Goal: Contribute content: Contribute content

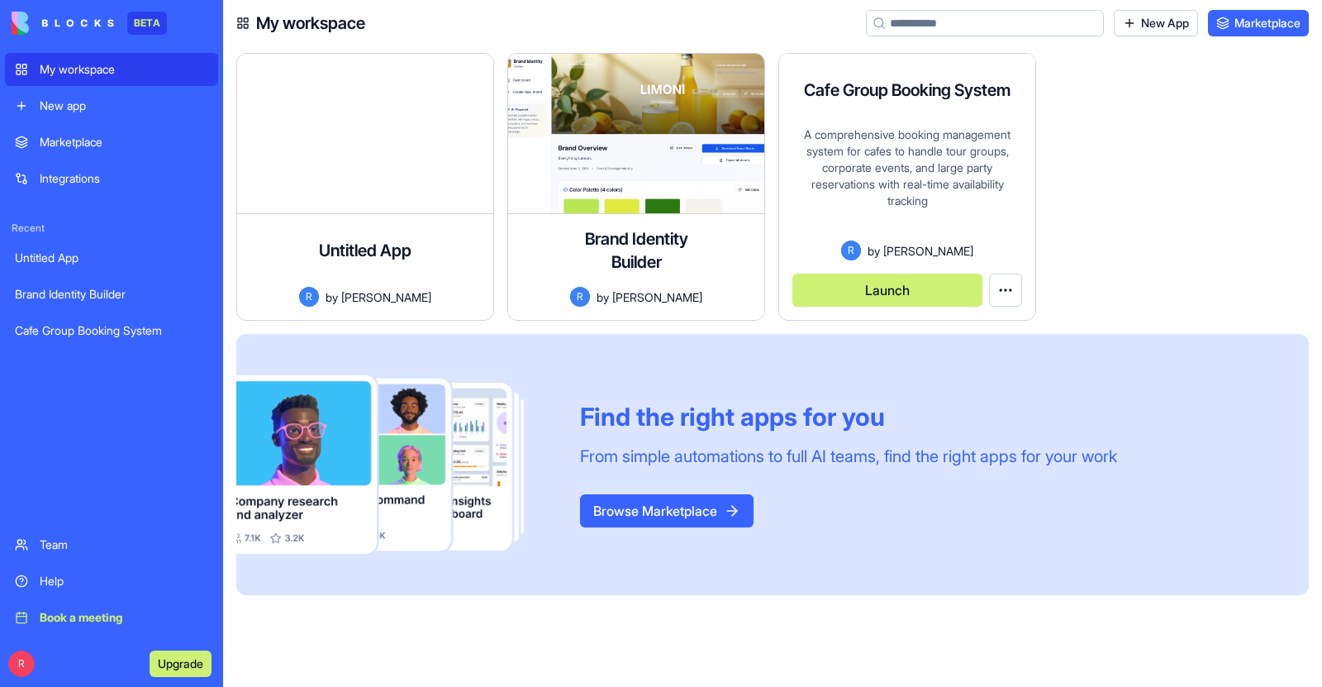
click at [948, 189] on div "A comprehensive booking management system for cafes to handle tour groups, corp…" at bounding box center [907, 183] width 230 height 114
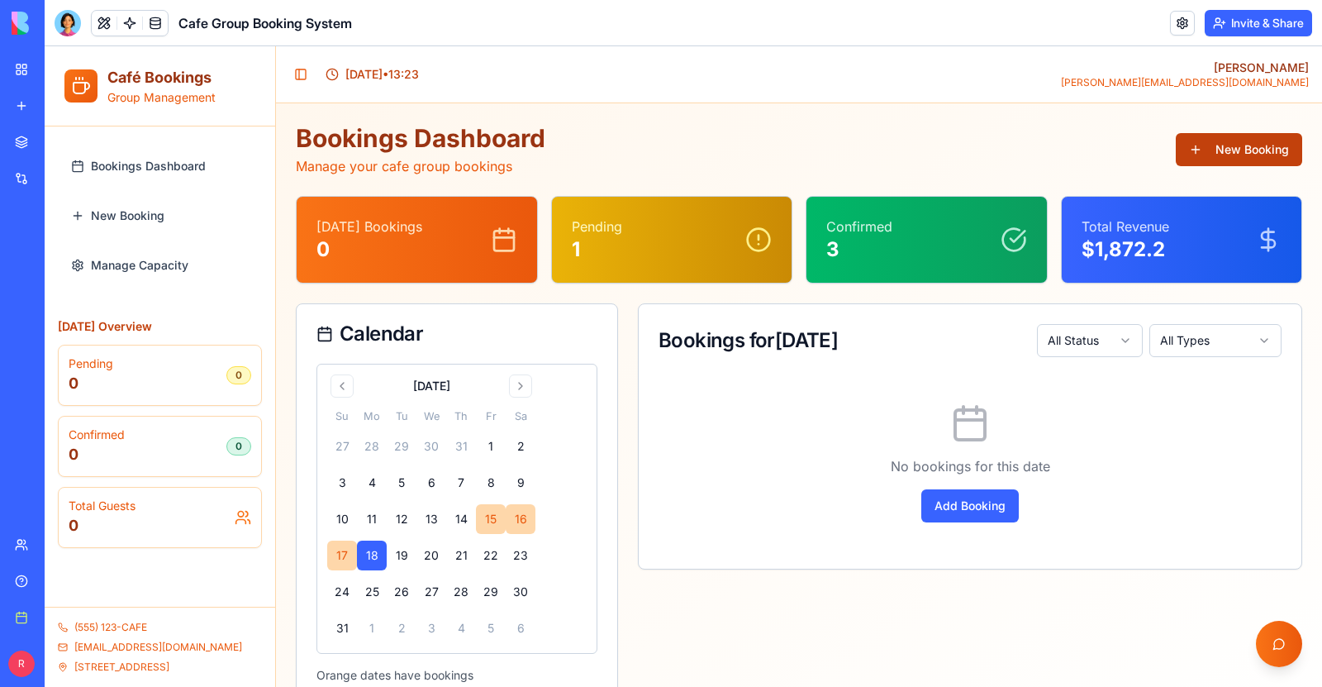
click at [1252, 154] on button "New Booking" at bounding box center [1239, 149] width 126 height 33
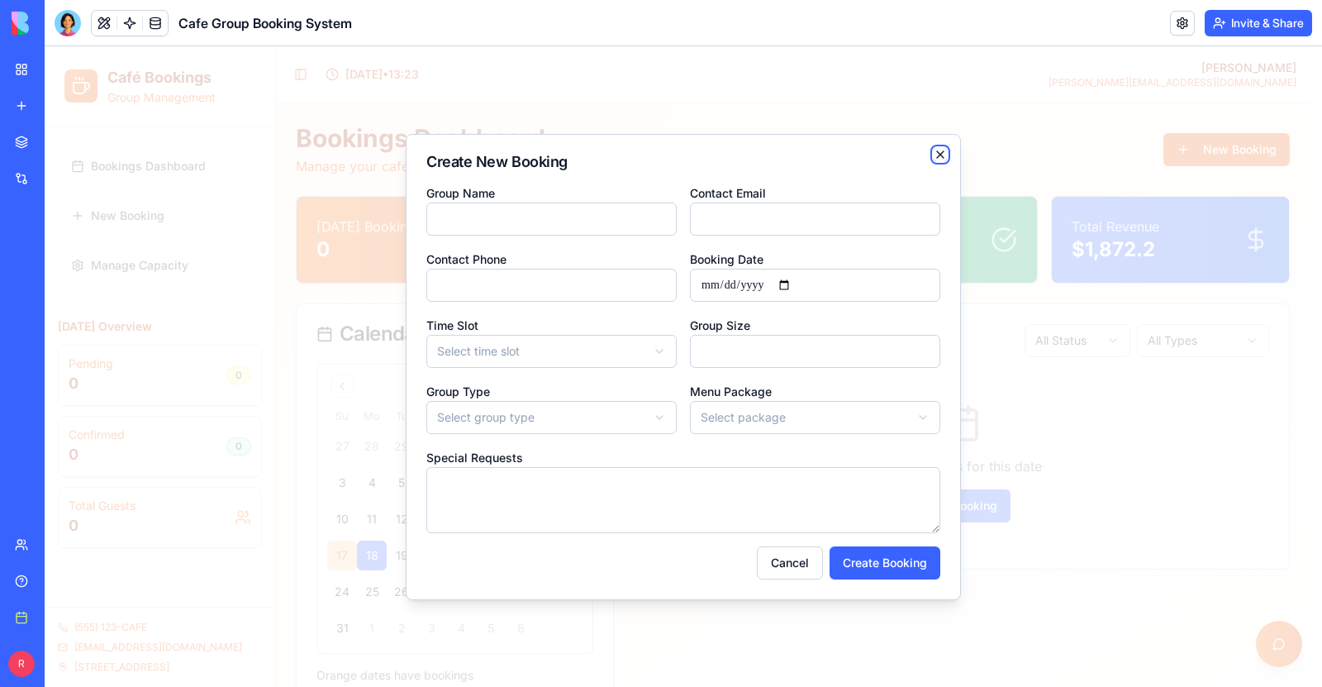
click at [938, 150] on icon "button" at bounding box center [940, 154] width 13 height 13
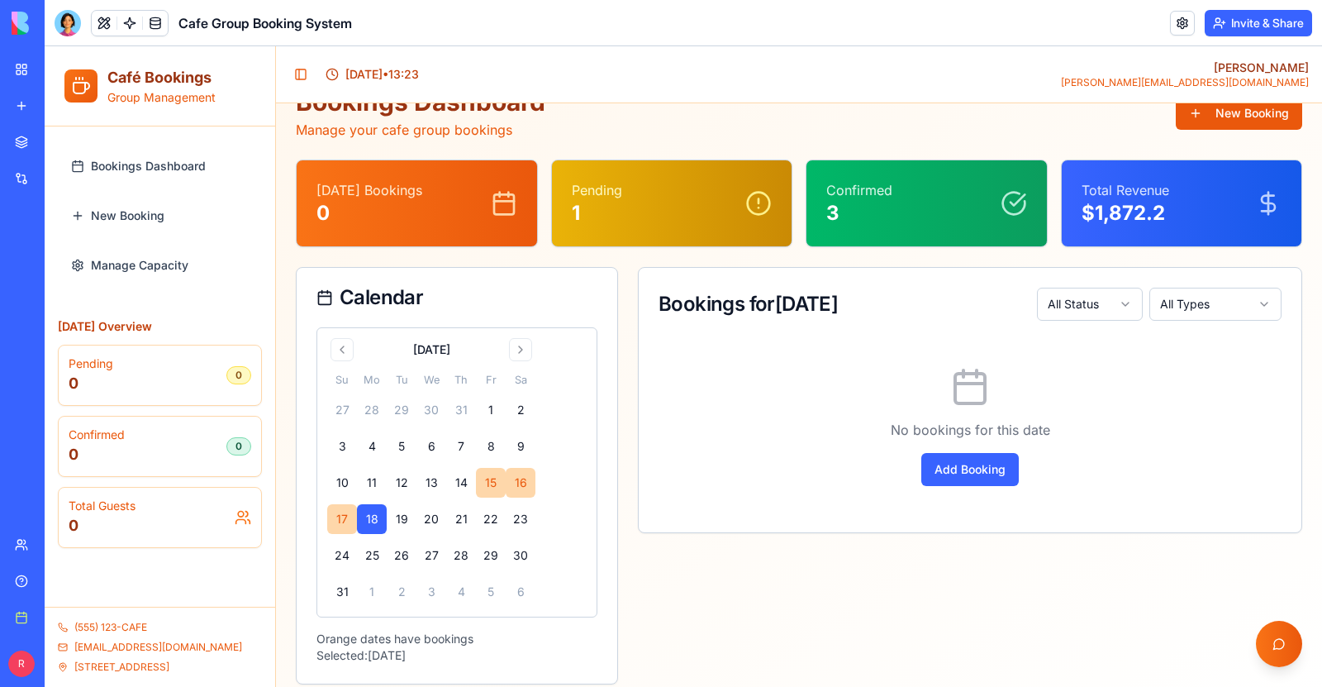
scroll to position [54, 0]
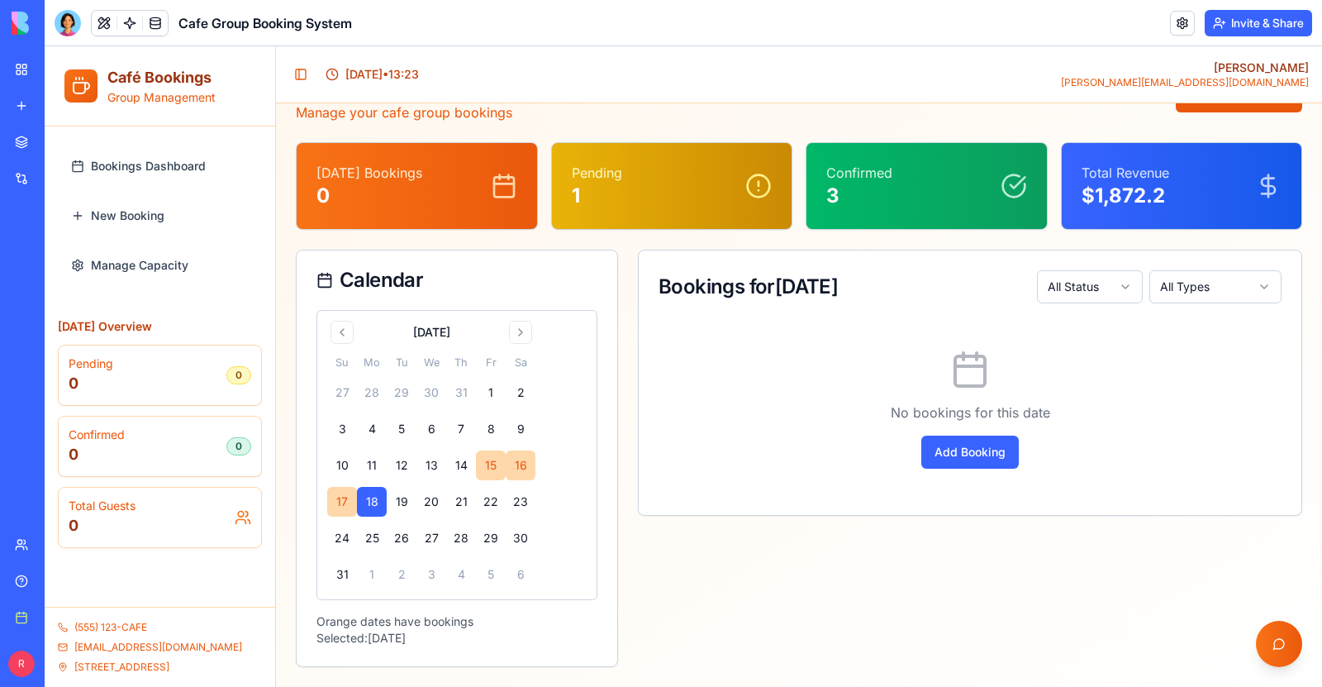
click at [151, 667] on span "123 Coffee Street" at bounding box center [121, 666] width 95 height 13
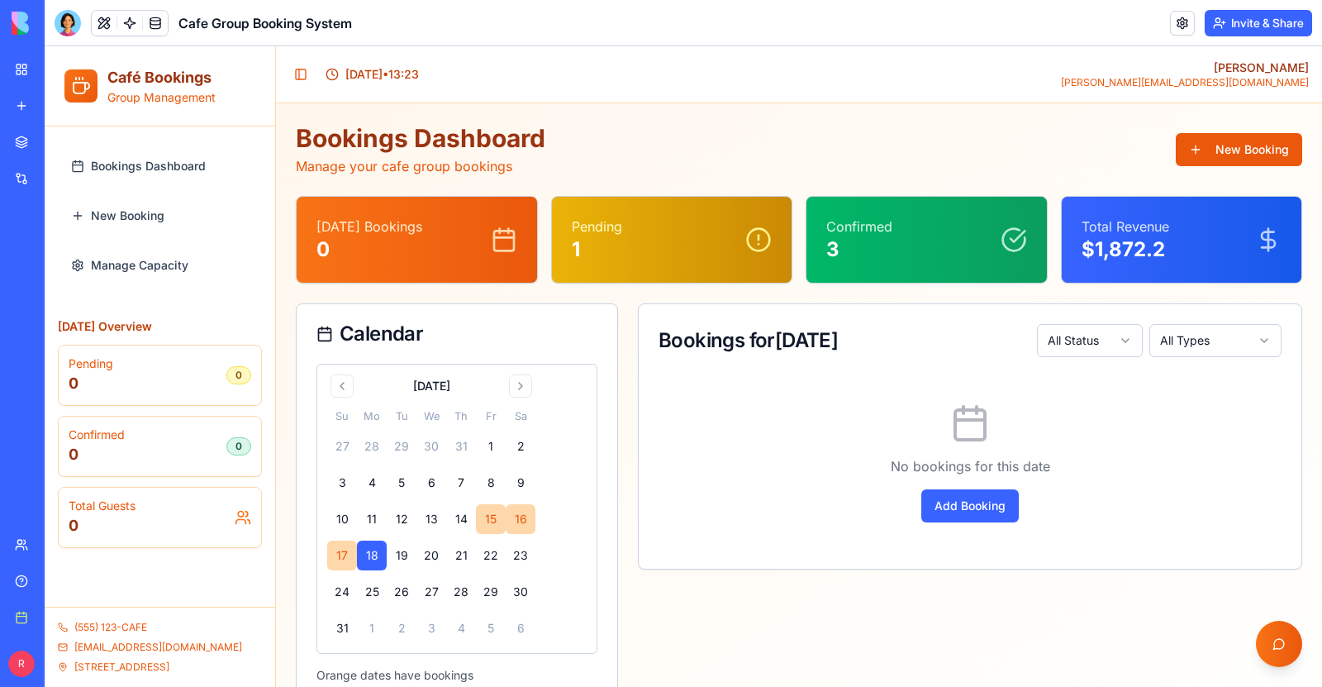
scroll to position [0, 0]
click at [99, 23] on button at bounding box center [104, 23] width 25 height 25
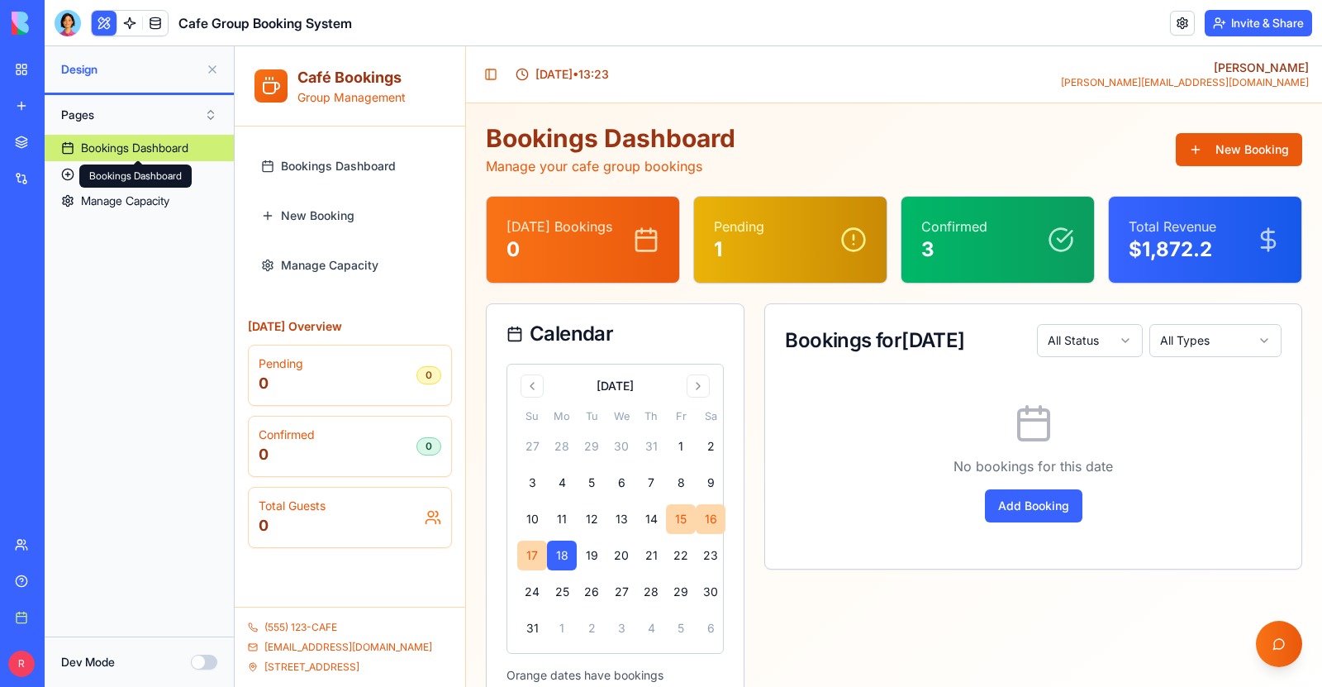
click at [124, 151] on div "Bookings Dashboard" at bounding box center [134, 148] width 107 height 17
click at [163, 172] on link "New Booking" at bounding box center [139, 174] width 189 height 26
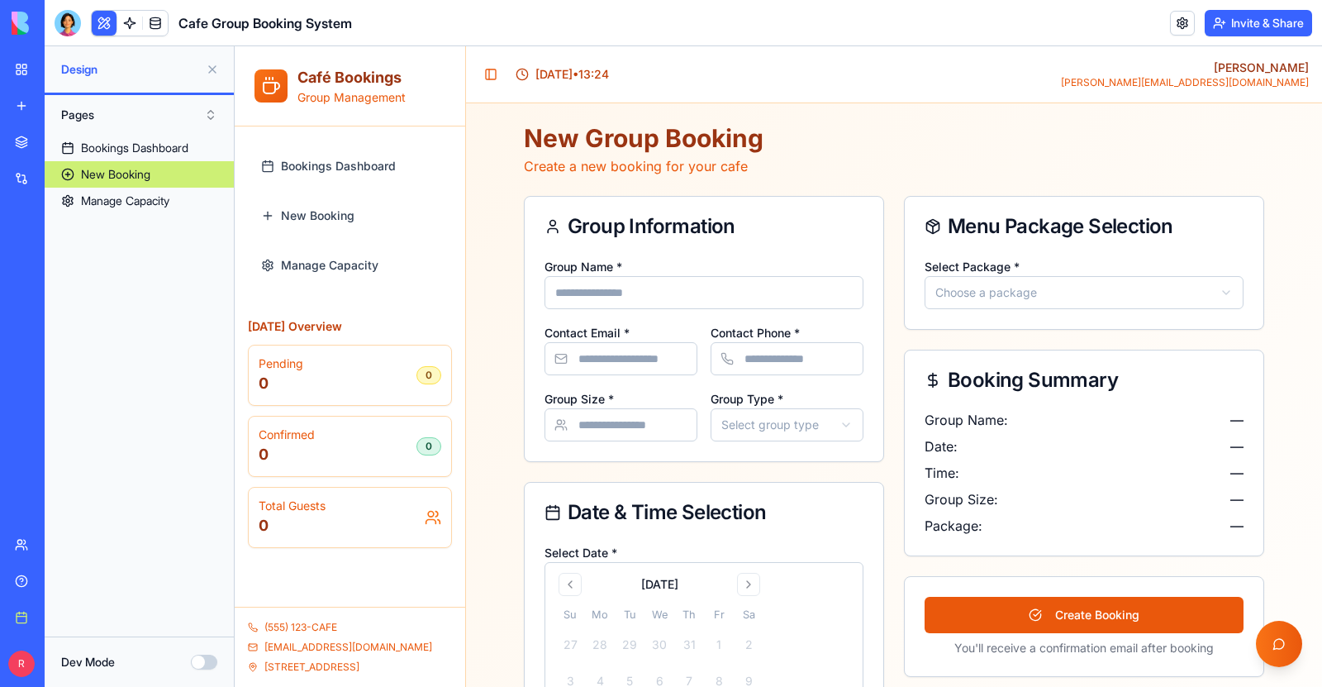
click at [1219, 287] on html "**********" at bounding box center [778, 593] width 1087 height 1094
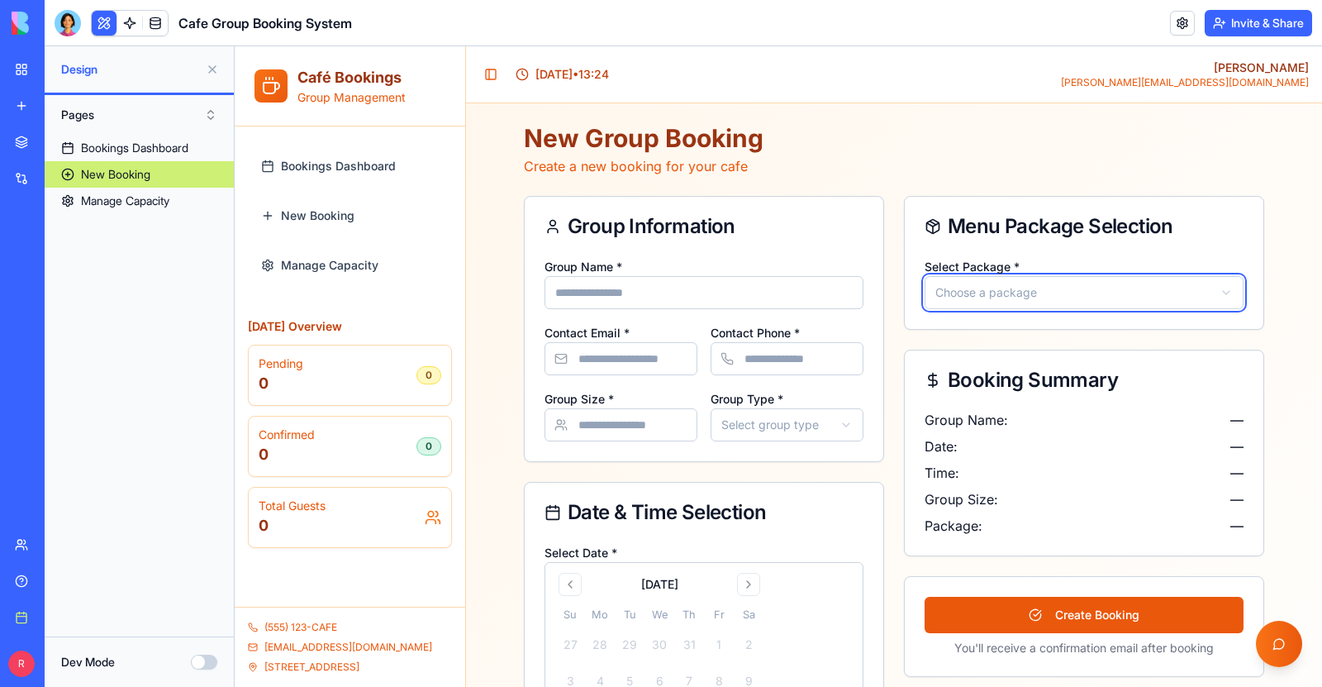
click at [1218, 293] on html "**********" at bounding box center [778, 593] width 1087 height 1094
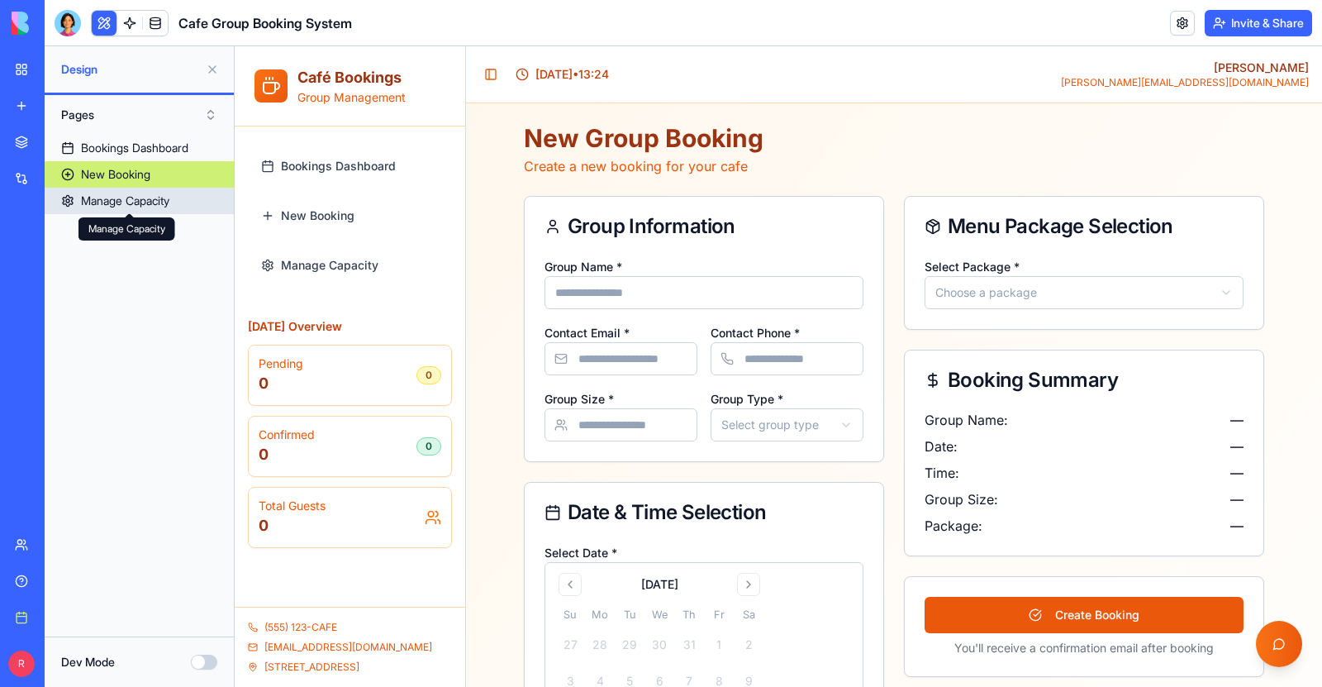
click at [155, 203] on div "Manage Capacity" at bounding box center [125, 200] width 88 height 17
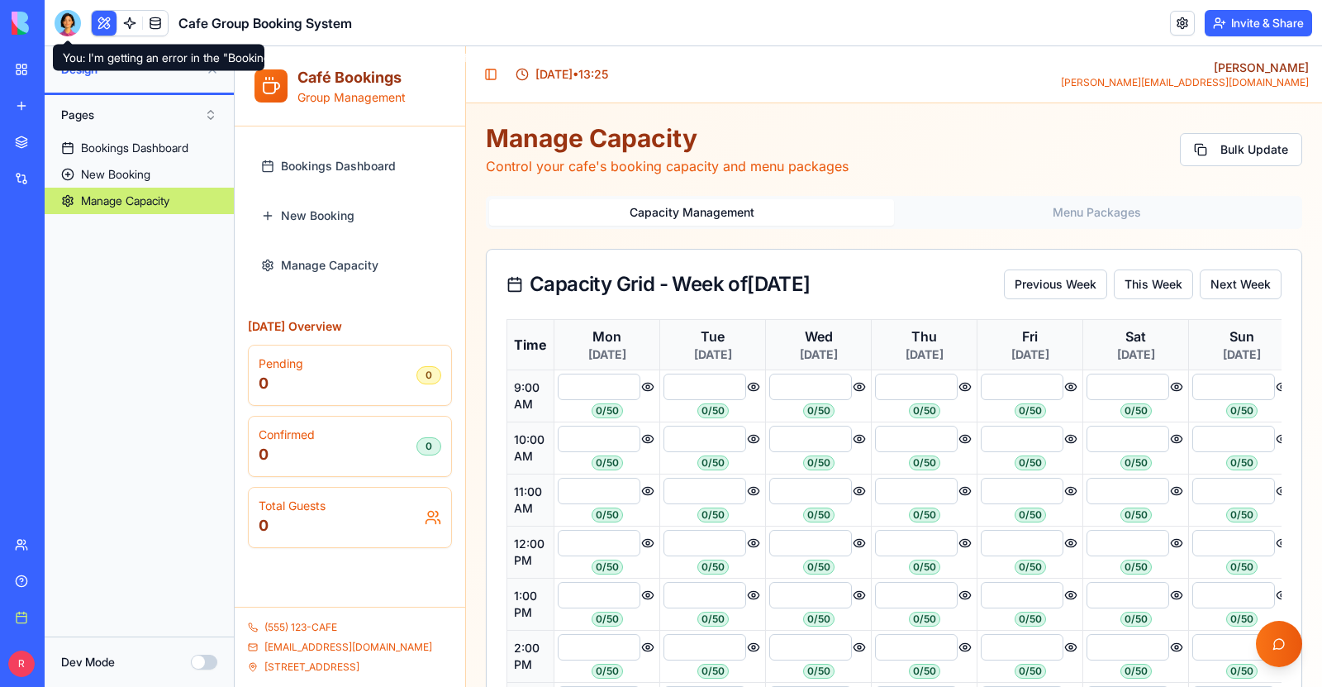
click at [67, 18] on div at bounding box center [68, 23] width 26 height 26
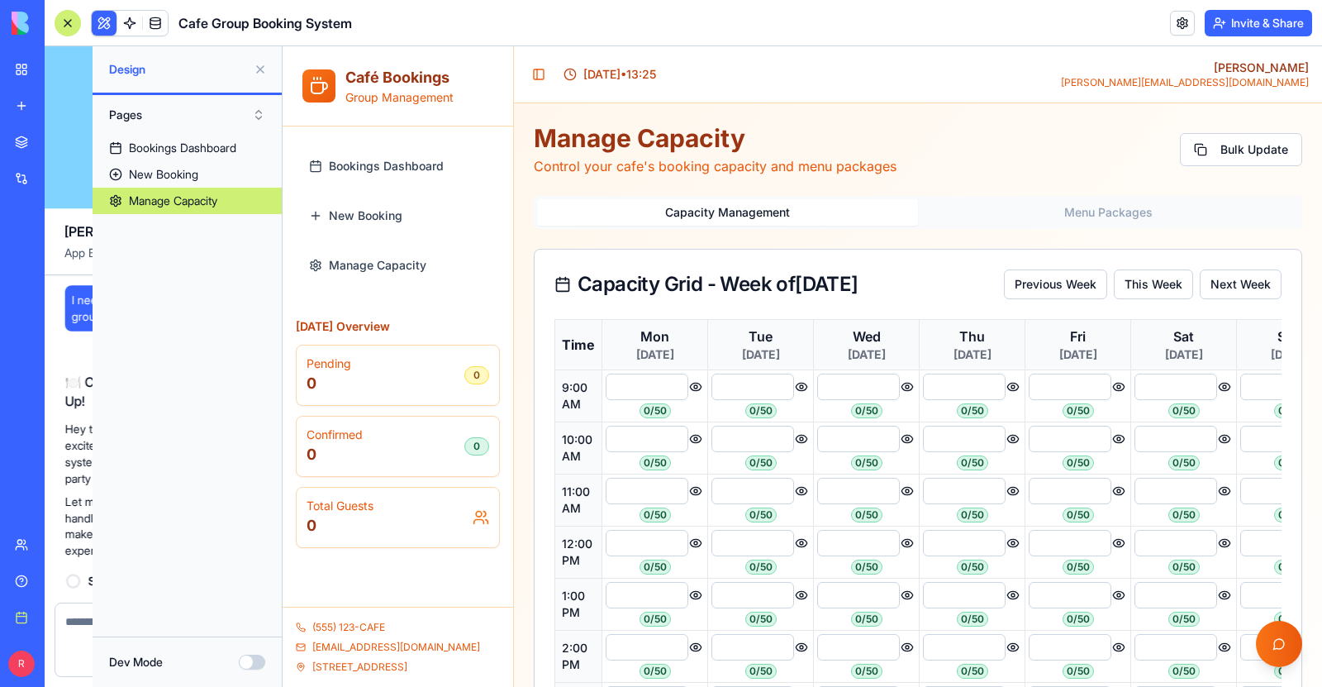
scroll to position [1203, 0]
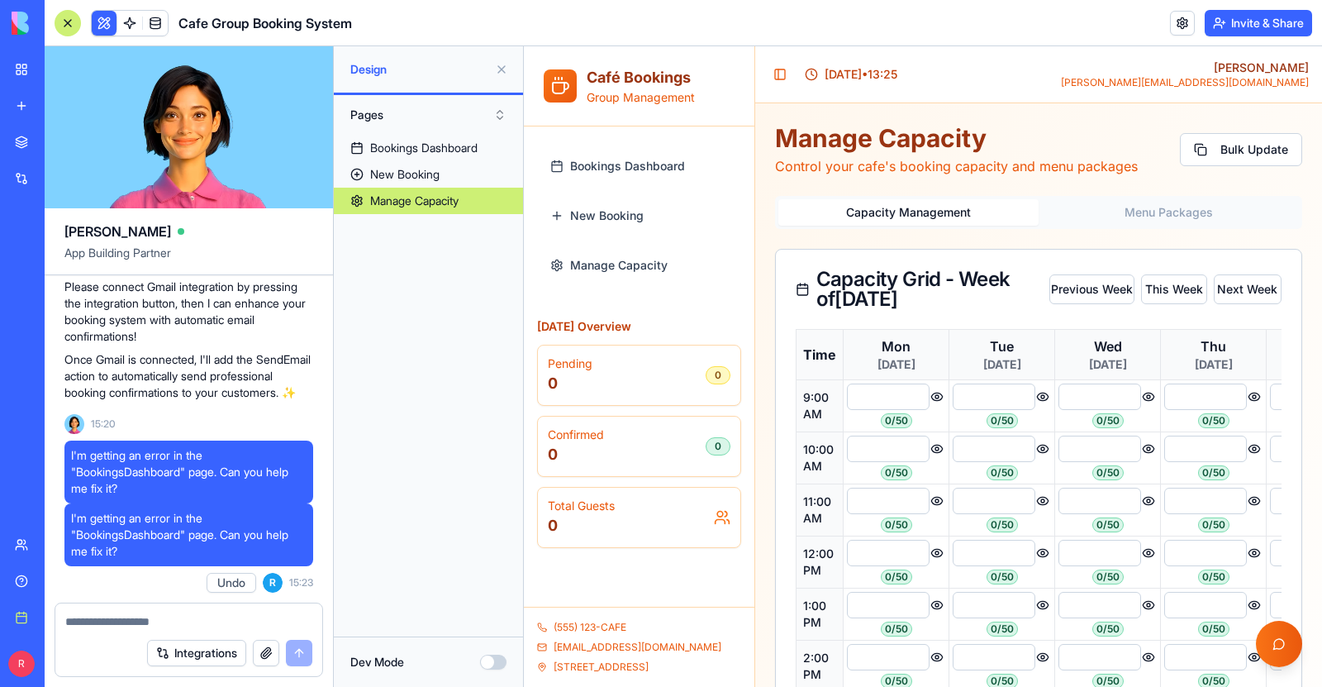
click at [90, 608] on div at bounding box center [188, 616] width 267 height 26
click at [101, 624] on textarea at bounding box center [188, 621] width 247 height 17
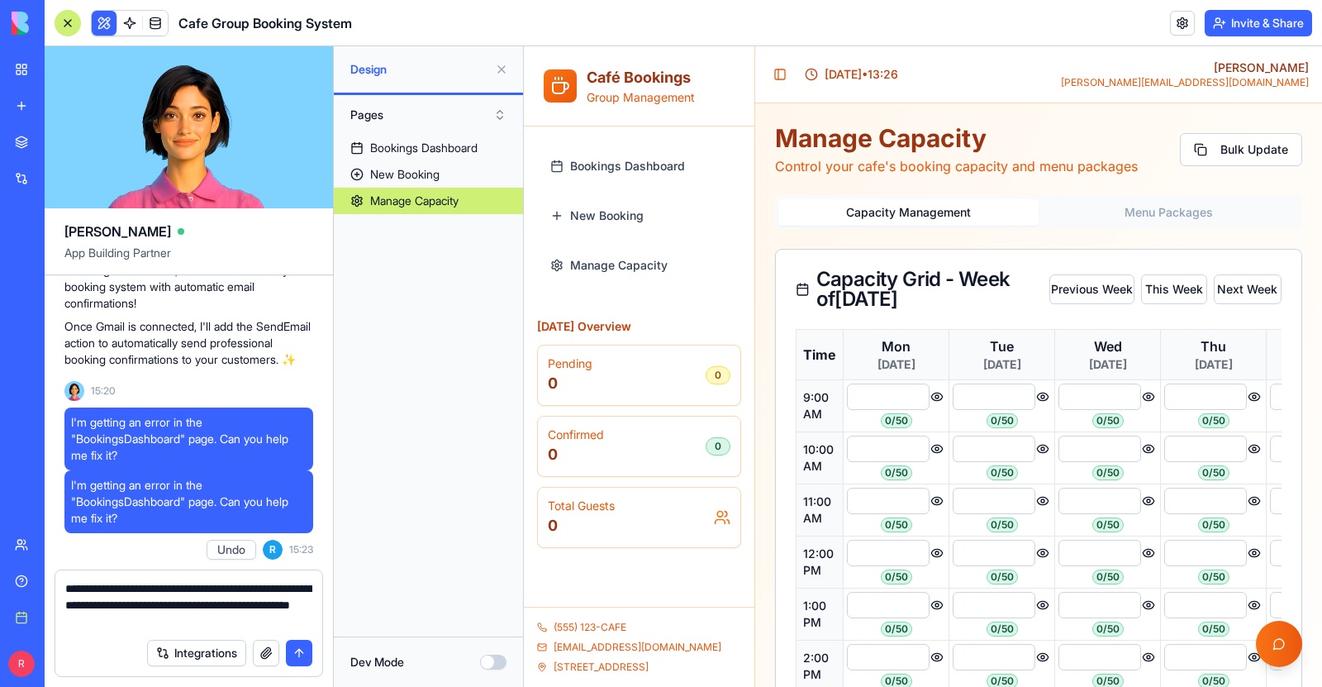
type textarea "**********"
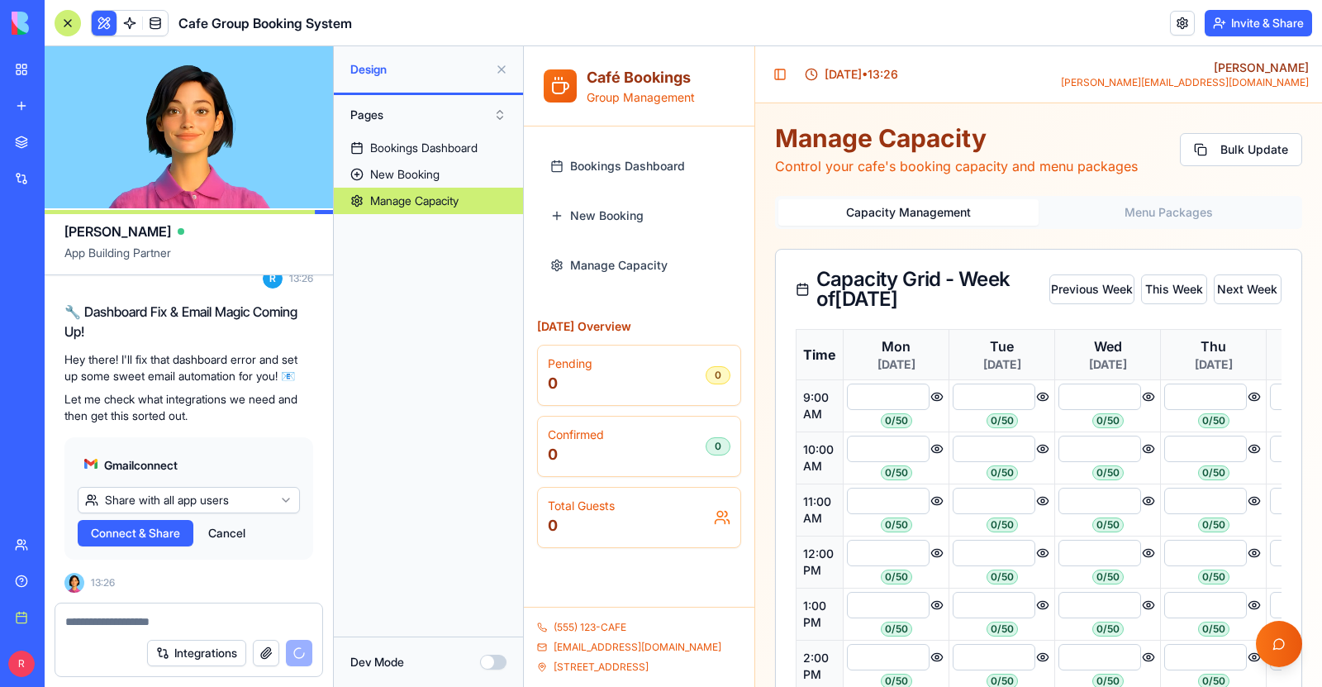
scroll to position [1745, 0]
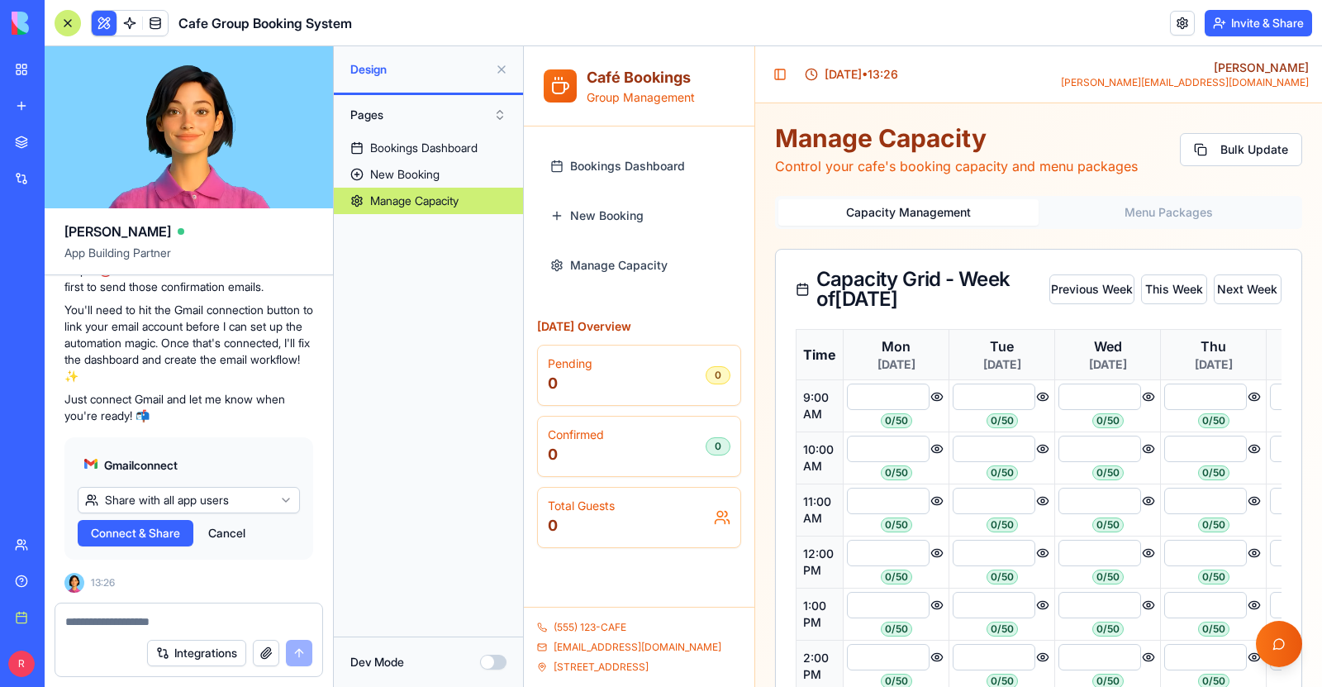
click at [150, 537] on span "Connect & Share" at bounding box center [135, 533] width 89 height 17
click at [171, 507] on html "BETA My workspace New app Marketplace Integrations Recent Untitled App Brand Id…" at bounding box center [661, 343] width 1322 height 687
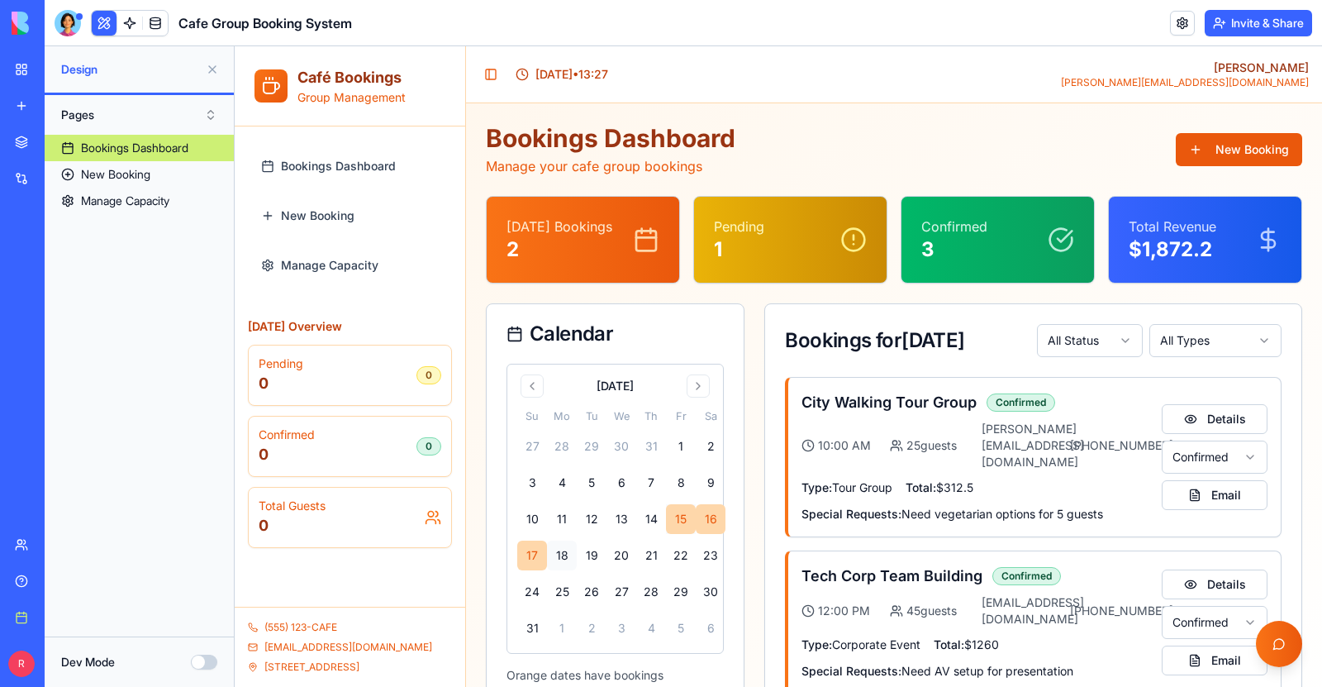
scroll to position [54, 0]
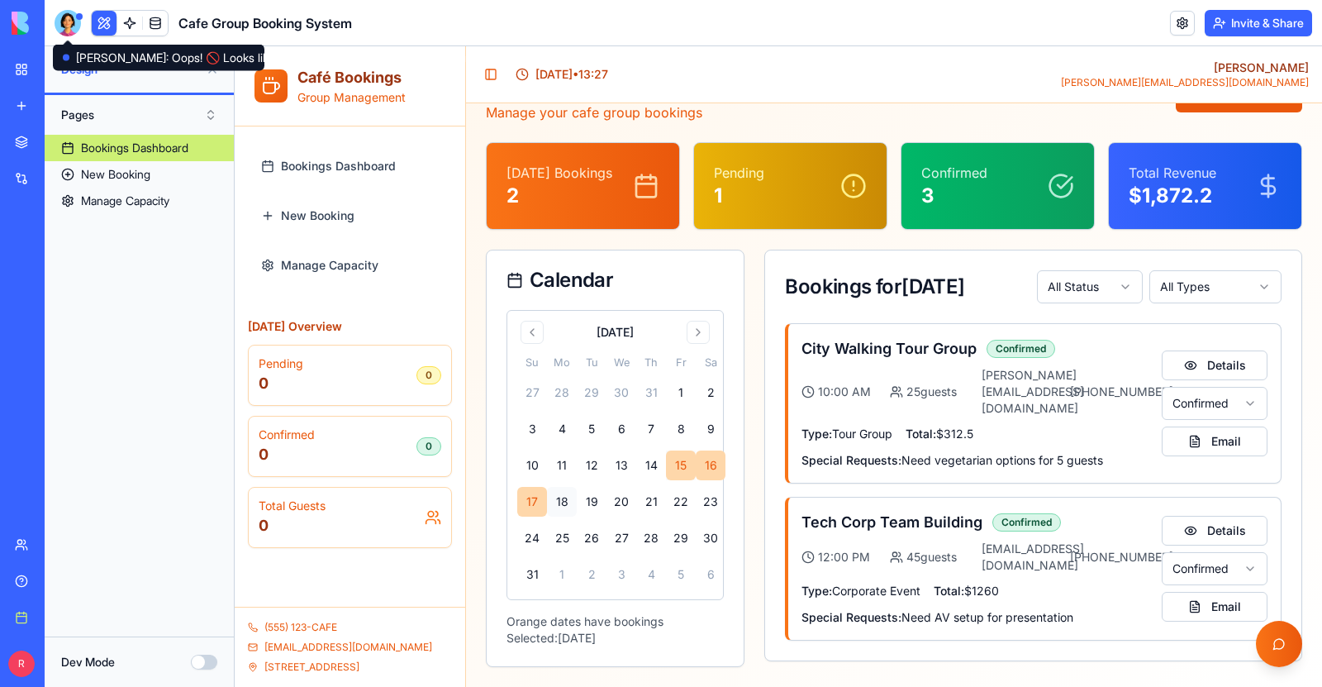
click at [64, 28] on div at bounding box center [68, 23] width 26 height 26
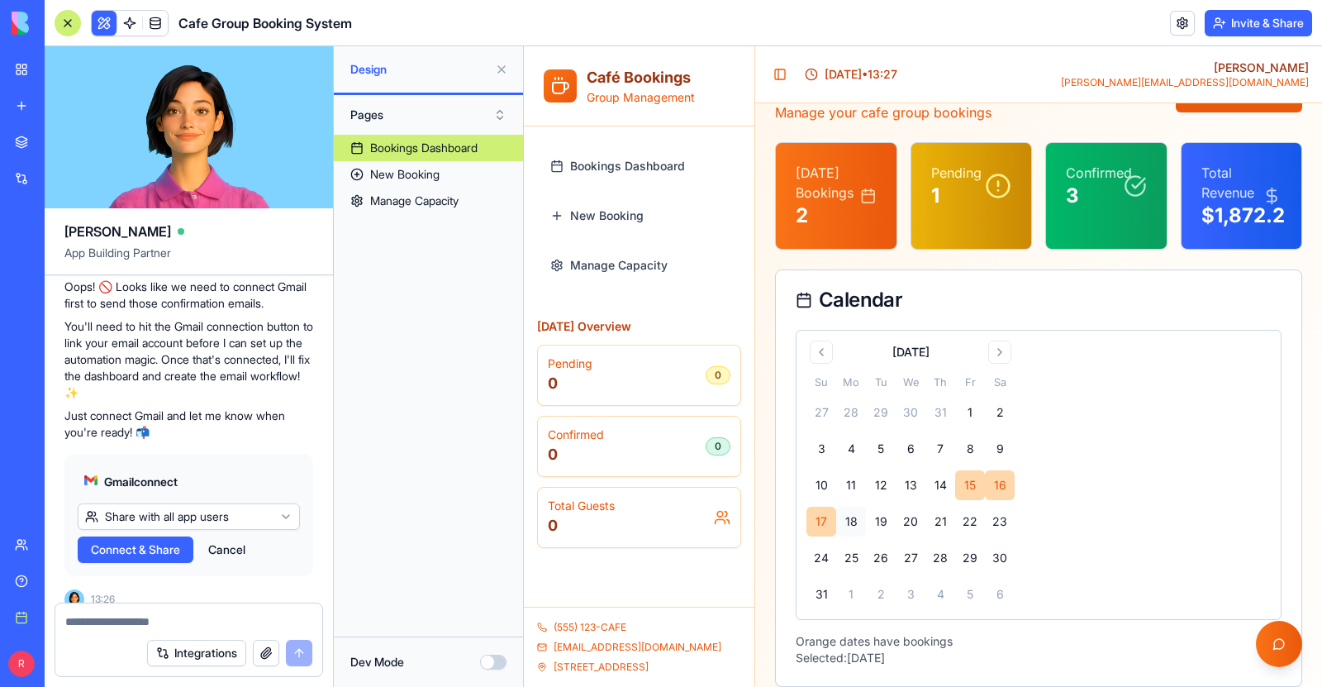
scroll to position [2168, 0]
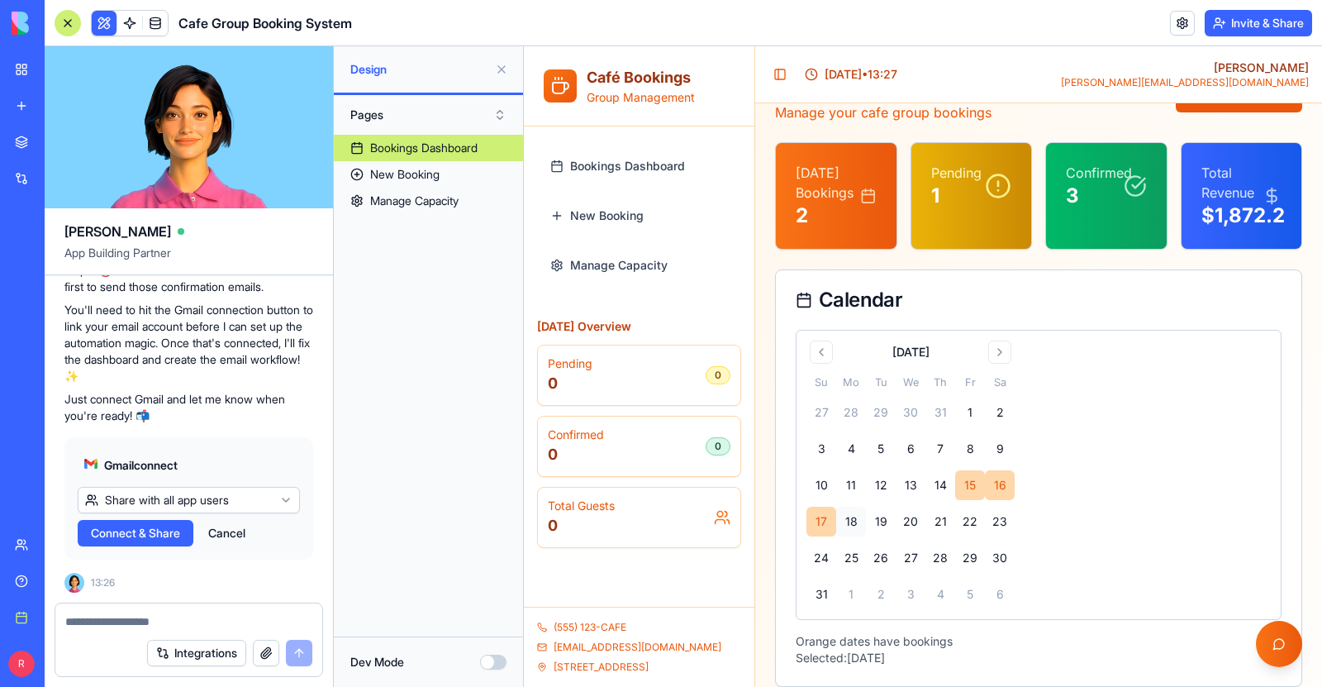
click at [126, 619] on textarea at bounding box center [188, 621] width 247 height 17
click at [1179, 19] on link at bounding box center [1182, 23] width 25 height 25
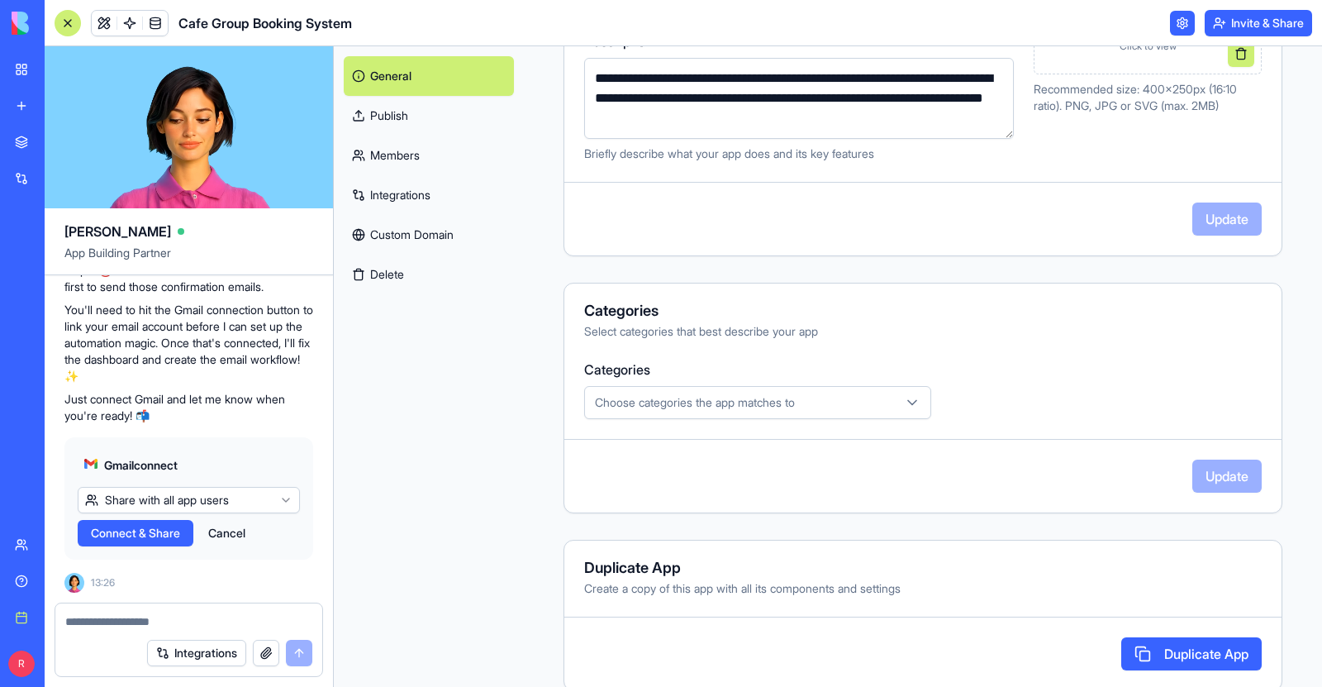
scroll to position [352, 0]
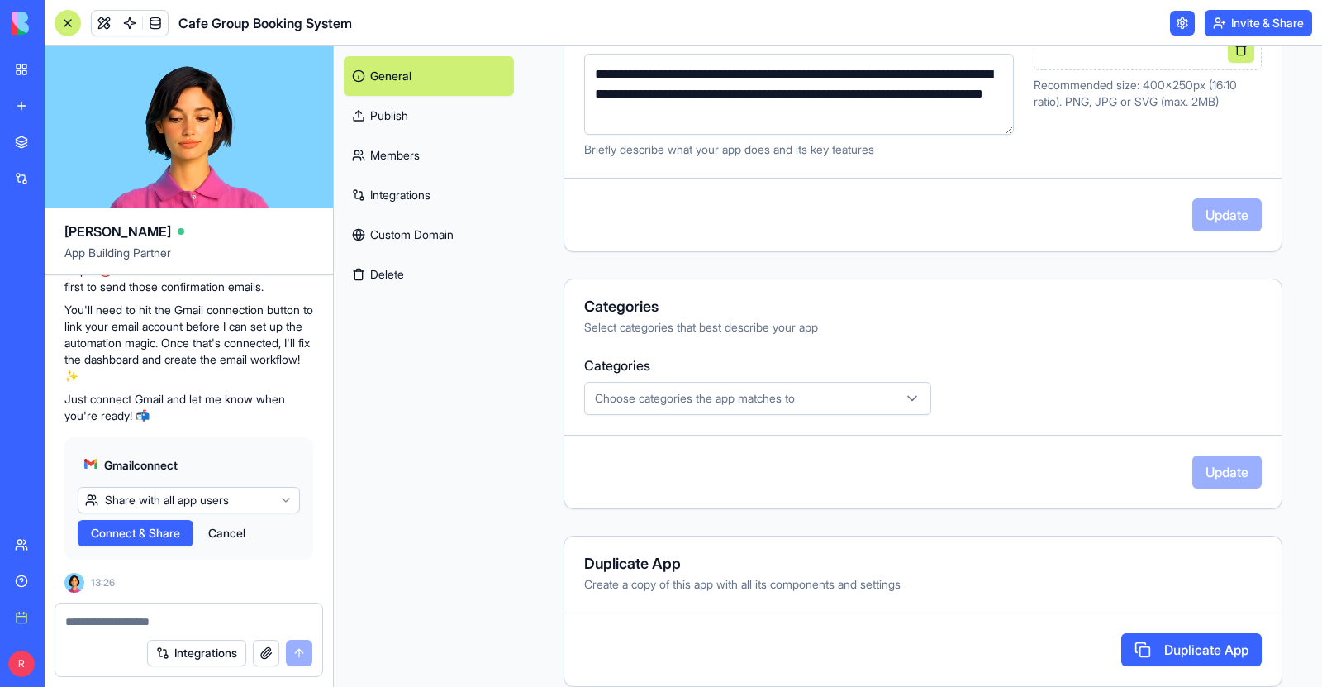
click at [399, 197] on link "Integrations" at bounding box center [429, 195] width 170 height 40
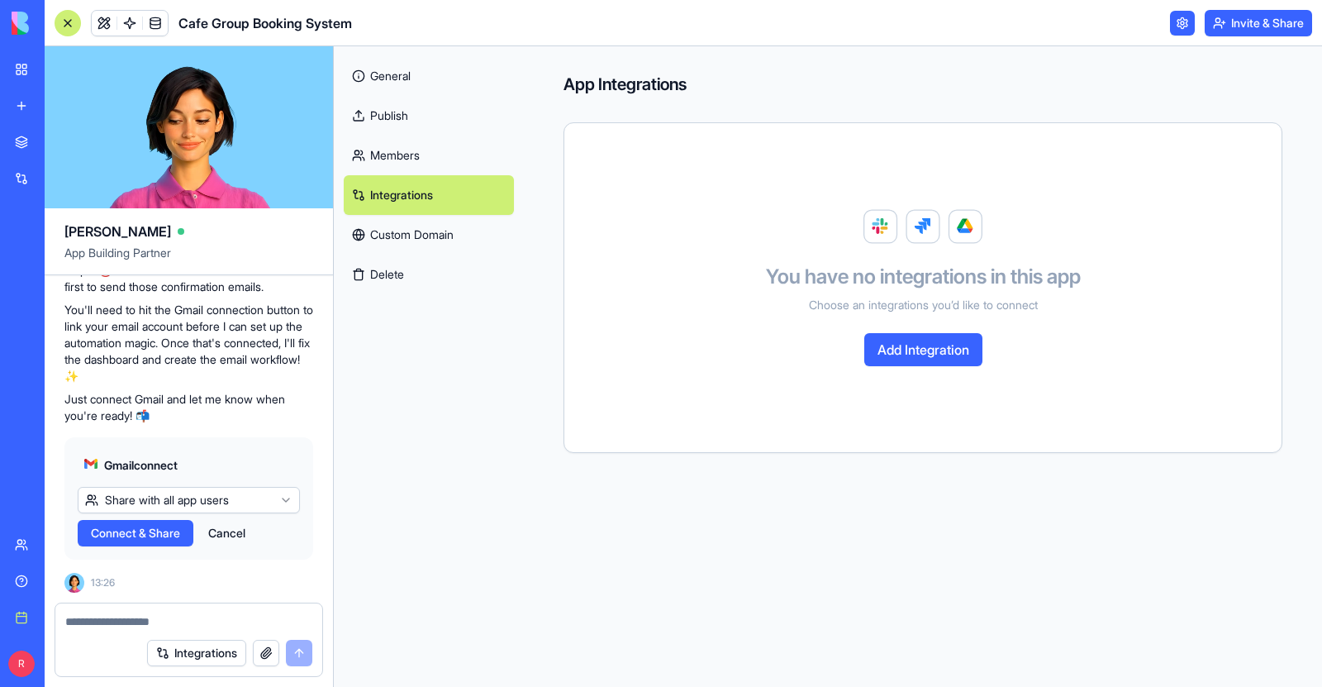
click at [958, 352] on button "Add Integration" at bounding box center [923, 349] width 118 height 33
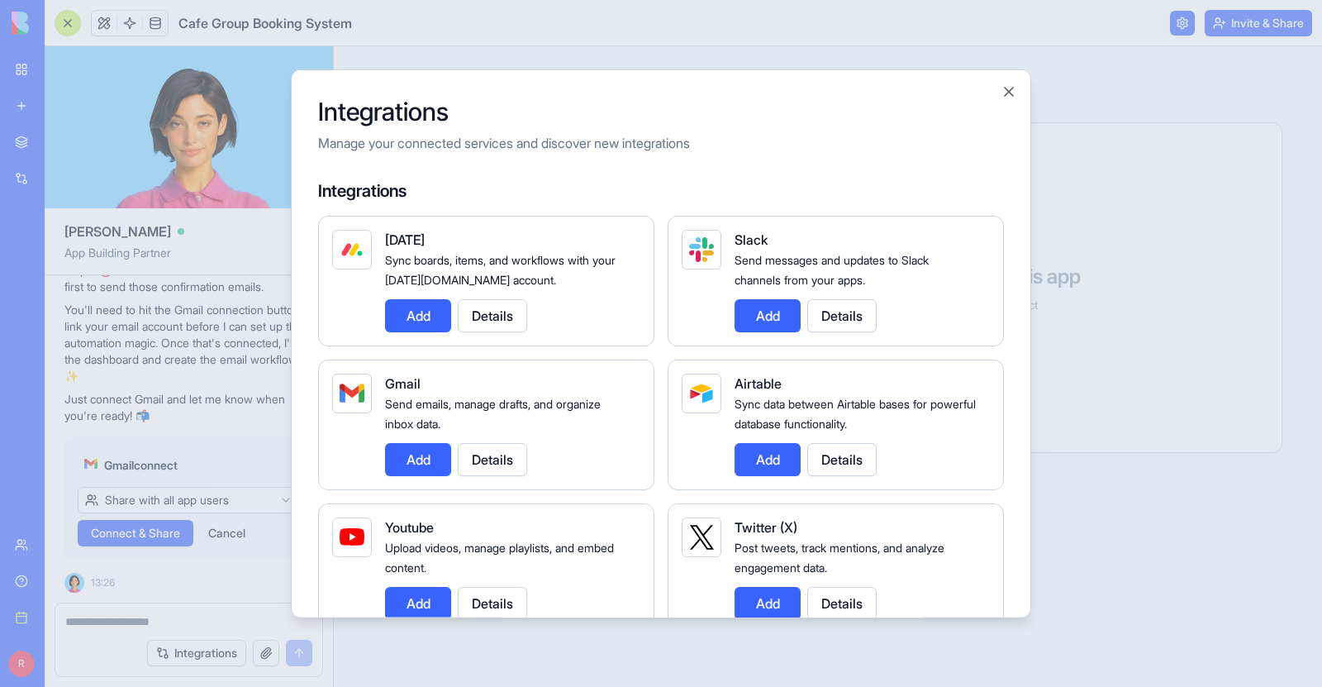
click at [508, 456] on button "Details" at bounding box center [492, 458] width 69 height 33
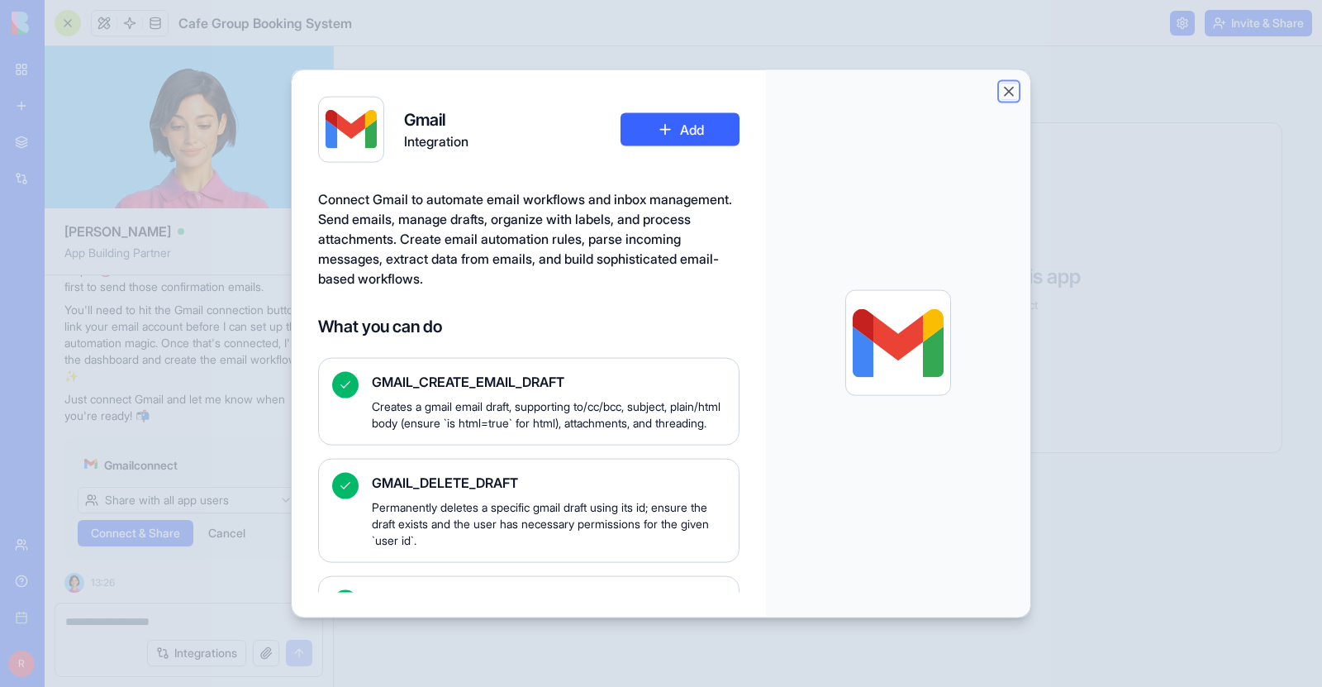
click at [1005, 89] on button "Close" at bounding box center [1008, 91] width 17 height 17
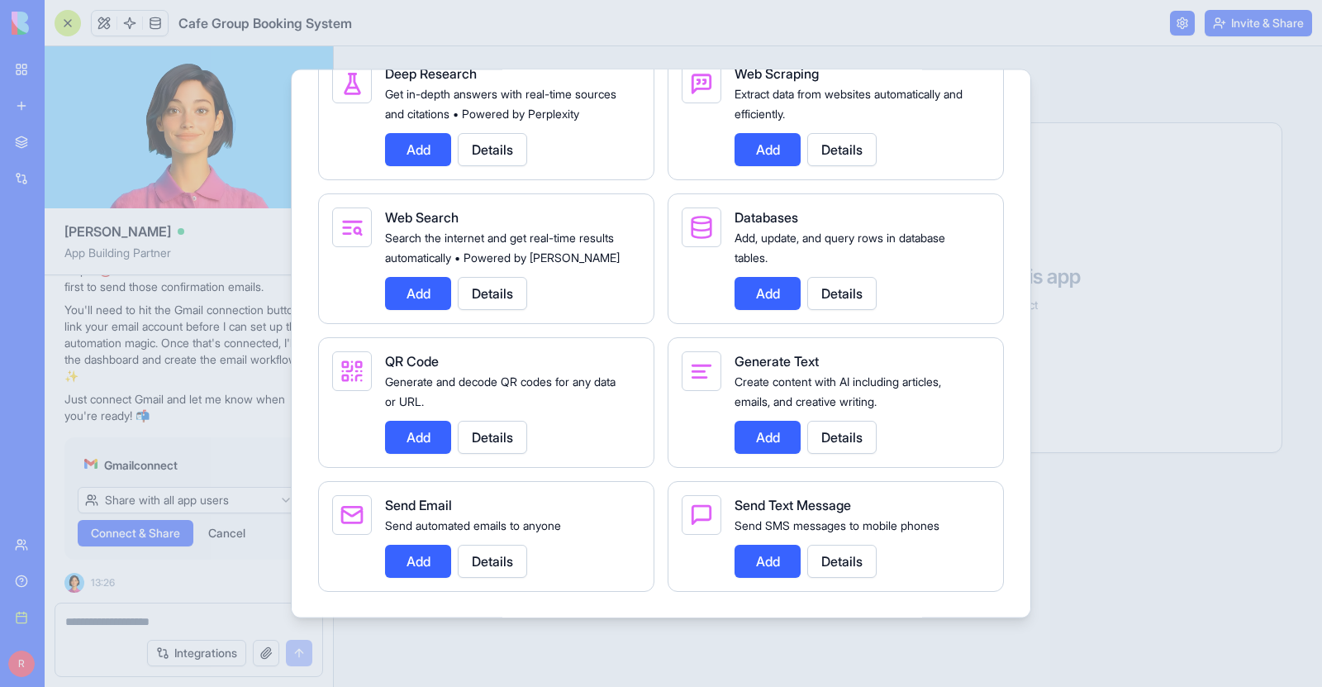
scroll to position [2064, 0]
click at [406, 562] on button "Add" at bounding box center [418, 560] width 66 height 33
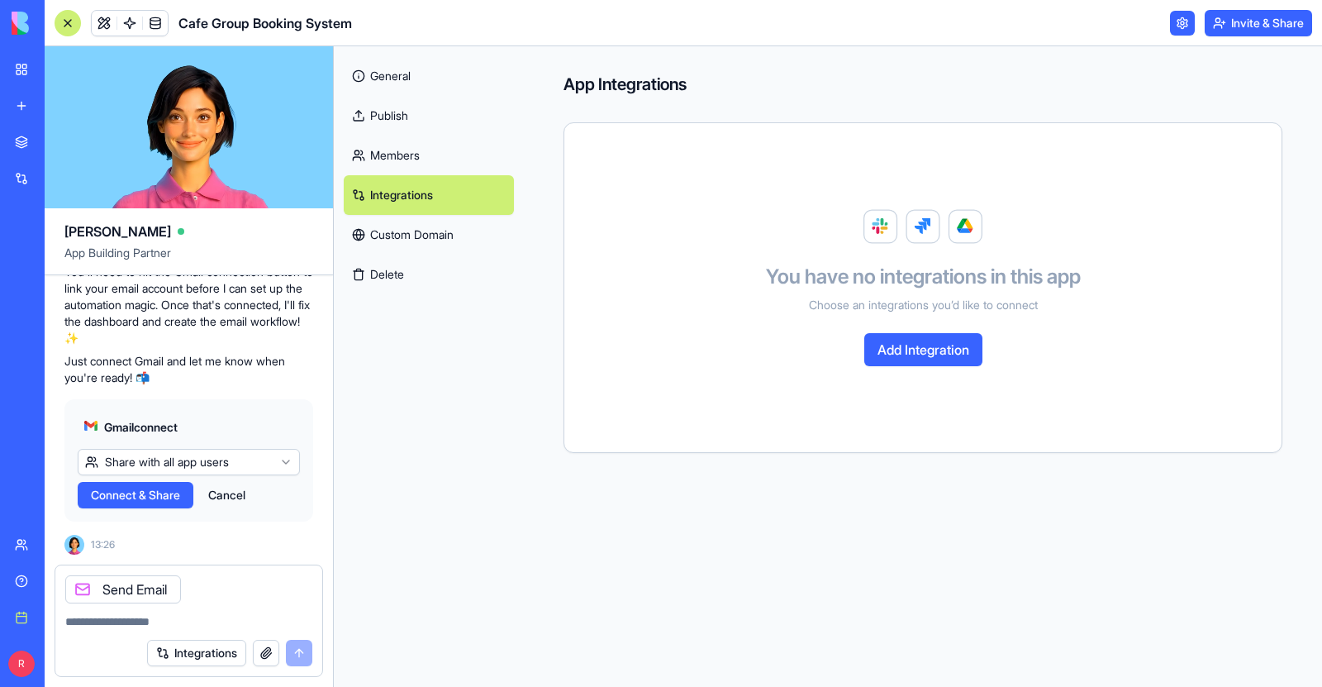
click at [296, 654] on div "Integrations" at bounding box center [229, 652] width 165 height 26
click at [191, 624] on textarea at bounding box center [188, 621] width 247 height 17
click at [297, 653] on div "Integrations" at bounding box center [229, 652] width 165 height 26
click at [226, 622] on textarea at bounding box center [188, 621] width 247 height 17
click at [1171, 25] on link at bounding box center [1182, 23] width 25 height 25
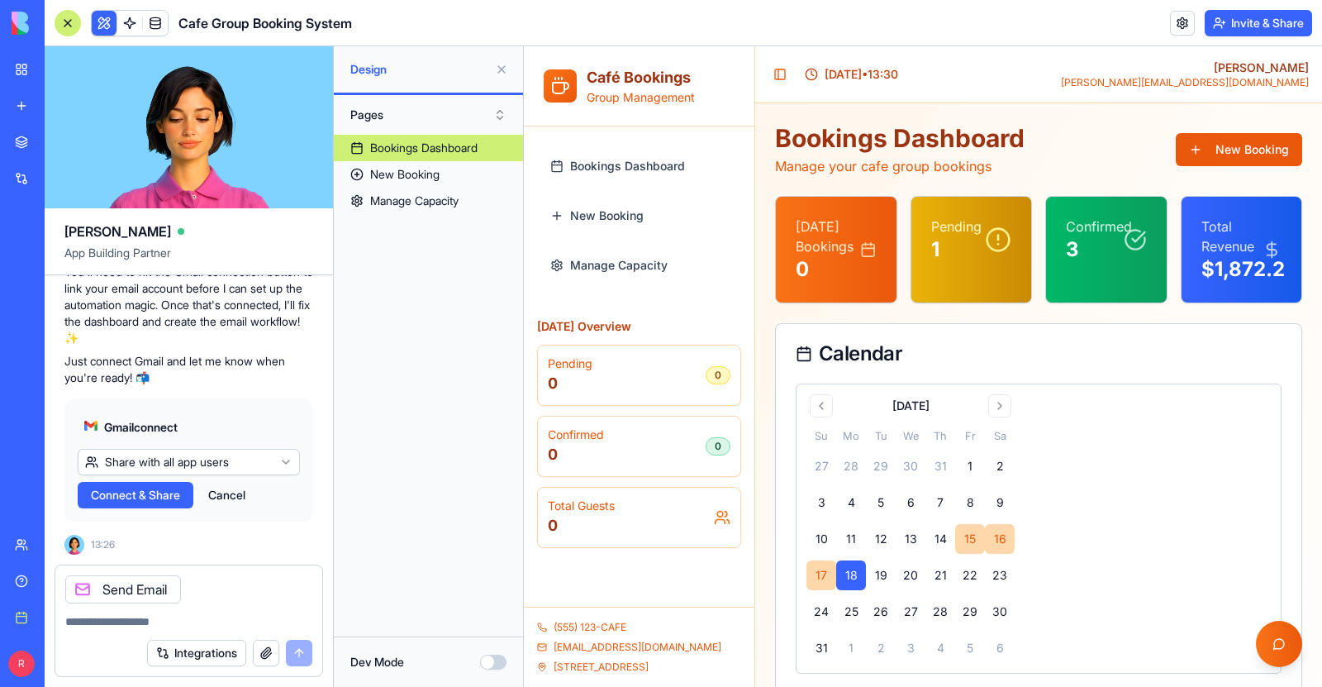
click at [41, 585] on div "Help" at bounding box center [50, 581] width 21 height 17
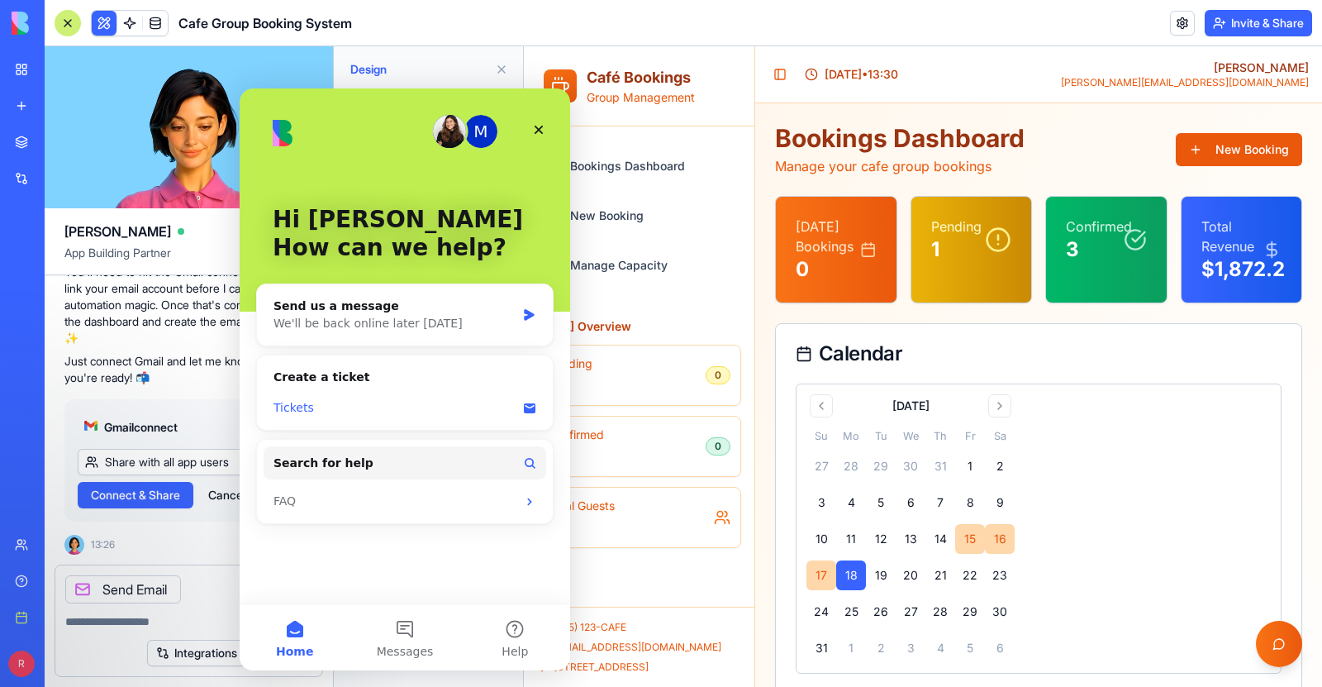
click at [394, 413] on div "Tickets" at bounding box center [394, 407] width 243 height 17
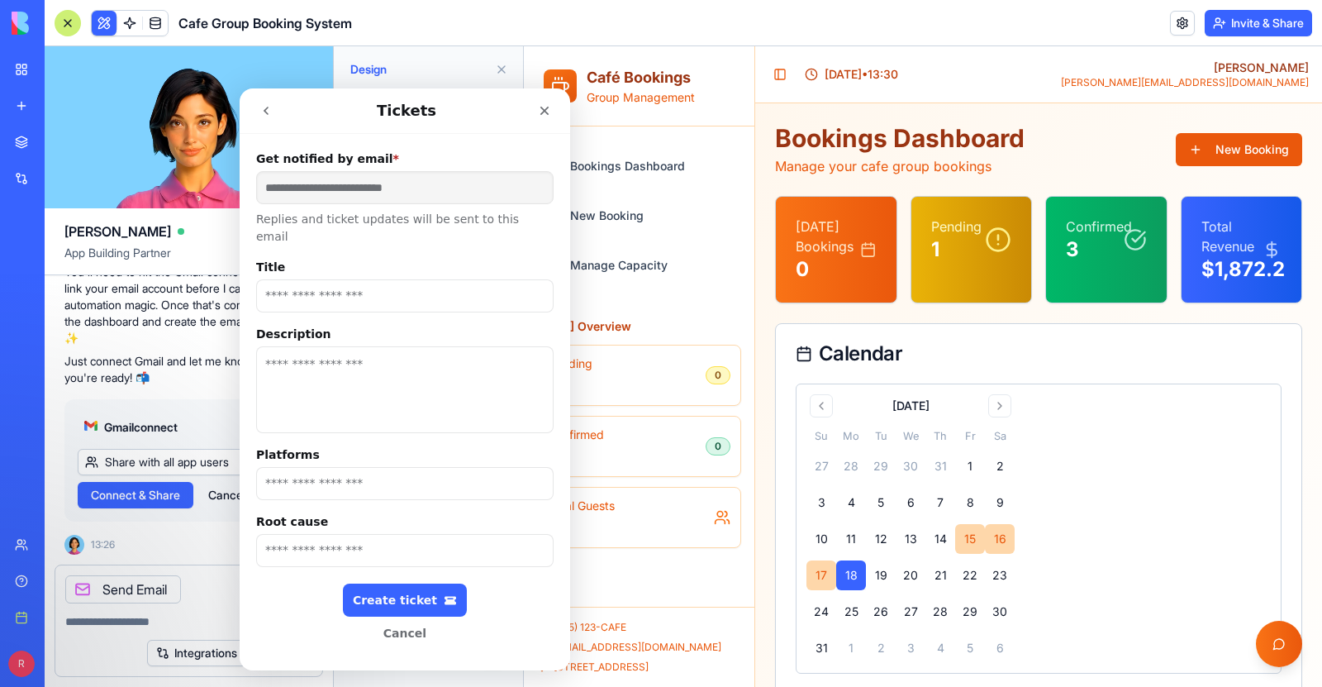
click at [367, 279] on input "Title" at bounding box center [404, 295] width 297 height 33
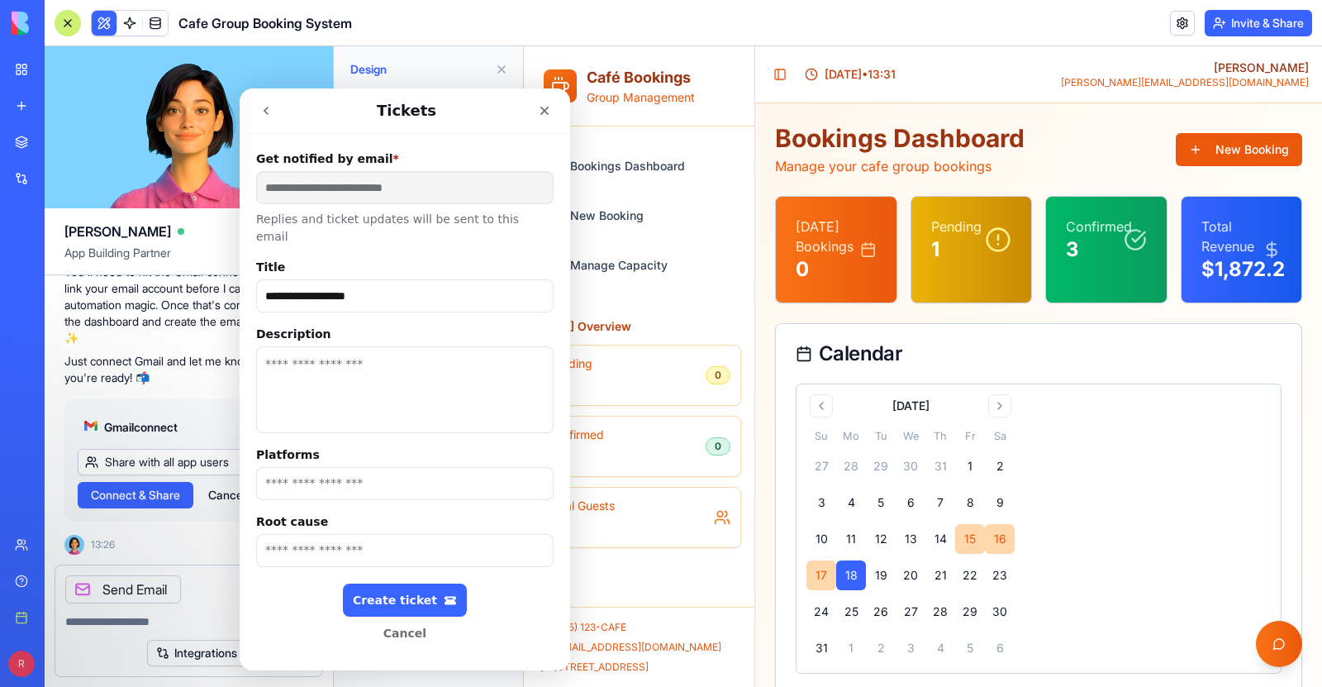
type input "**********"
click at [353, 346] on textarea "Description" at bounding box center [404, 389] width 297 height 87
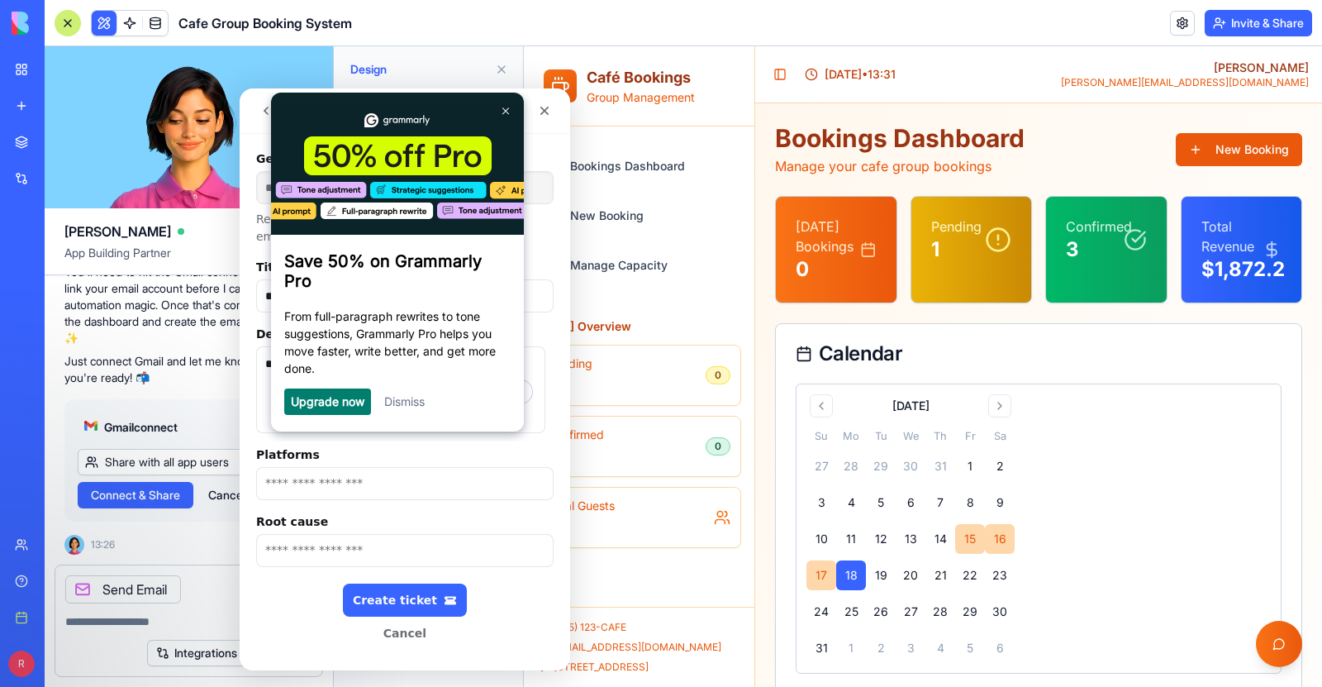
click at [403, 406] on link "Dismiss" at bounding box center [404, 401] width 40 height 14
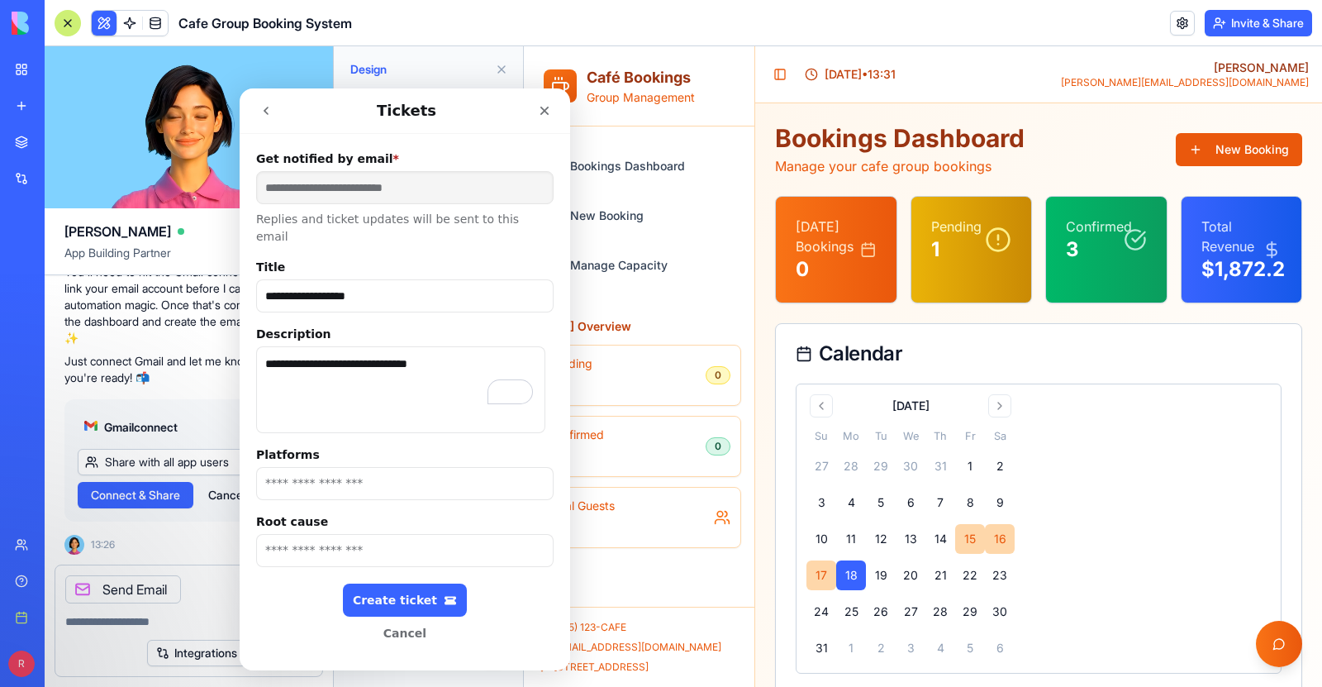
click at [443, 348] on textarea "**********" at bounding box center [400, 389] width 289 height 87
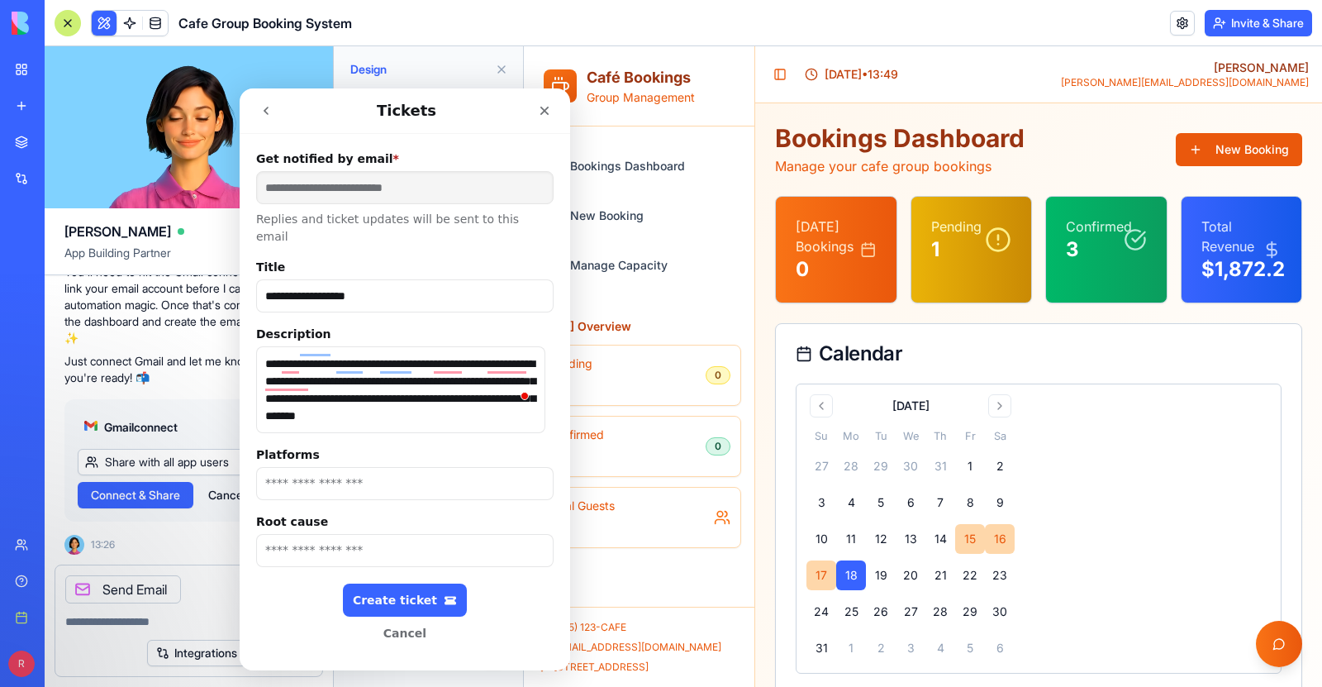
scroll to position [8, 0]
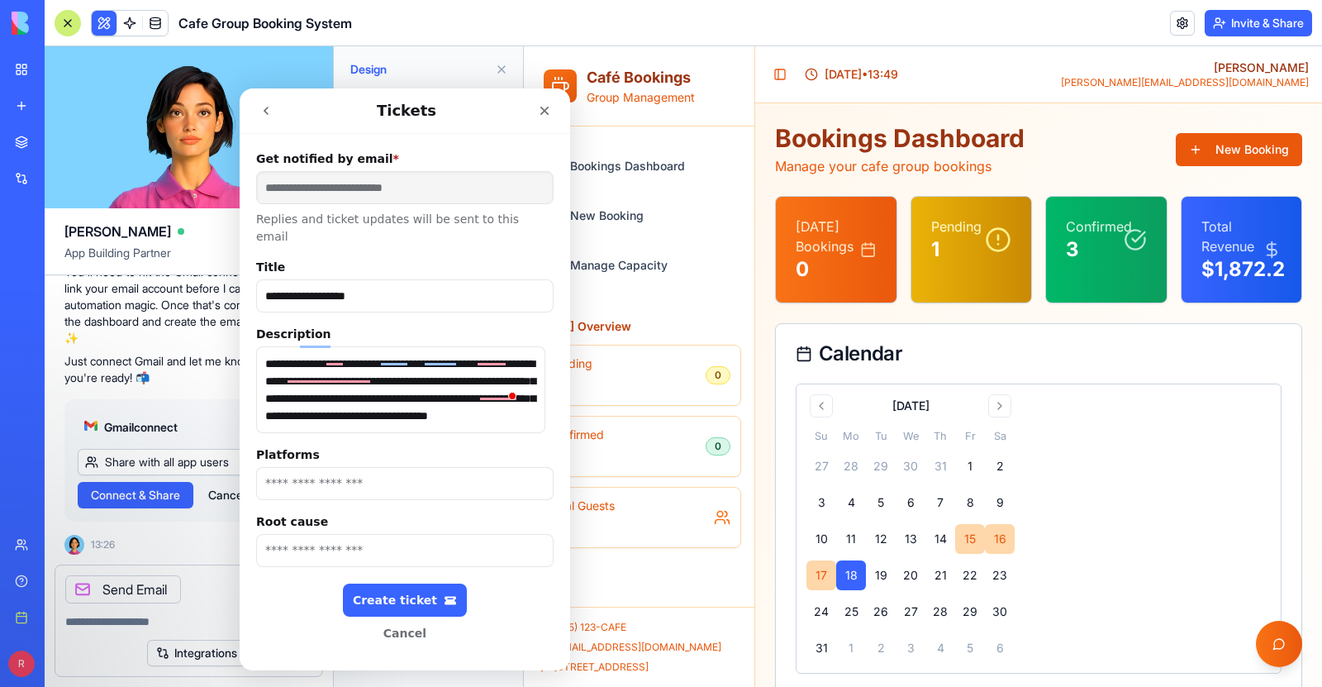
type textarea "**********"
click at [387, 468] on input "Platforms" at bounding box center [404, 483] width 297 height 33
type input "******"
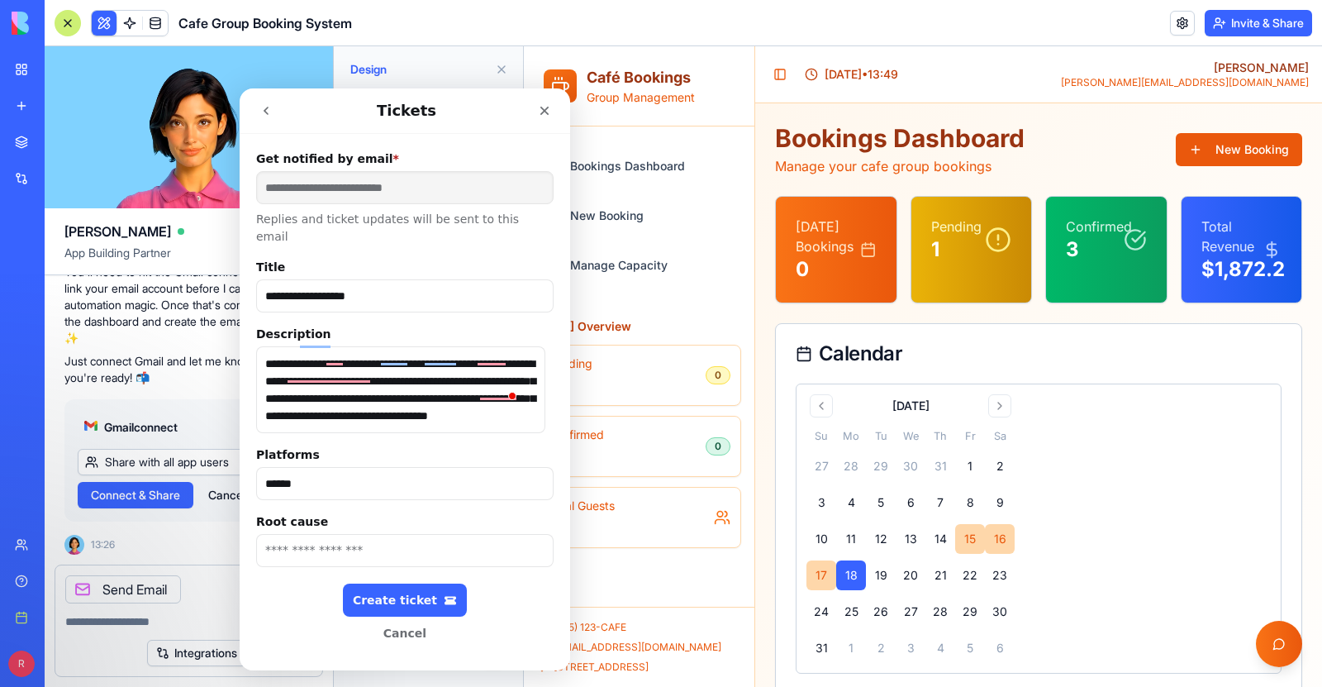
click at [443, 539] on input "Root cause" at bounding box center [404, 550] width 297 height 33
click at [292, 539] on input "**********" at bounding box center [404, 550] width 297 height 33
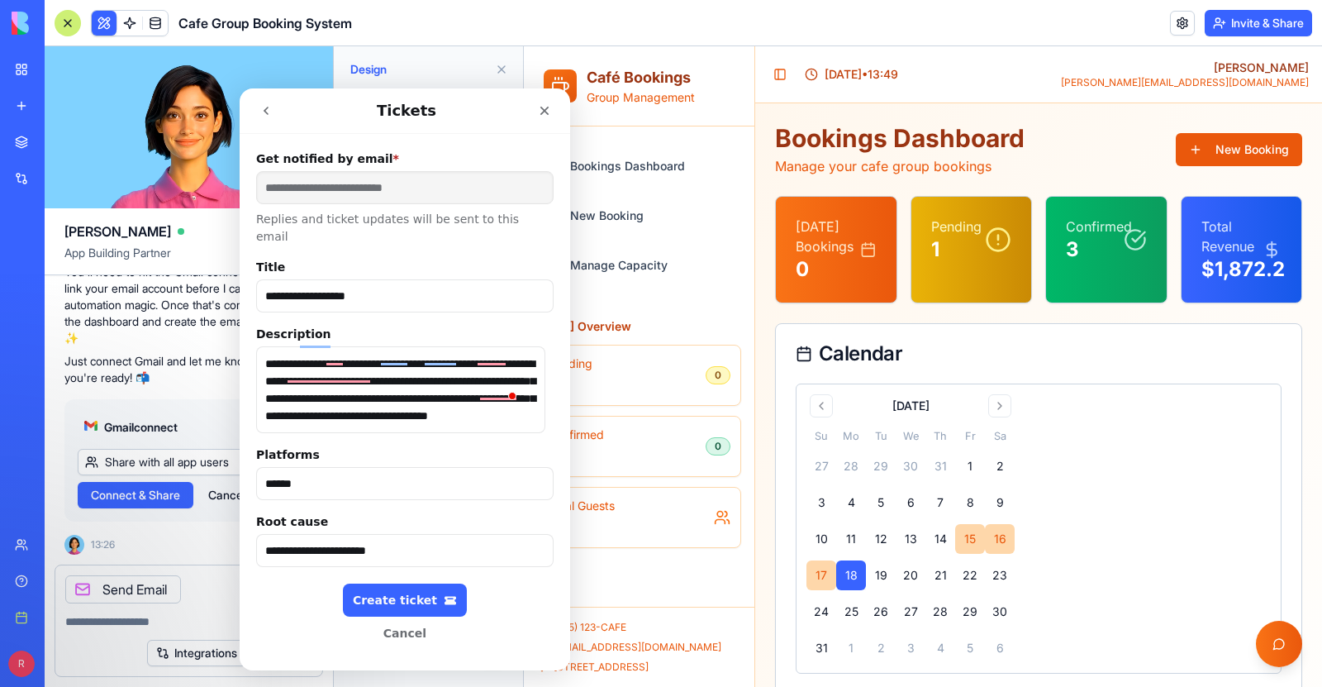
click at [297, 534] on input "**********" at bounding box center [404, 550] width 297 height 33
type input "**********"
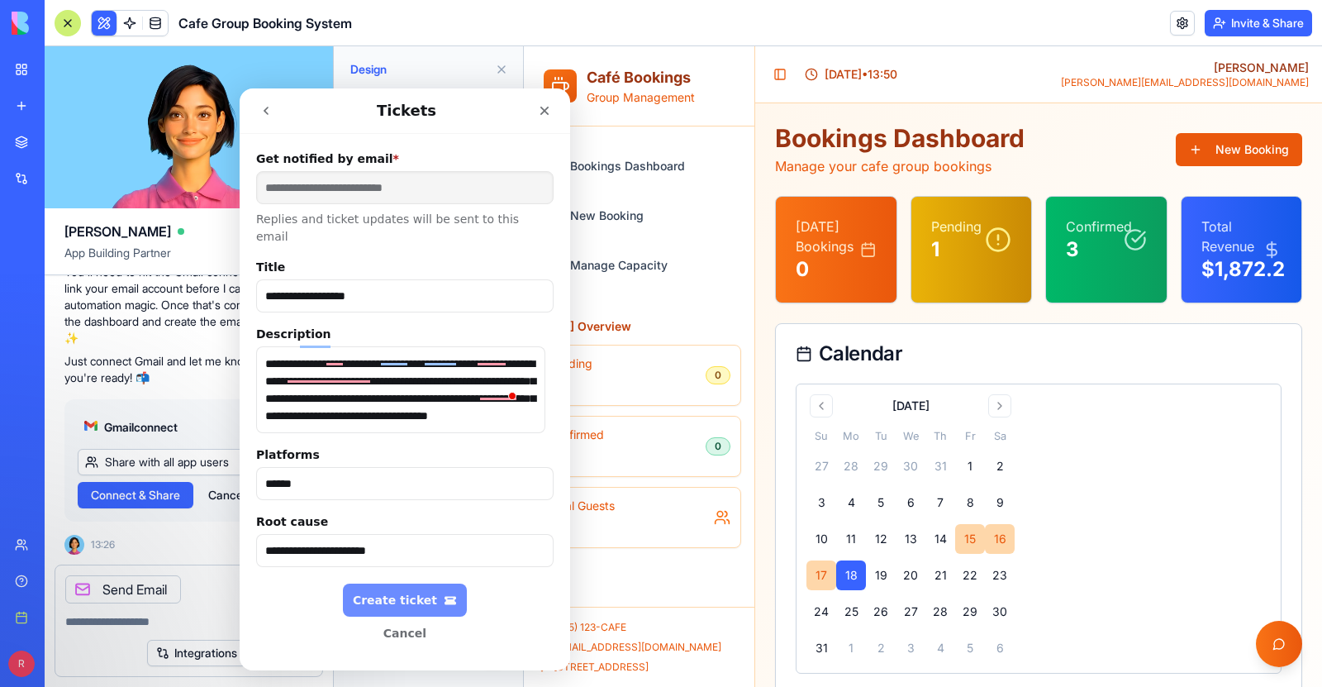
click at [419, 593] on div "Create ticket" at bounding box center [405, 600] width 104 height 14
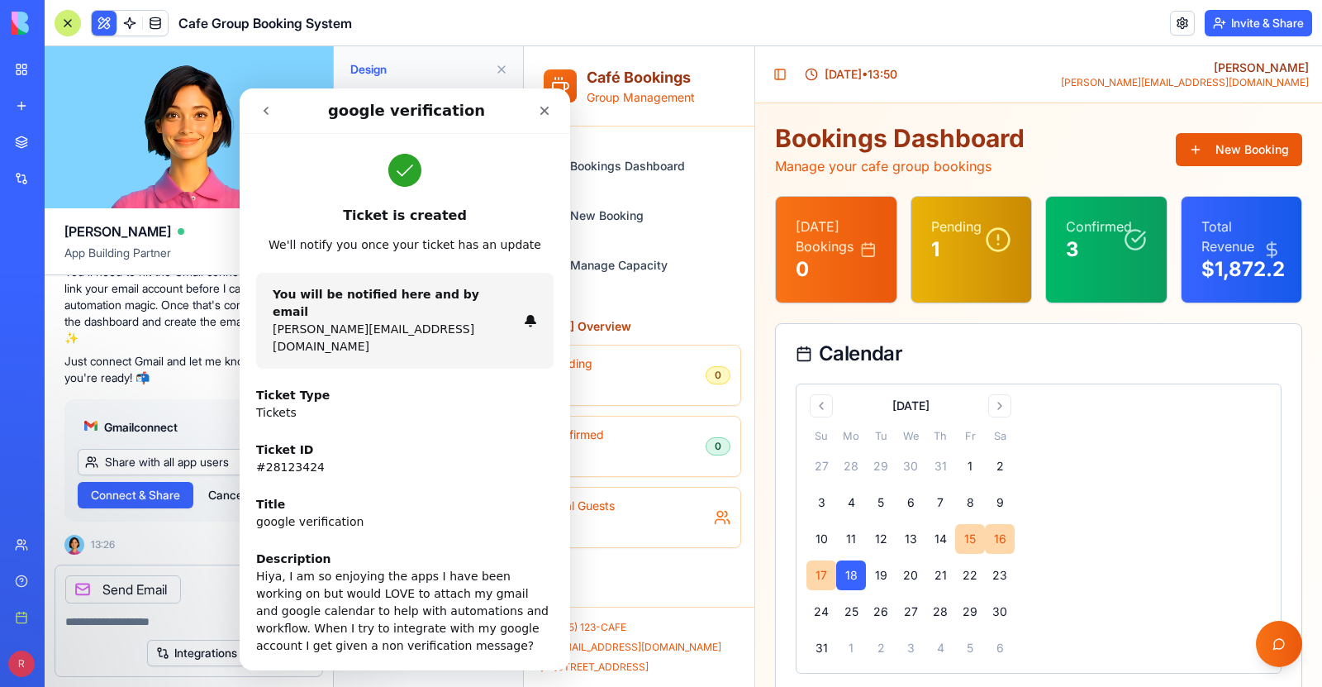
scroll to position [77, 0]
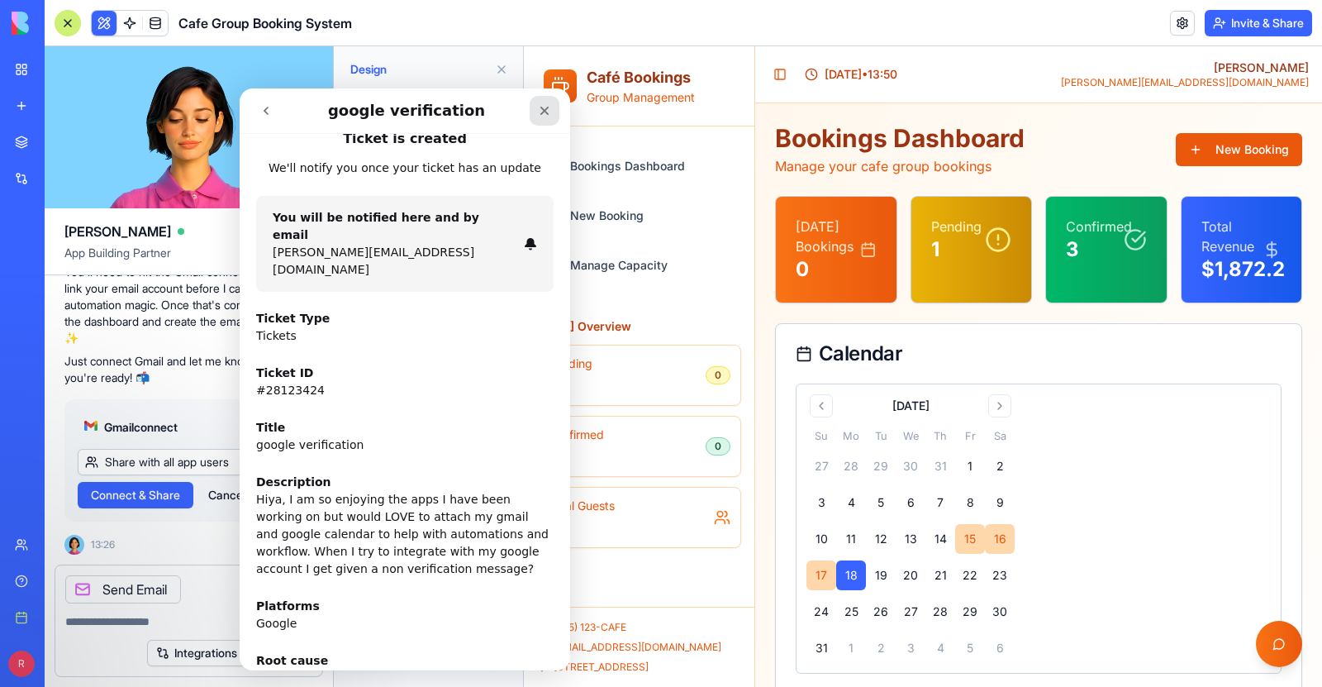
click at [545, 109] on icon "Close" at bounding box center [544, 111] width 9 height 9
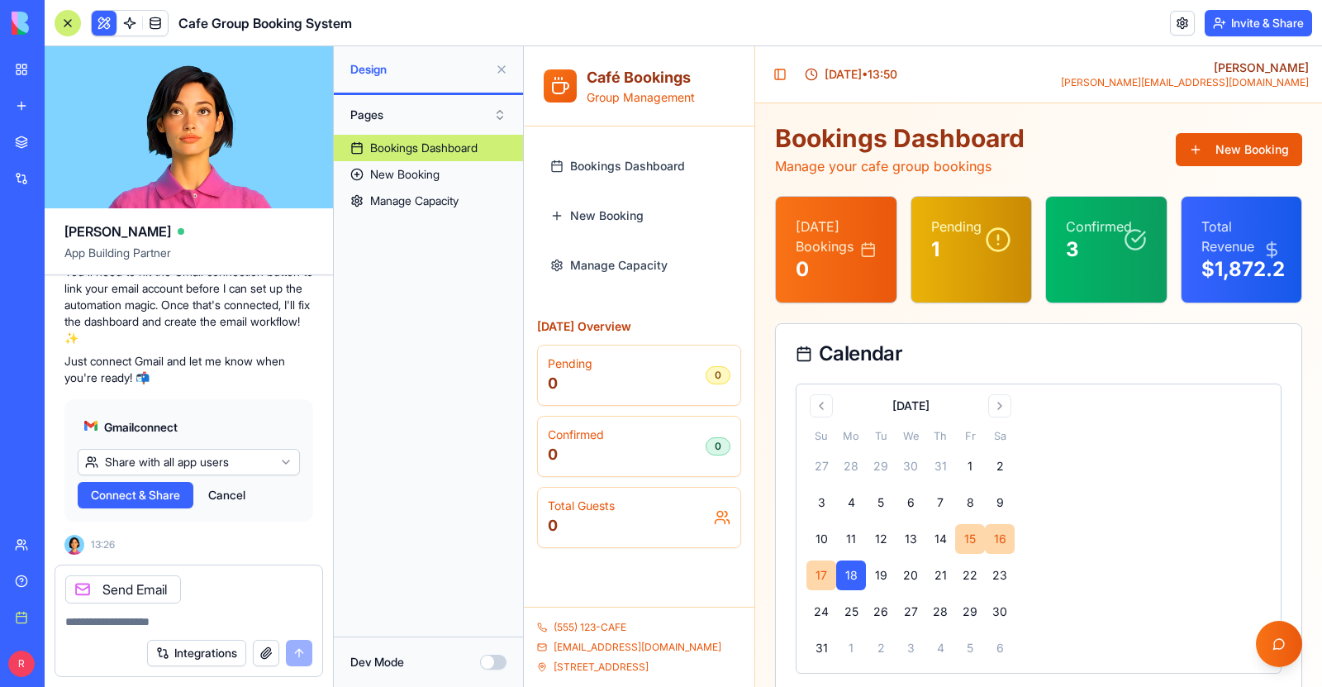
scroll to position [0, 0]
click at [139, 588] on div "Send Email" at bounding box center [123, 589] width 116 height 28
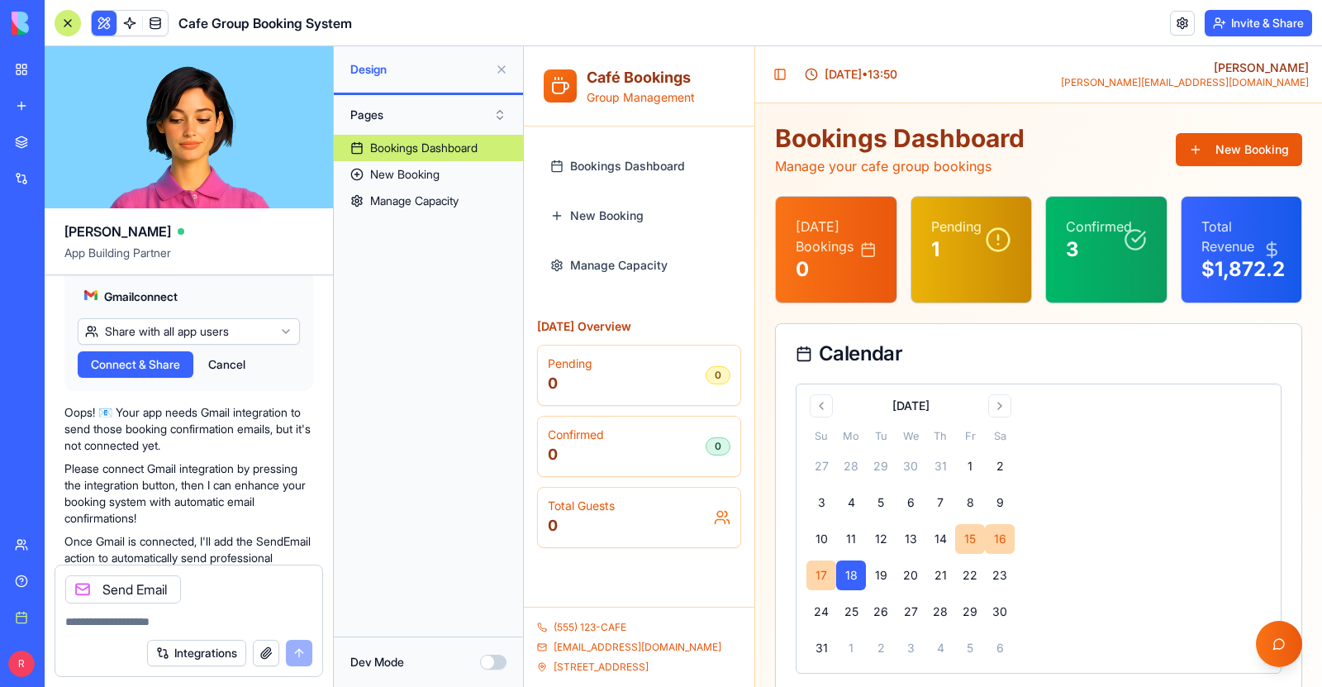
scroll to position [1011, 0]
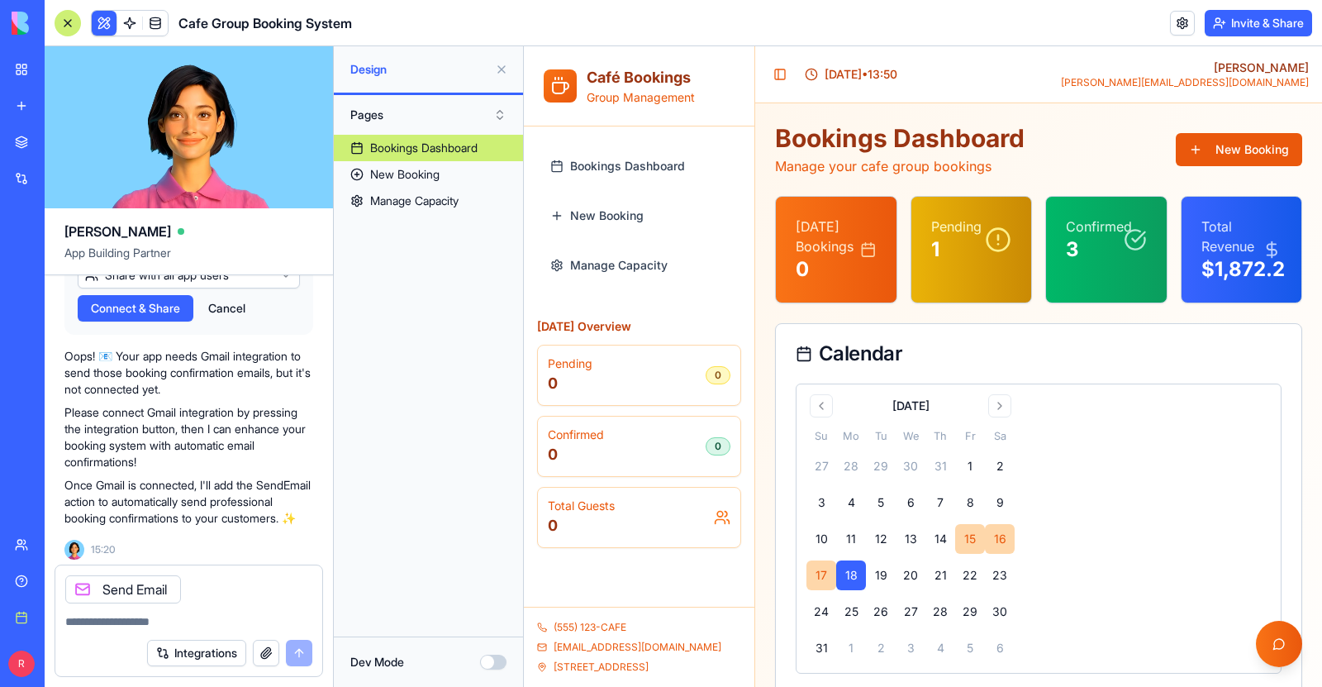
click at [49, 109] on div "New app" at bounding box center [50, 105] width 21 height 17
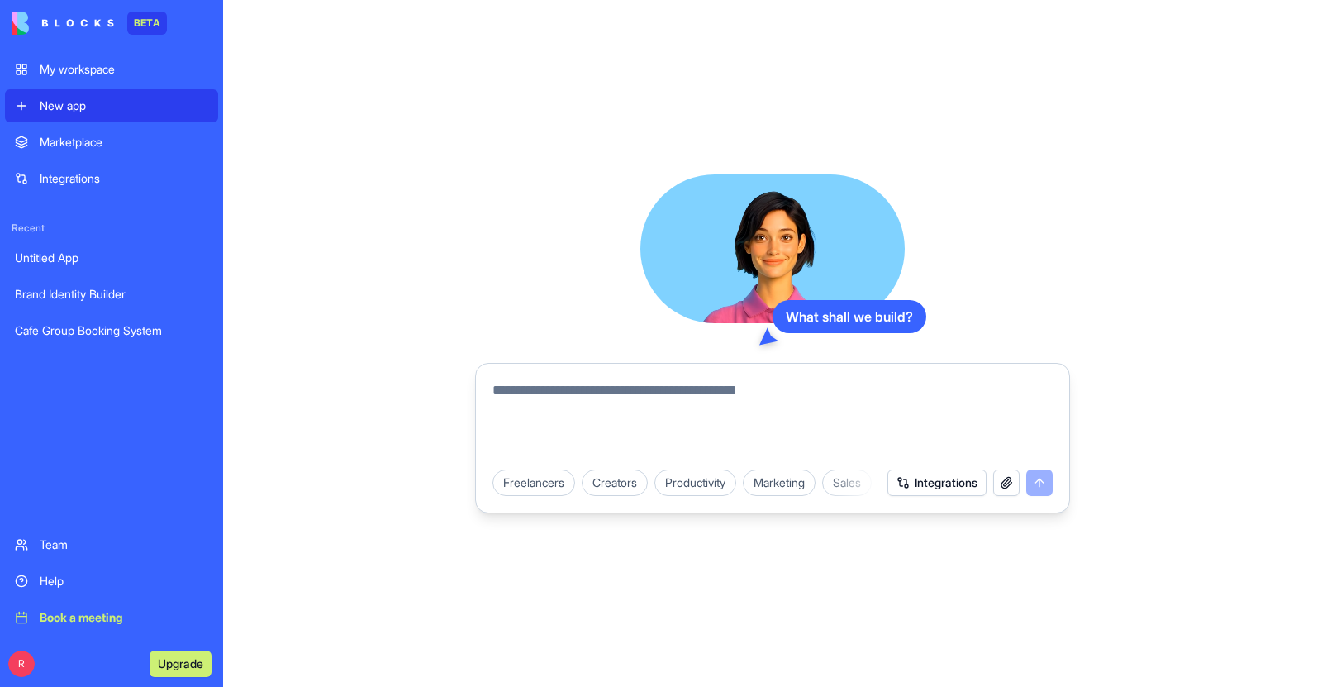
click at [557, 385] on textarea at bounding box center [772, 419] width 560 height 79
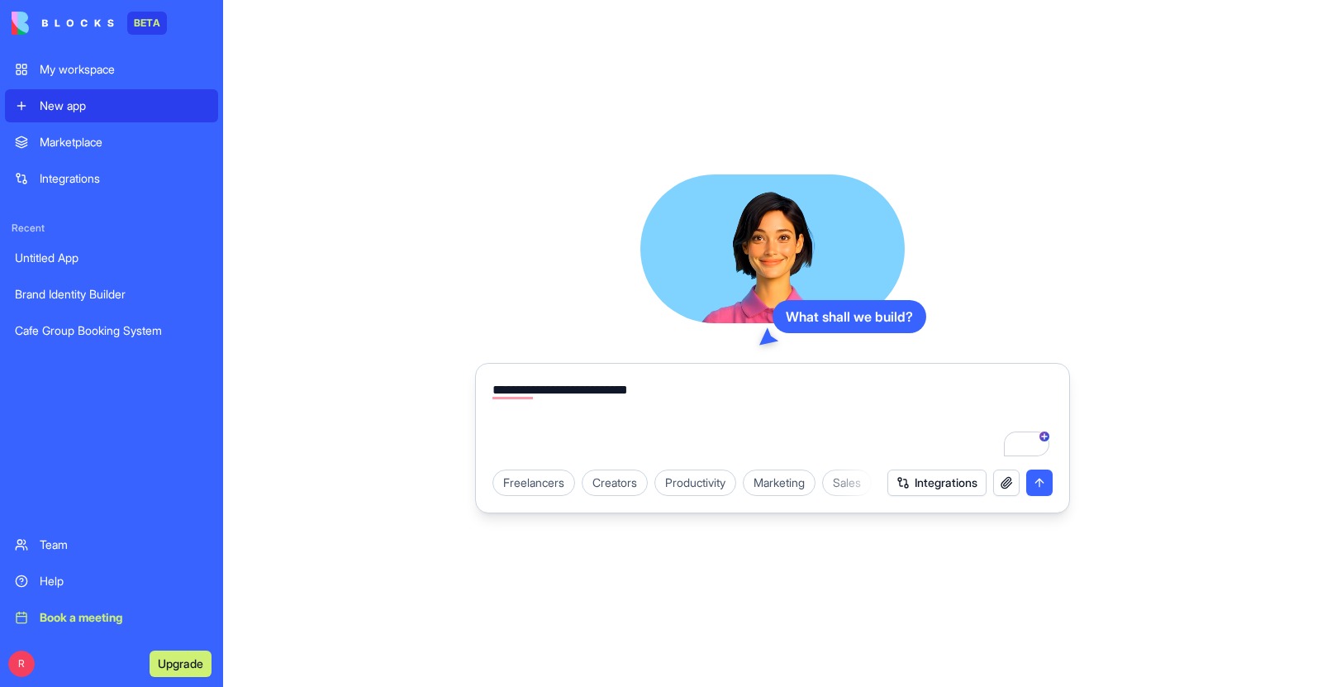
paste textarea "**********"
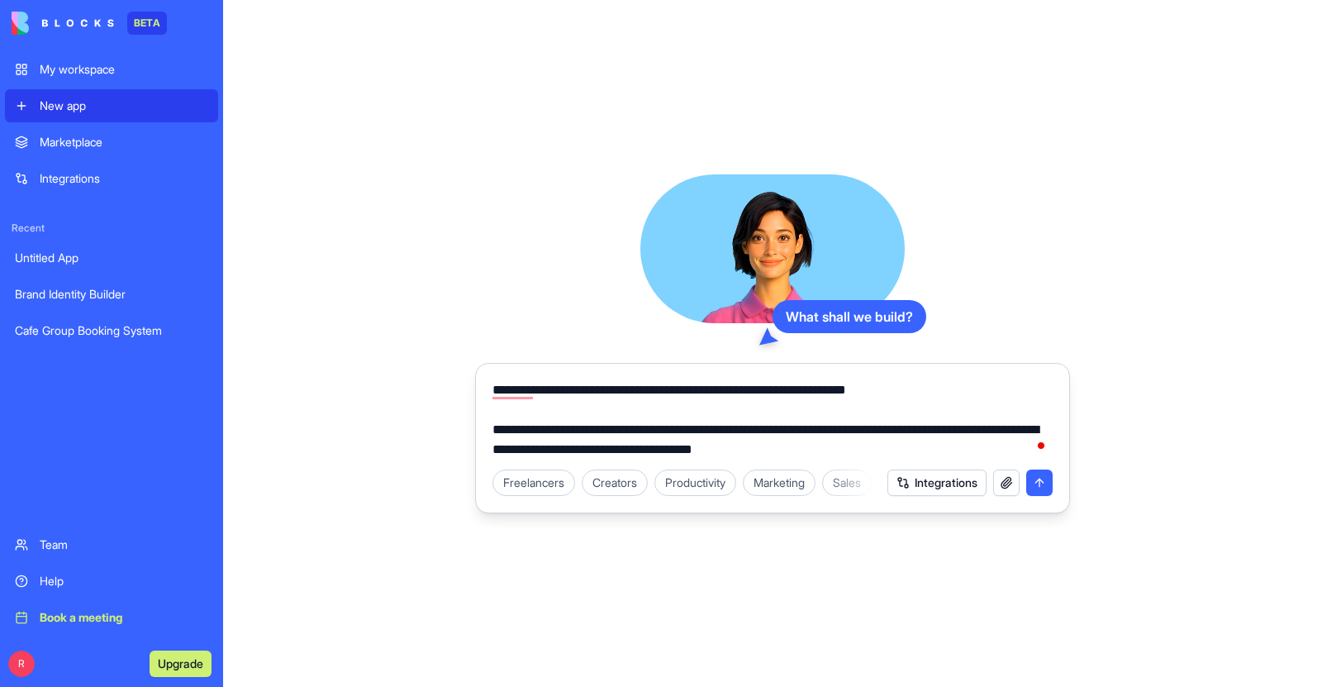
type textarea "**********"
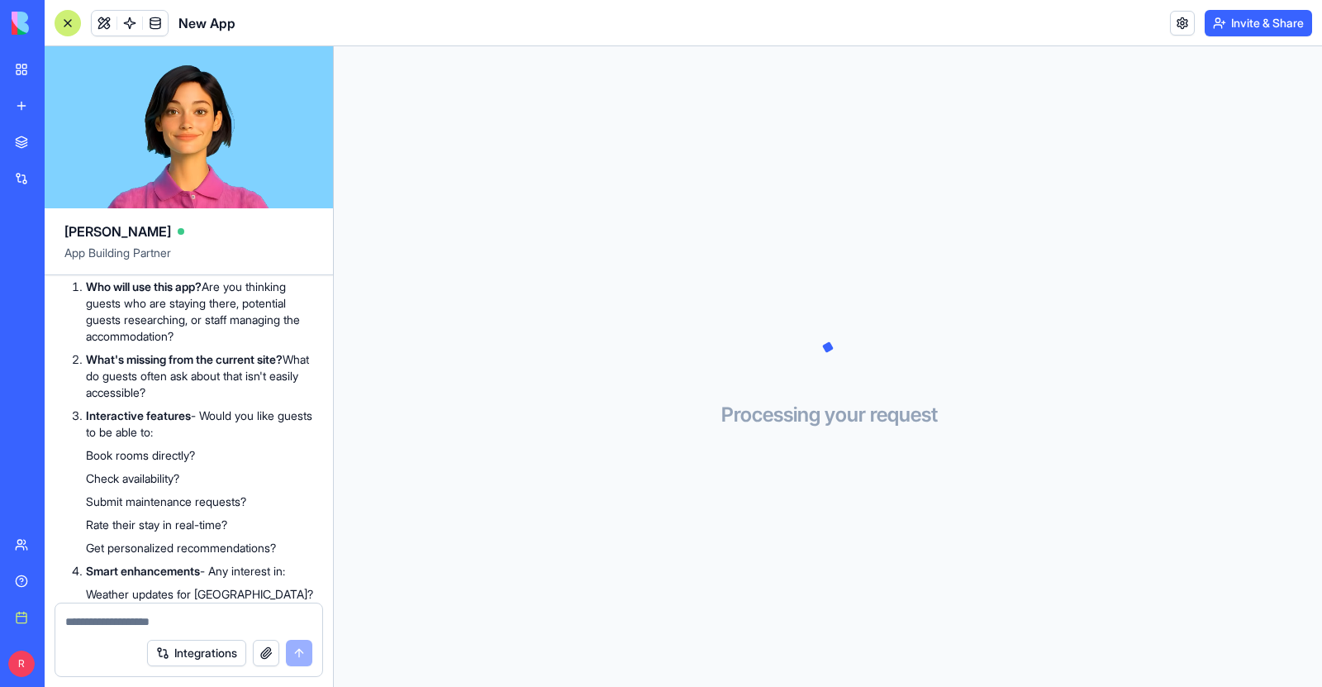
scroll to position [661, 0]
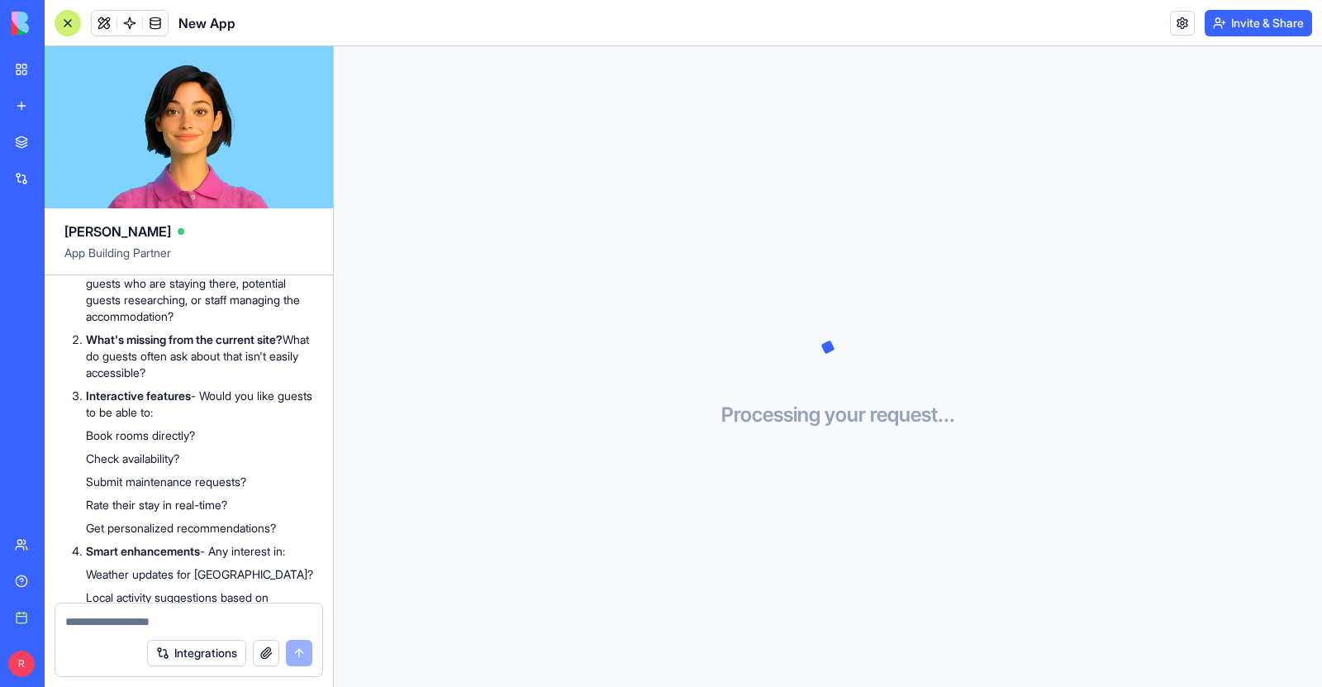
click at [185, 617] on textarea at bounding box center [188, 621] width 247 height 17
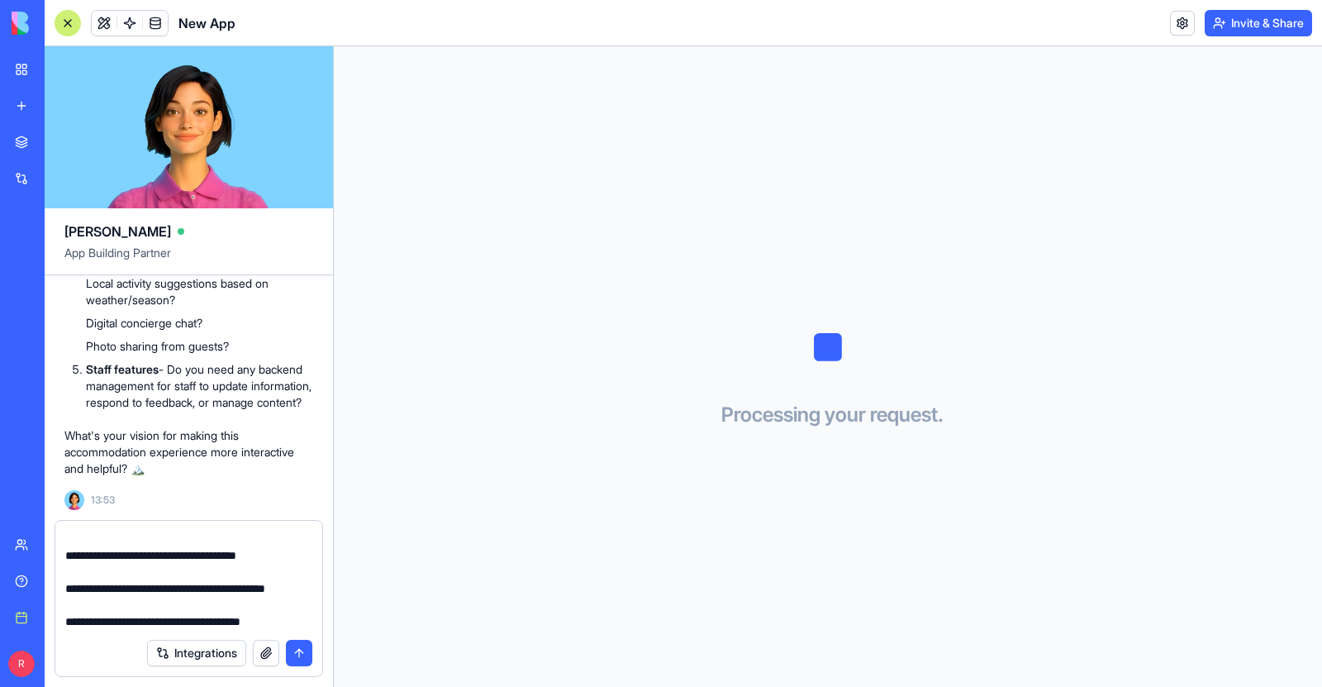
scroll to position [345, 0]
click at [149, 587] on textarea "**********" at bounding box center [188, 579] width 247 height 99
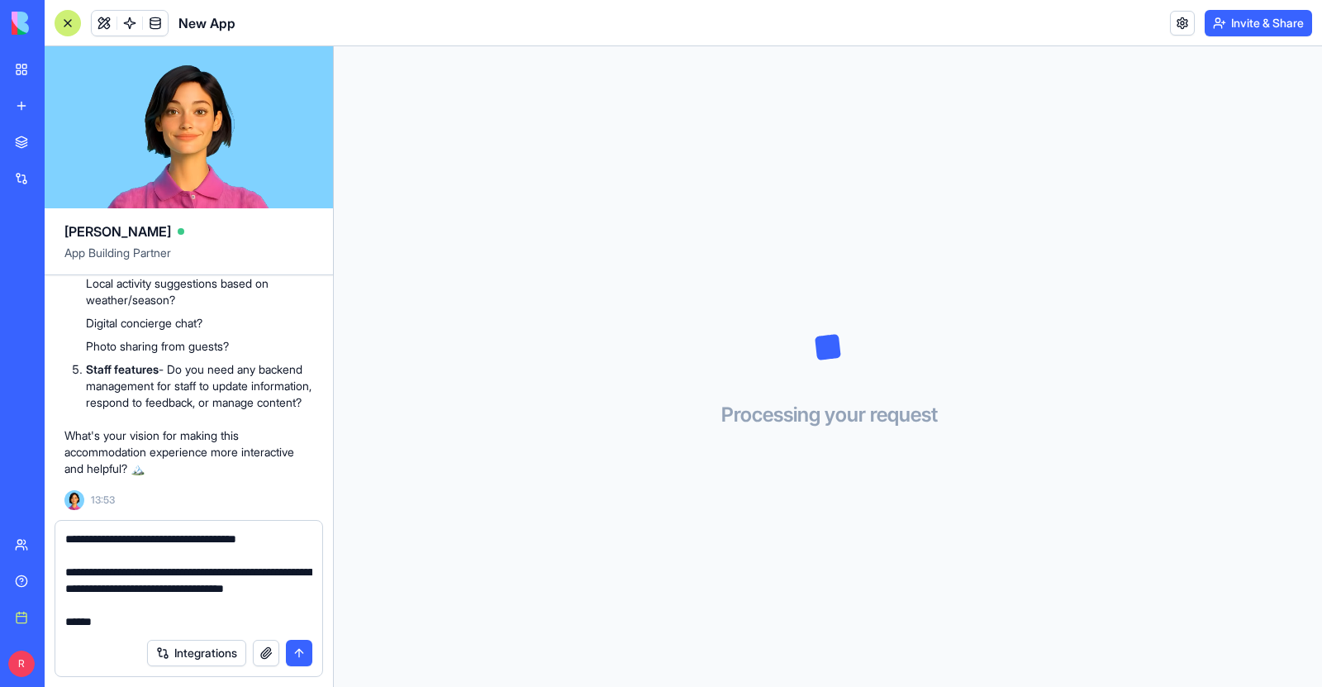
scroll to position [363, 0]
click at [102, 615] on textarea "**********" at bounding box center [188, 579] width 247 height 99
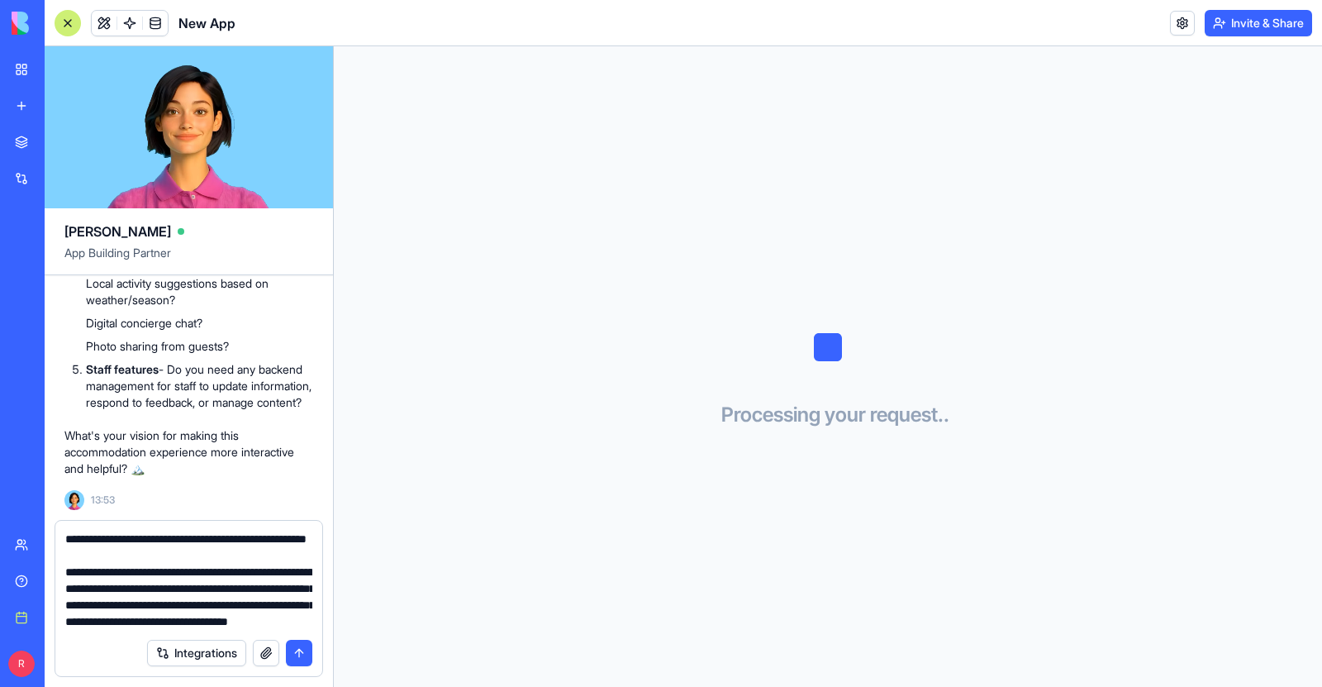
scroll to position [494, 0]
type textarea "**********"
click at [301, 649] on button "submit" at bounding box center [299, 652] width 26 height 26
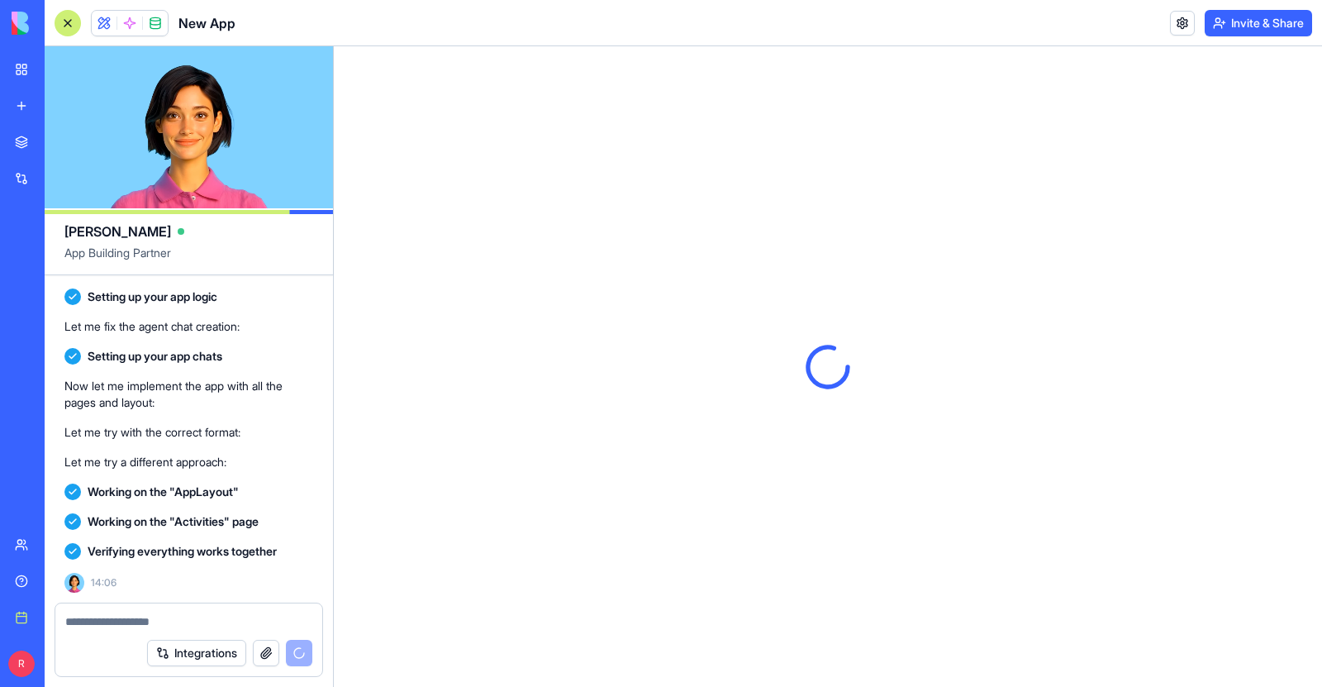
scroll to position [2706, 0]
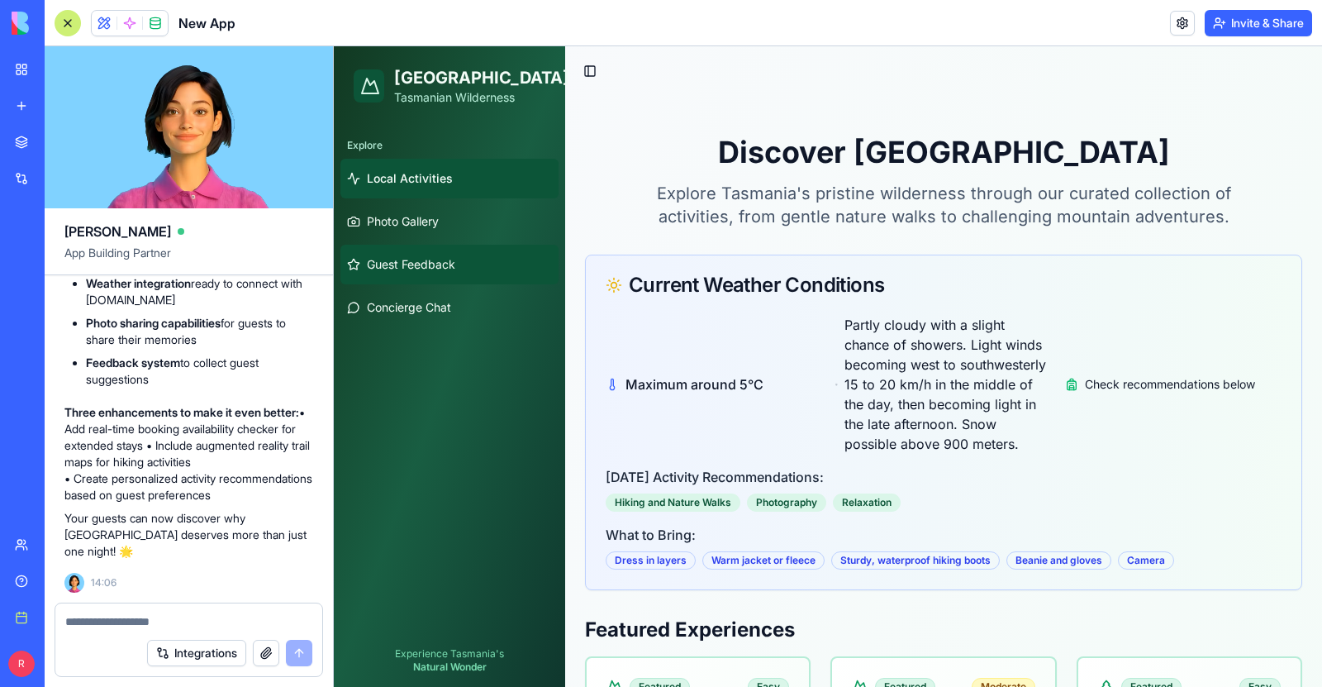
click at [452, 266] on span "Guest Feedback" at bounding box center [411, 264] width 88 height 17
click at [423, 221] on span "Photo Gallery" at bounding box center [403, 221] width 72 height 17
click at [382, 227] on span "Photo Gallery" at bounding box center [403, 221] width 72 height 17
click at [407, 307] on span "Concierge Chat" at bounding box center [409, 307] width 84 height 17
click at [107, 21] on span at bounding box center [104, 23] width 46 height 46
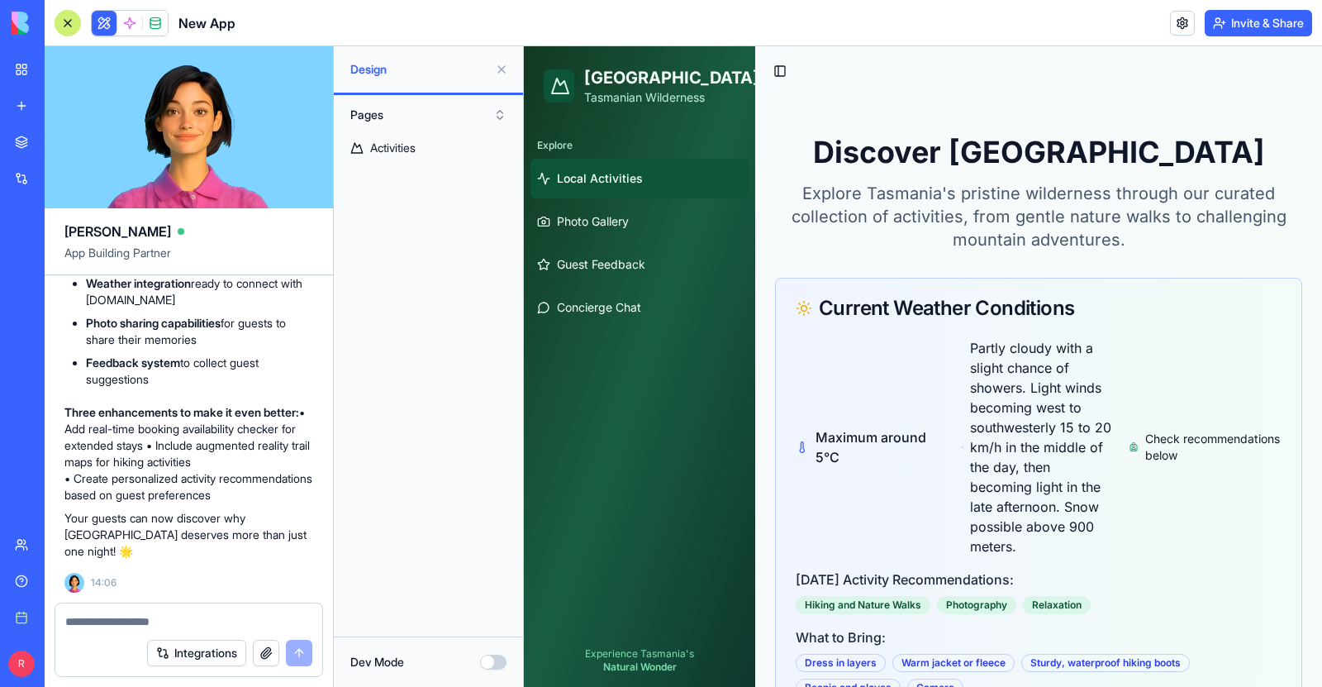
click at [500, 118] on button "Pages" at bounding box center [428, 115] width 173 height 26
click at [477, 150] on div "Pages" at bounding box center [428, 148] width 164 height 26
click at [405, 151] on div "Activities" at bounding box center [392, 148] width 45 height 17
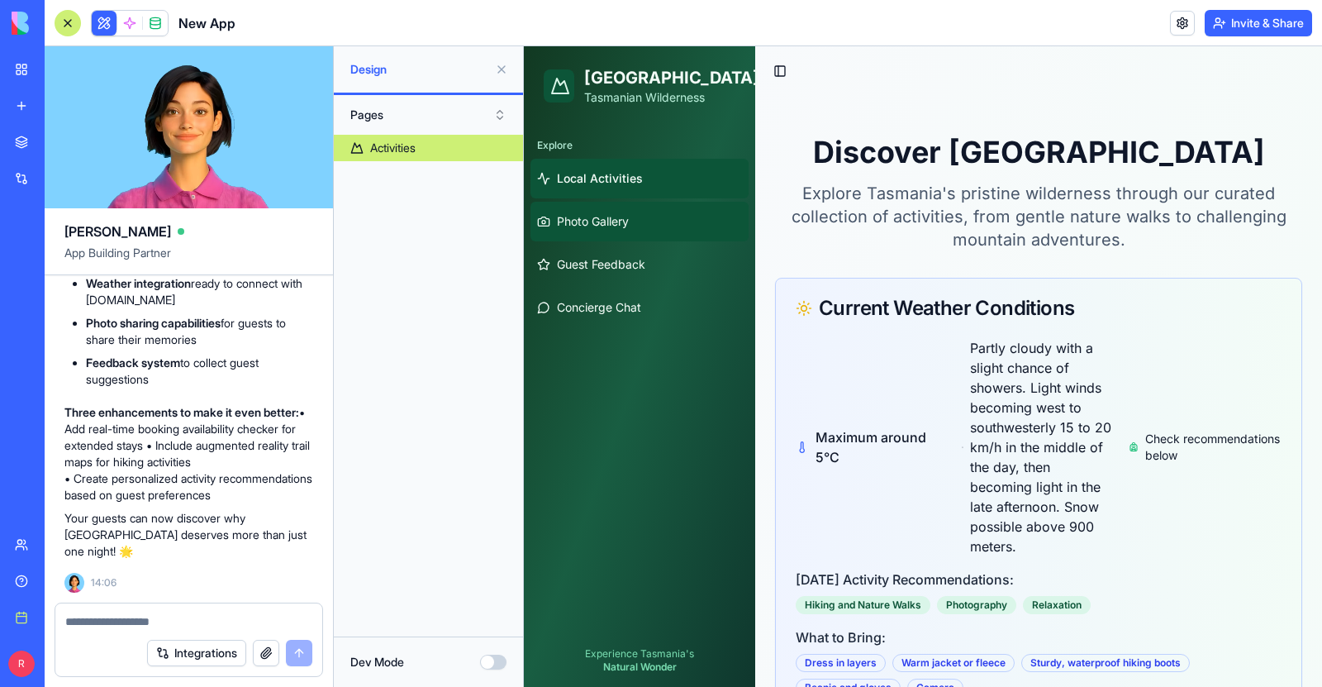
click at [589, 226] on span "Photo Gallery" at bounding box center [593, 221] width 72 height 17
click at [586, 180] on span "Local Activities" at bounding box center [600, 178] width 86 height 17
click at [596, 302] on span "Concierge Chat" at bounding box center [599, 307] width 84 height 17
click at [596, 230] on button "Photo Gallery" at bounding box center [639, 222] width 218 height 40
click at [780, 69] on button "Toggle Sidebar" at bounding box center [779, 70] width 23 height 23
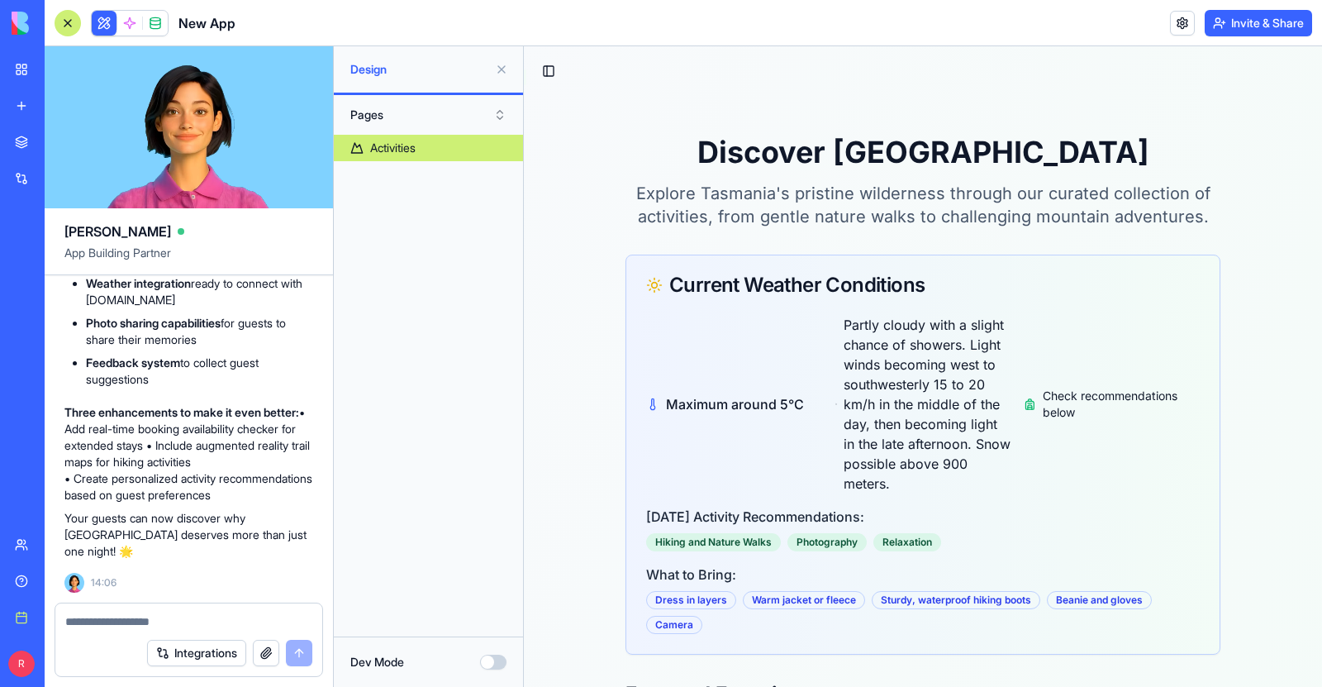
click at [548, 73] on button "Toggle Sidebar" at bounding box center [548, 70] width 23 height 23
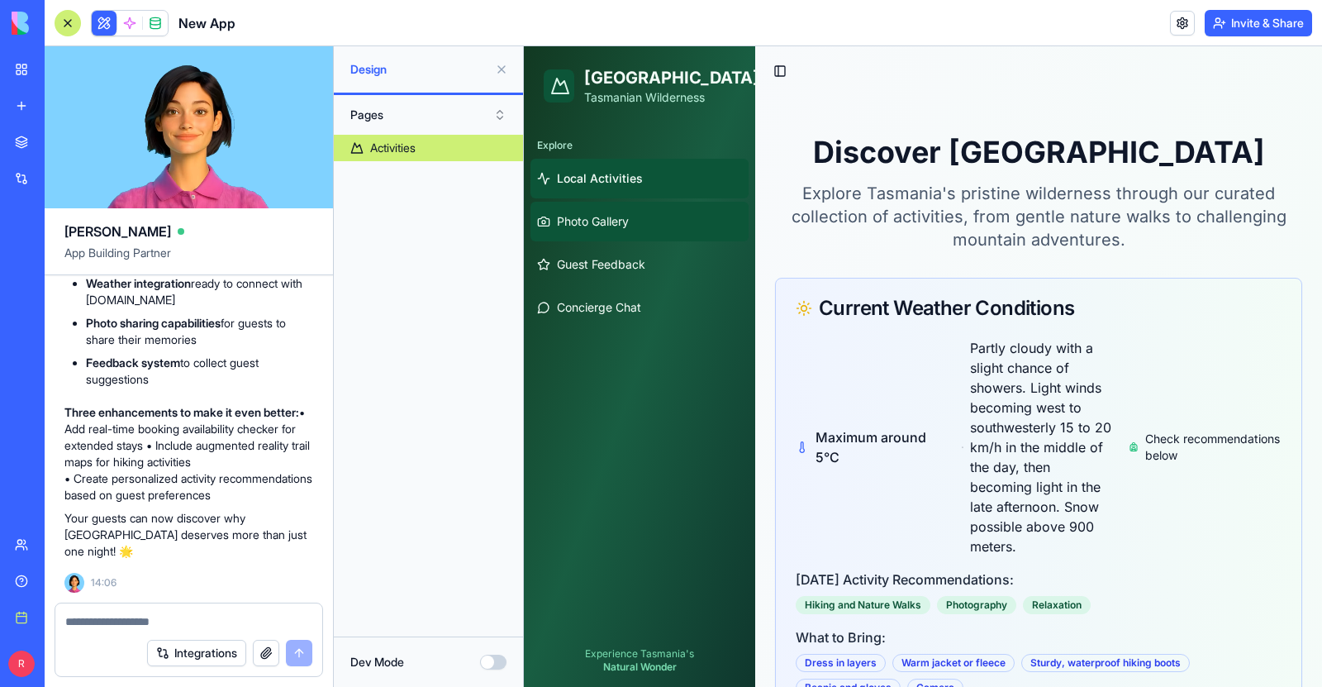
click at [609, 220] on span "Photo Gallery" at bounding box center [593, 221] width 72 height 17
click at [389, 116] on button "Pages" at bounding box center [428, 115] width 173 height 26
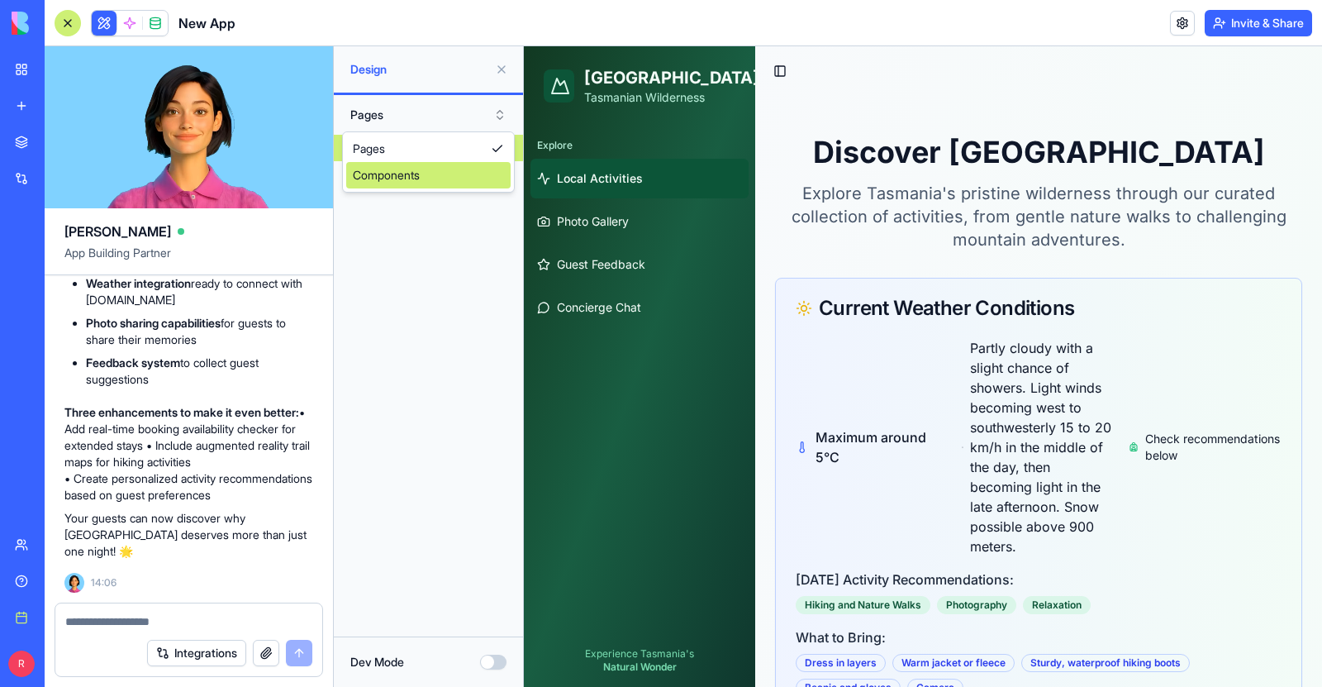
click at [395, 182] on div "Components" at bounding box center [428, 175] width 164 height 26
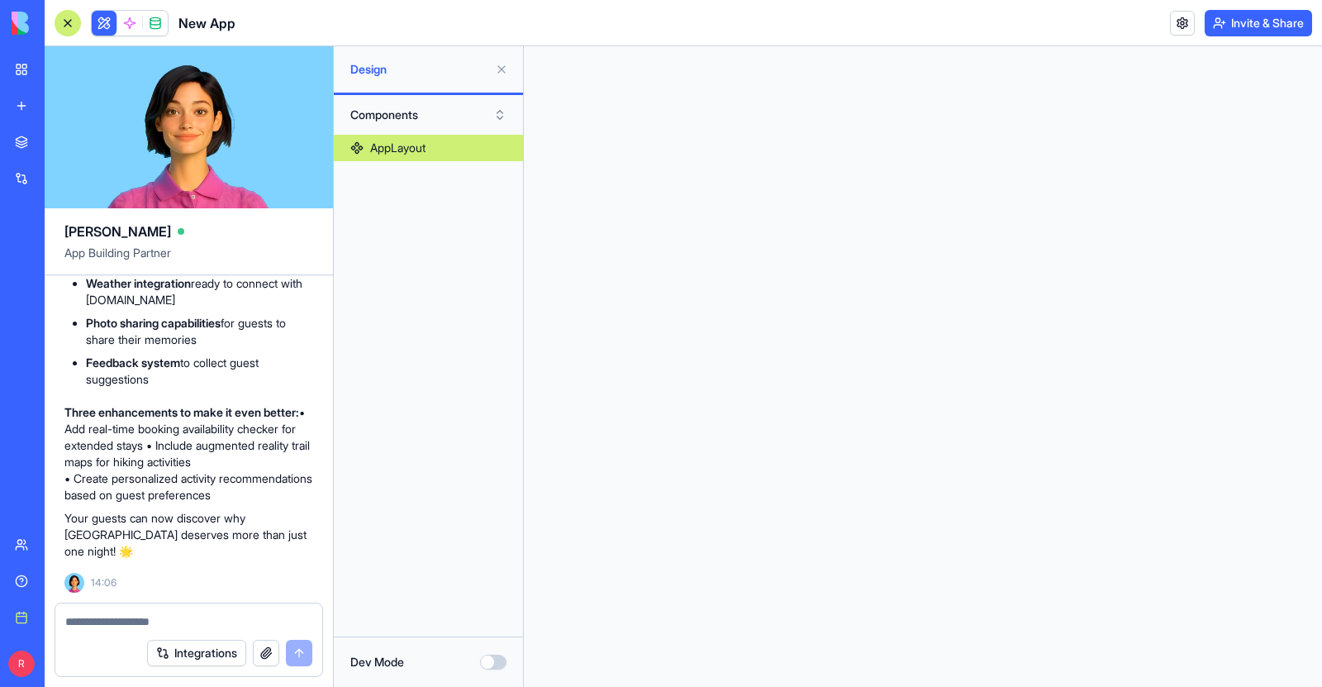
click at [396, 150] on div "AppLayout" at bounding box center [397, 148] width 55 height 17
click at [393, 111] on button "Components" at bounding box center [428, 115] width 173 height 26
click at [399, 150] on div "Pages" at bounding box center [428, 148] width 164 height 26
click at [400, 149] on div "Activities" at bounding box center [392, 148] width 45 height 17
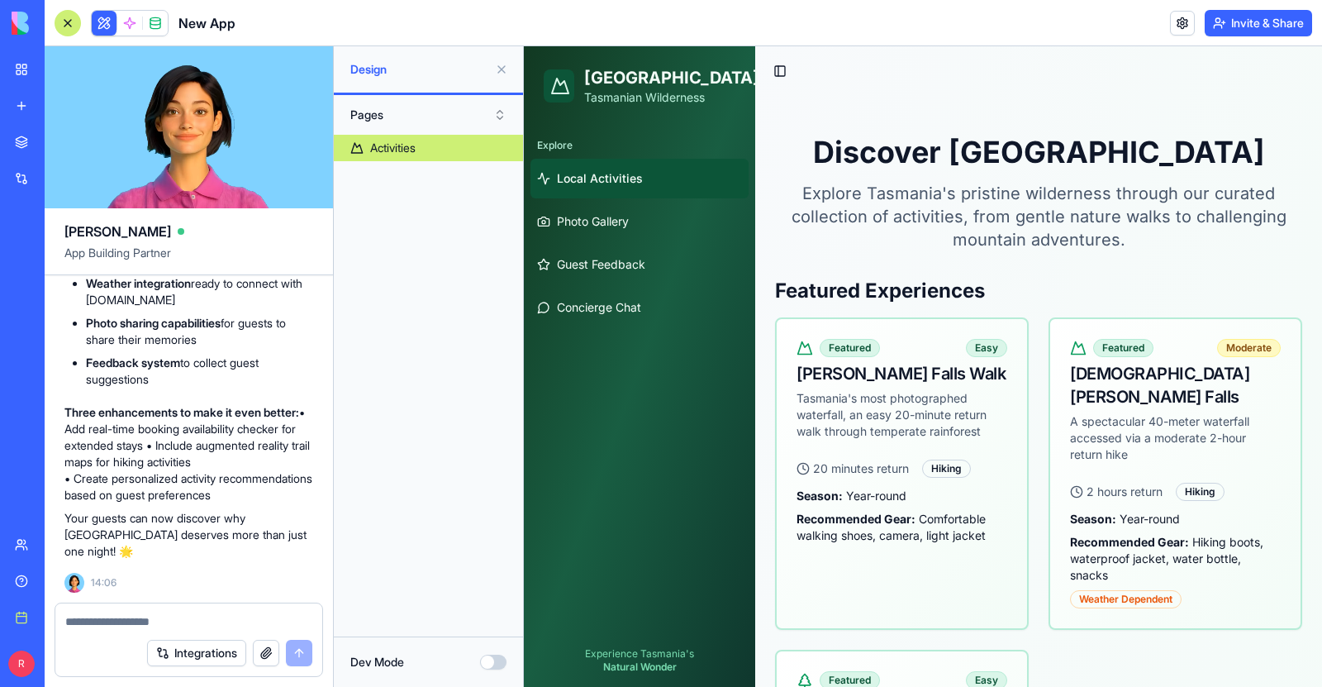
click at [628, 178] on span "Local Activities" at bounding box center [600, 178] width 86 height 17
click at [592, 216] on span "Photo Gallery" at bounding box center [593, 221] width 72 height 17
click at [922, 375] on div "Russell Falls Walk" at bounding box center [901, 373] width 211 height 23
click at [849, 348] on div "Featured" at bounding box center [850, 348] width 60 height 18
click at [586, 266] on span "Guest Feedback" at bounding box center [601, 264] width 88 height 17
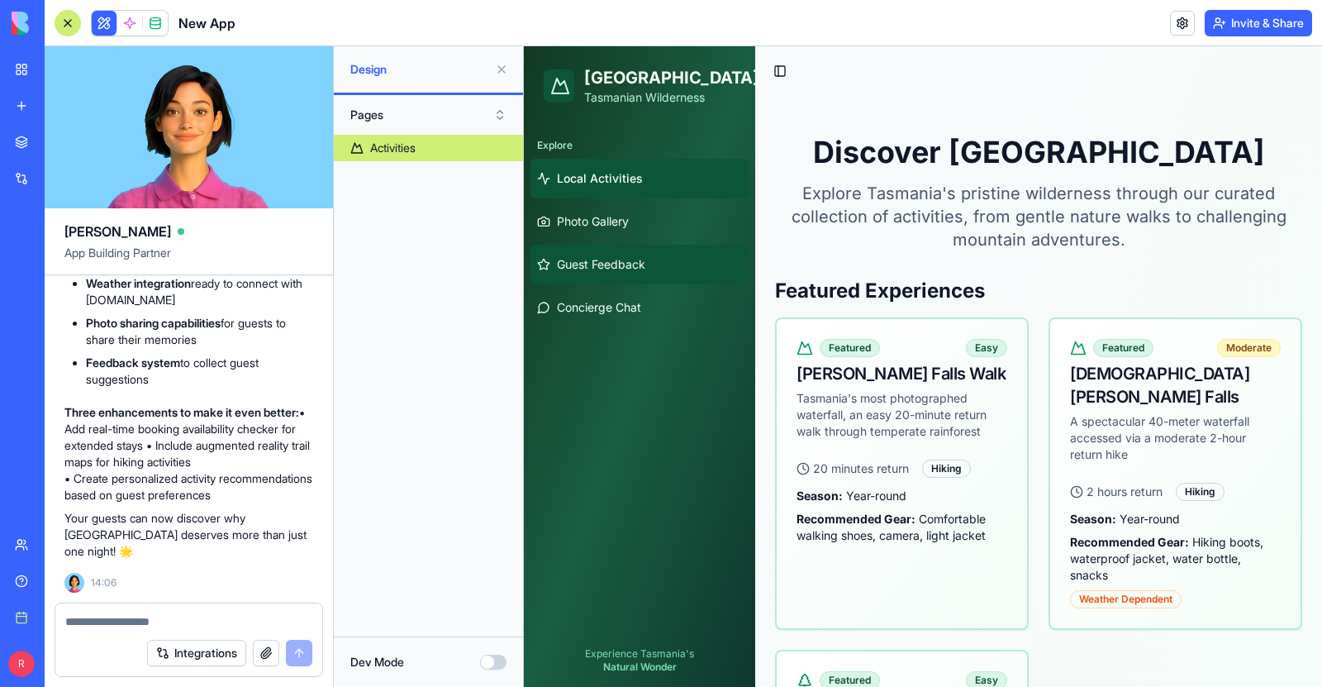
click at [586, 266] on span "Guest Feedback" at bounding box center [601, 264] width 88 height 17
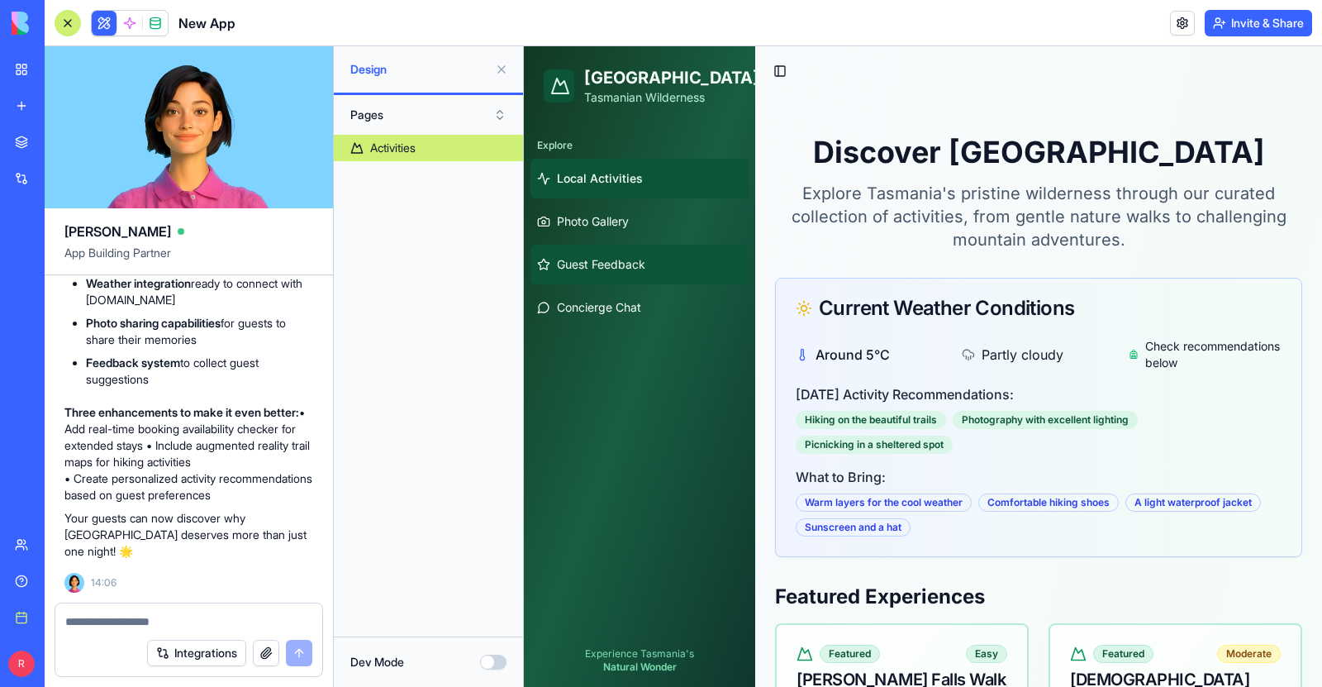
click at [586, 266] on span "Guest Feedback" at bounding box center [601, 264] width 88 height 17
click at [587, 266] on span "Guest Feedback" at bounding box center [601, 264] width 88 height 17
click at [599, 222] on span "Photo Gallery" at bounding box center [593, 221] width 72 height 17
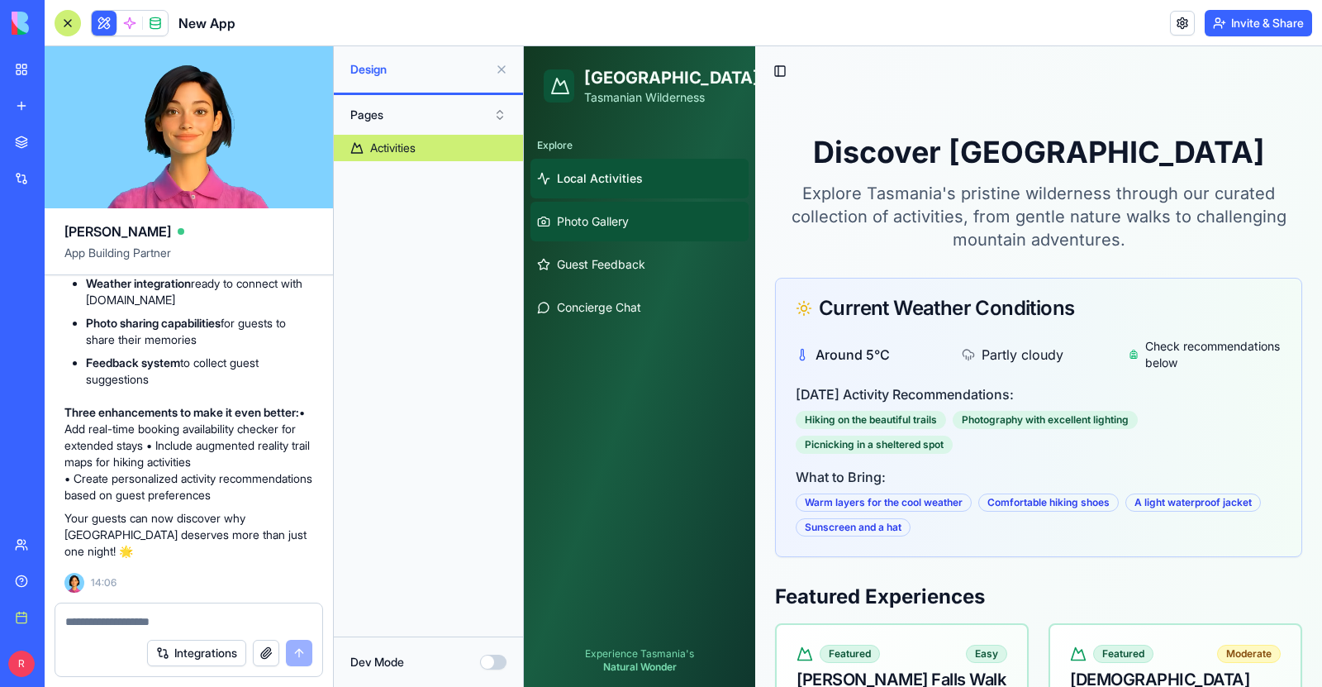
click at [599, 222] on span "Photo Gallery" at bounding box center [593, 221] width 72 height 17
click at [504, 72] on button at bounding box center [501, 69] width 26 height 26
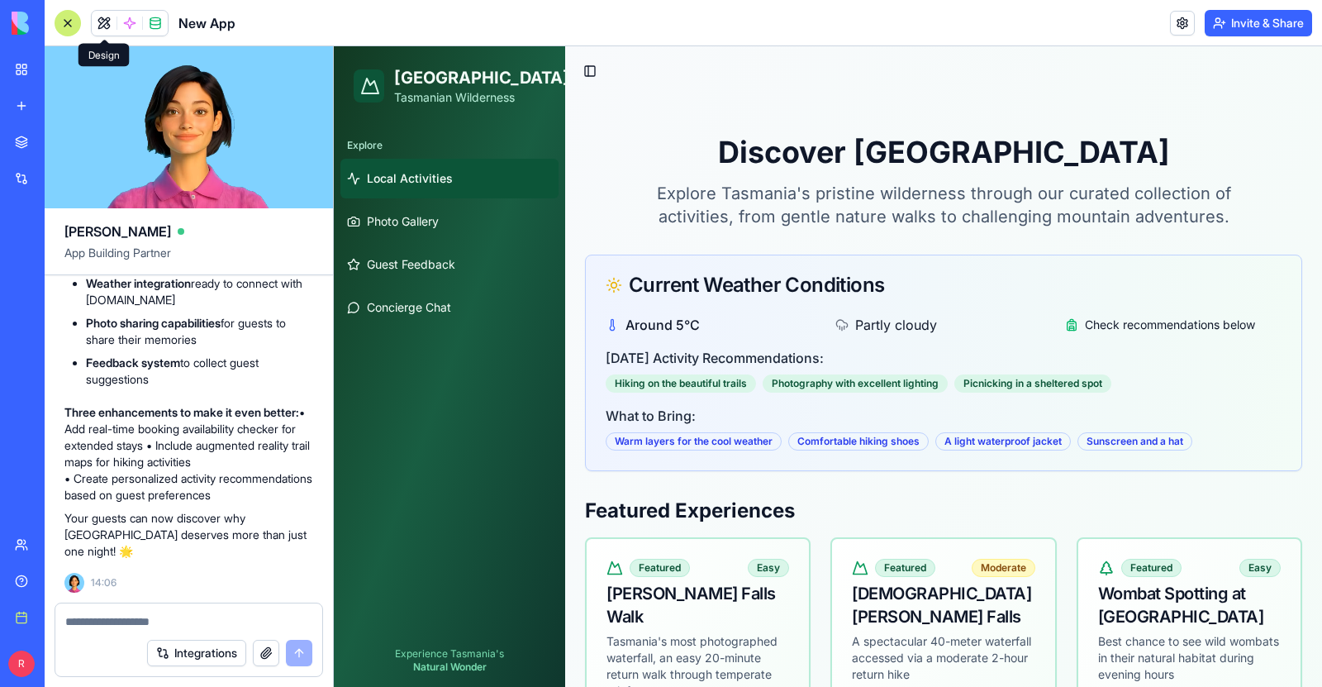
scroll to position [2706, 0]
click at [132, 629] on textarea at bounding box center [188, 621] width 247 height 17
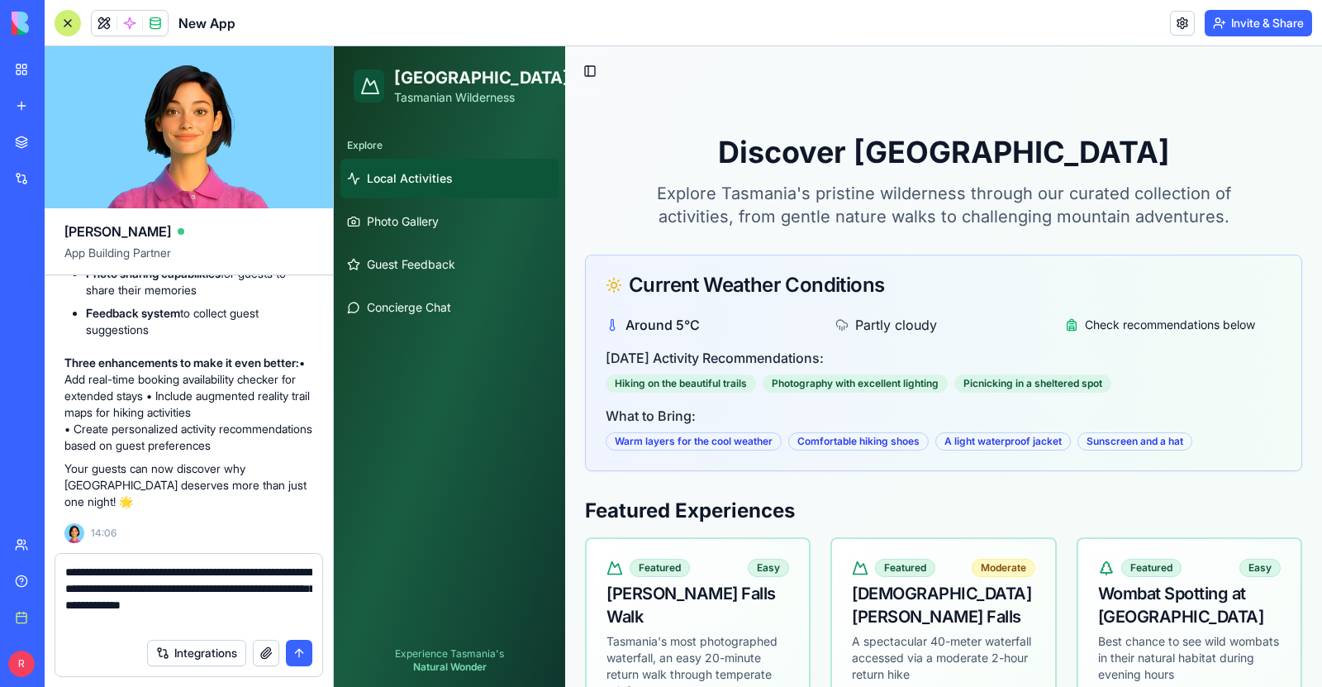
type textarea "**********"
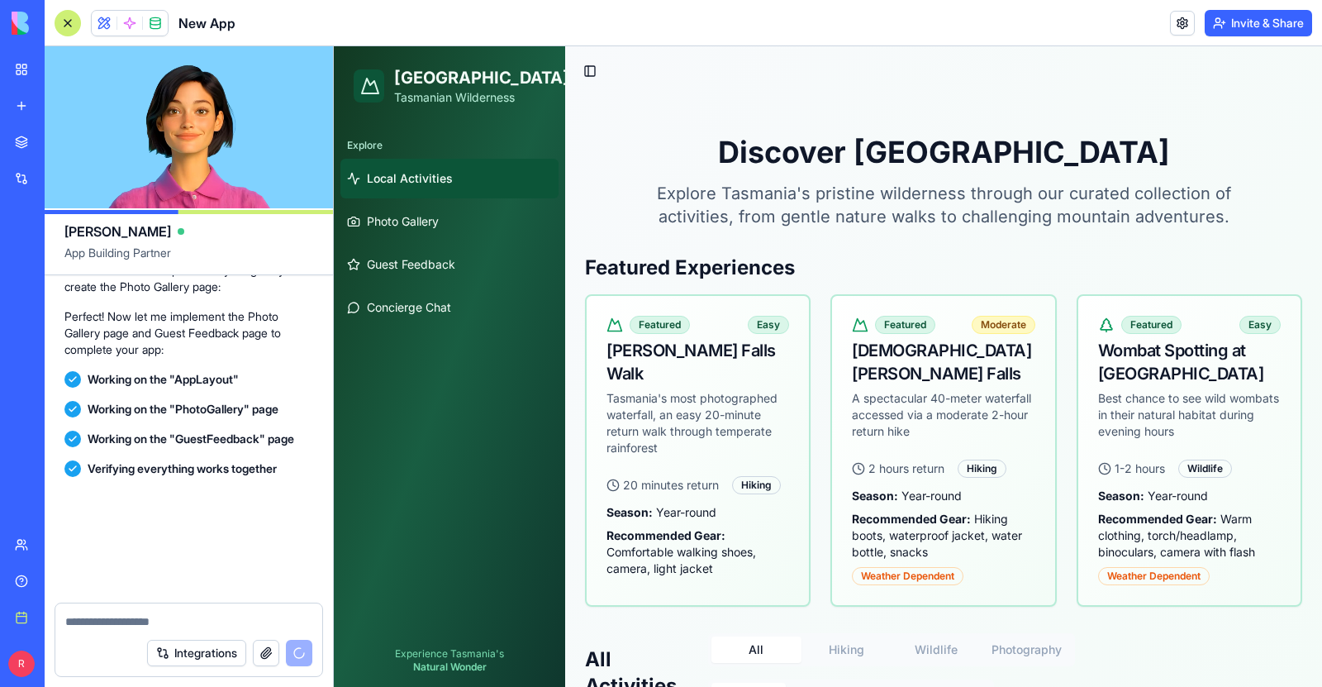
scroll to position [3747, 0]
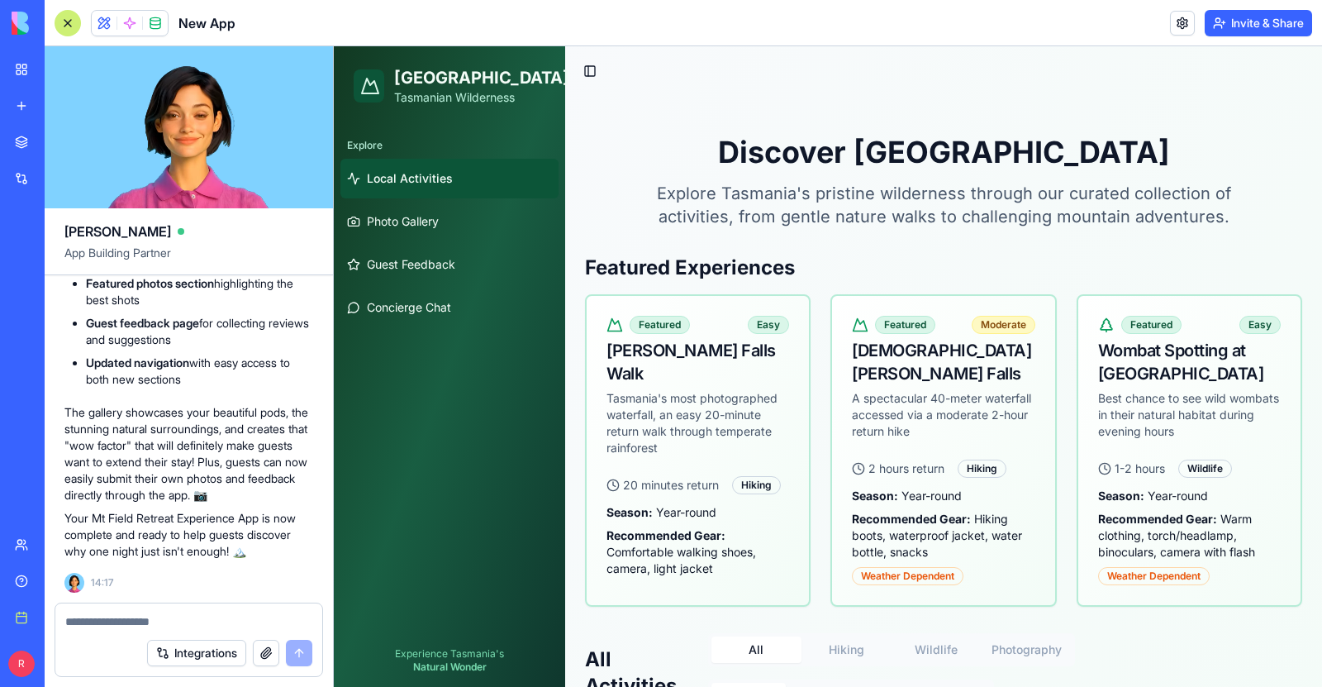
type textarea "*"
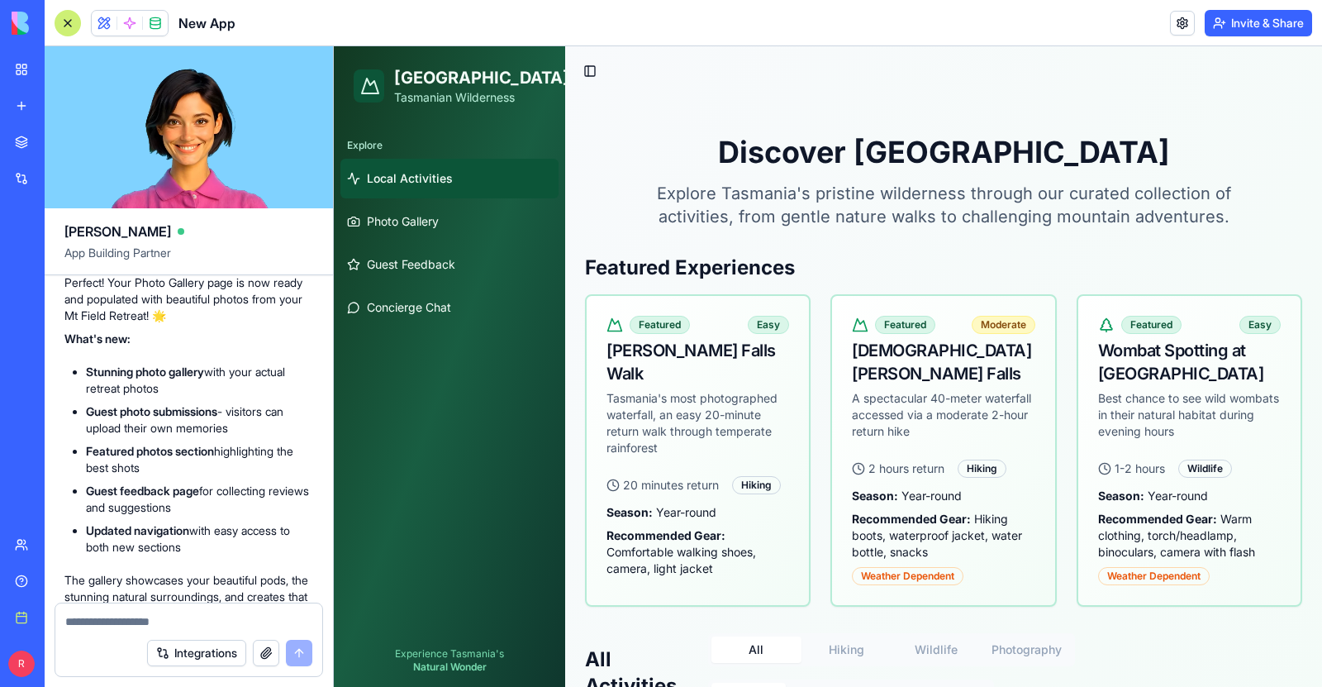
scroll to position [3499, 0]
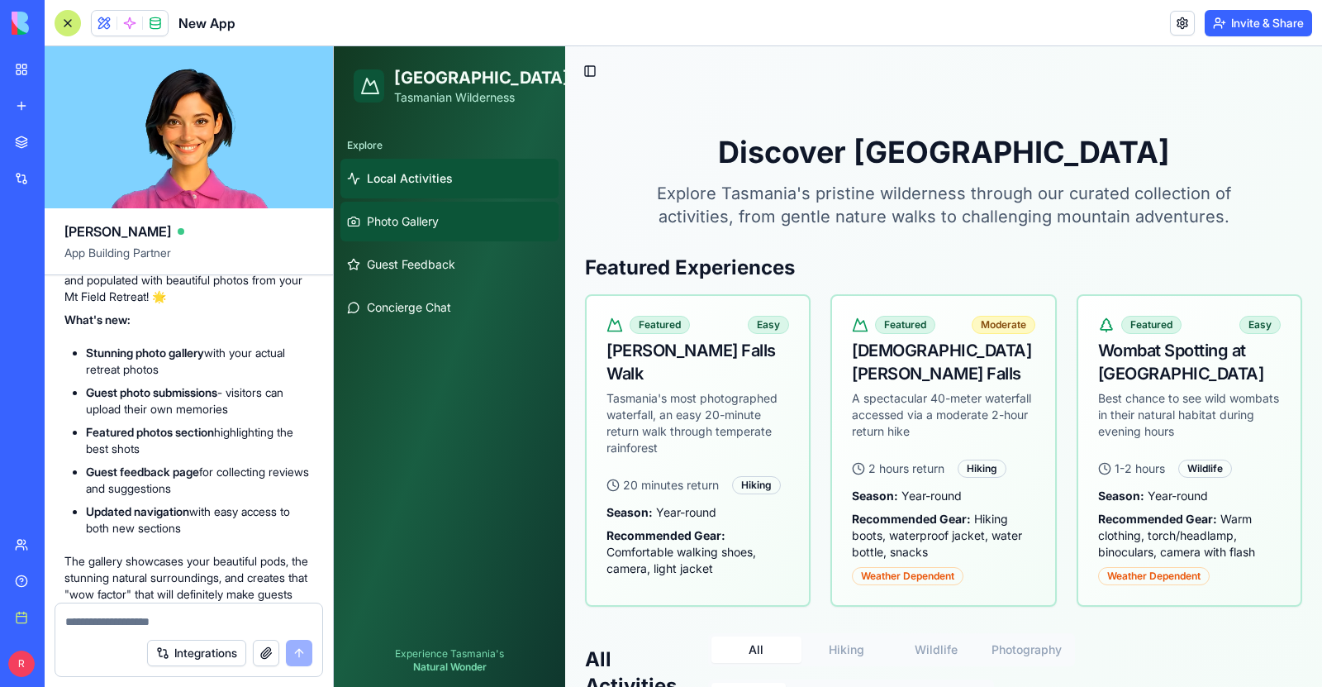
click at [399, 226] on span "Photo Gallery" at bounding box center [403, 221] width 72 height 17
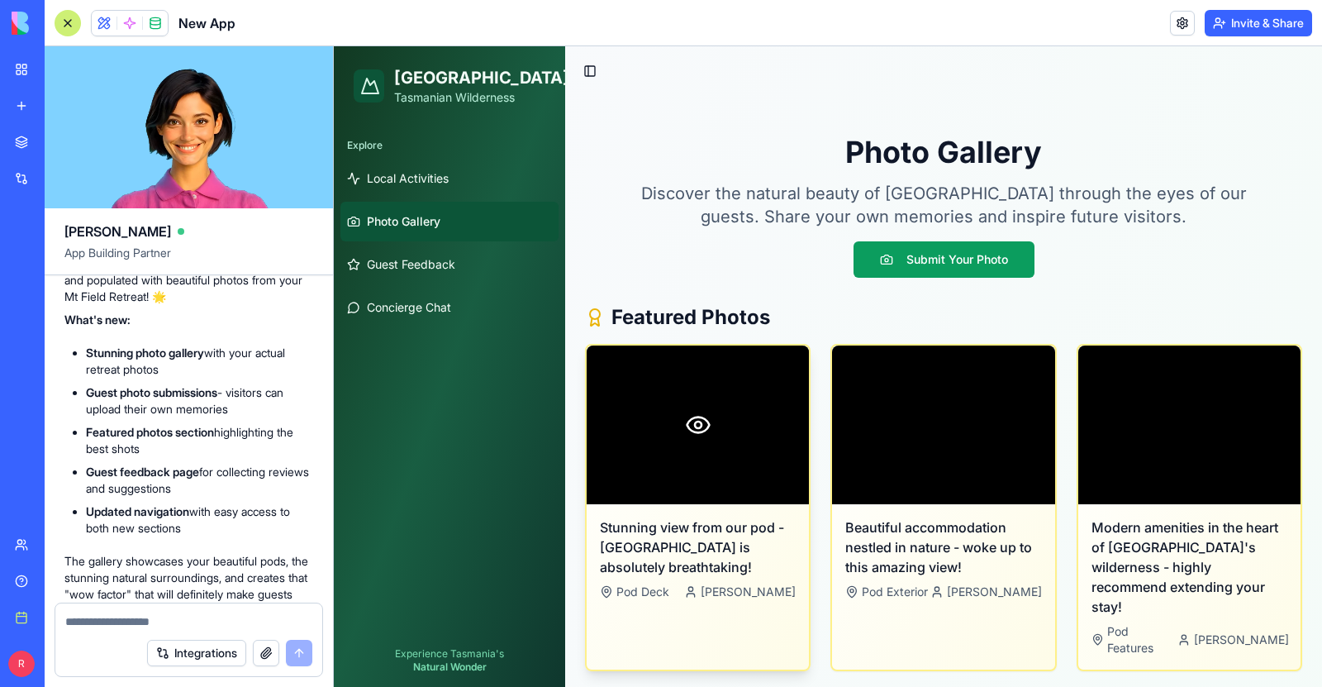
click at [699, 422] on circle at bounding box center [698, 424] width 7 height 7
click at [695, 427] on circle at bounding box center [698, 424] width 7 height 7
click at [703, 425] on icon at bounding box center [698, 424] width 26 height 26
click at [419, 265] on span "Guest Feedback" at bounding box center [411, 264] width 88 height 17
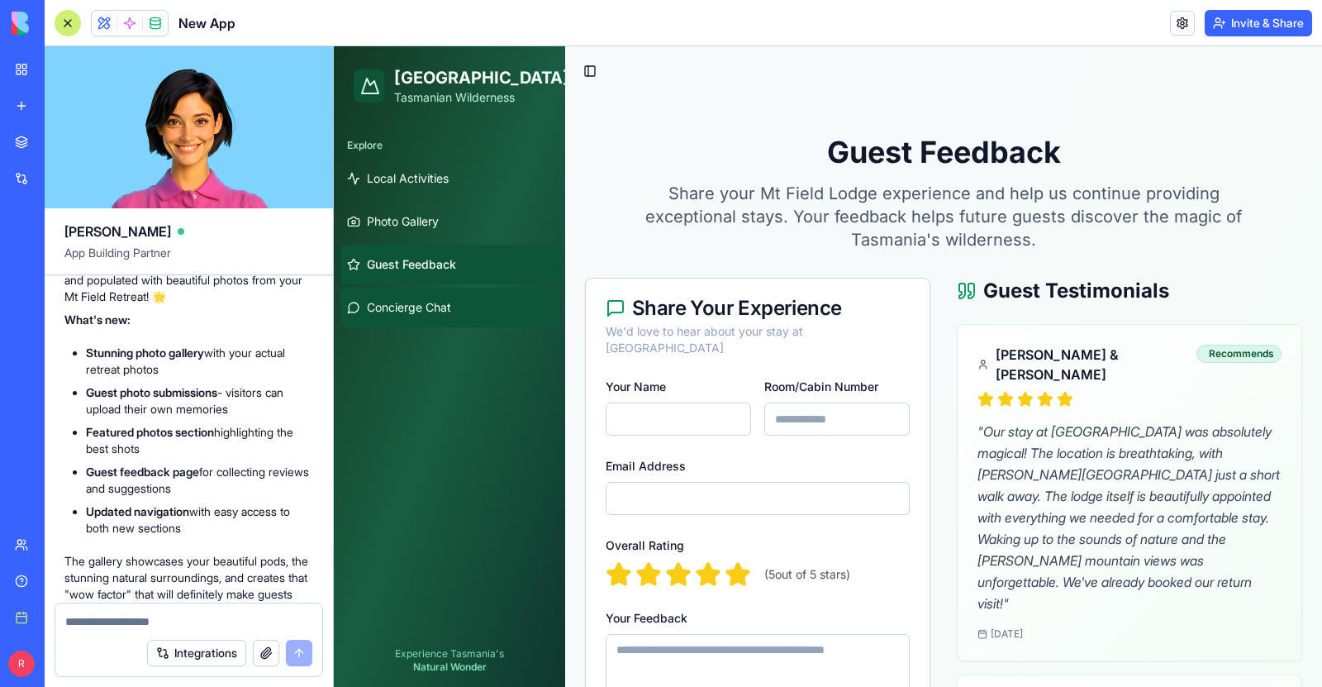
click at [401, 313] on span "Concierge Chat" at bounding box center [409, 307] width 84 height 17
click at [395, 222] on span "Photo Gallery" at bounding box center [403, 221] width 72 height 17
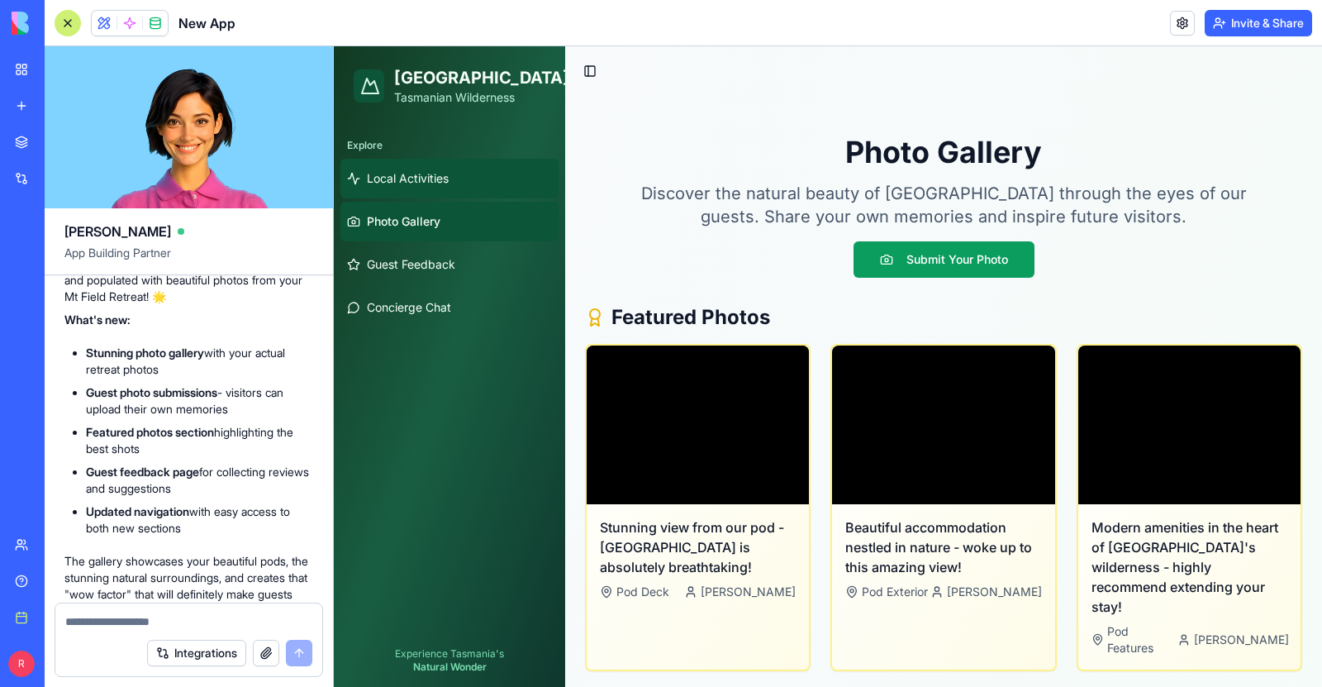
click at [406, 186] on span "Local Activities" at bounding box center [408, 178] width 82 height 17
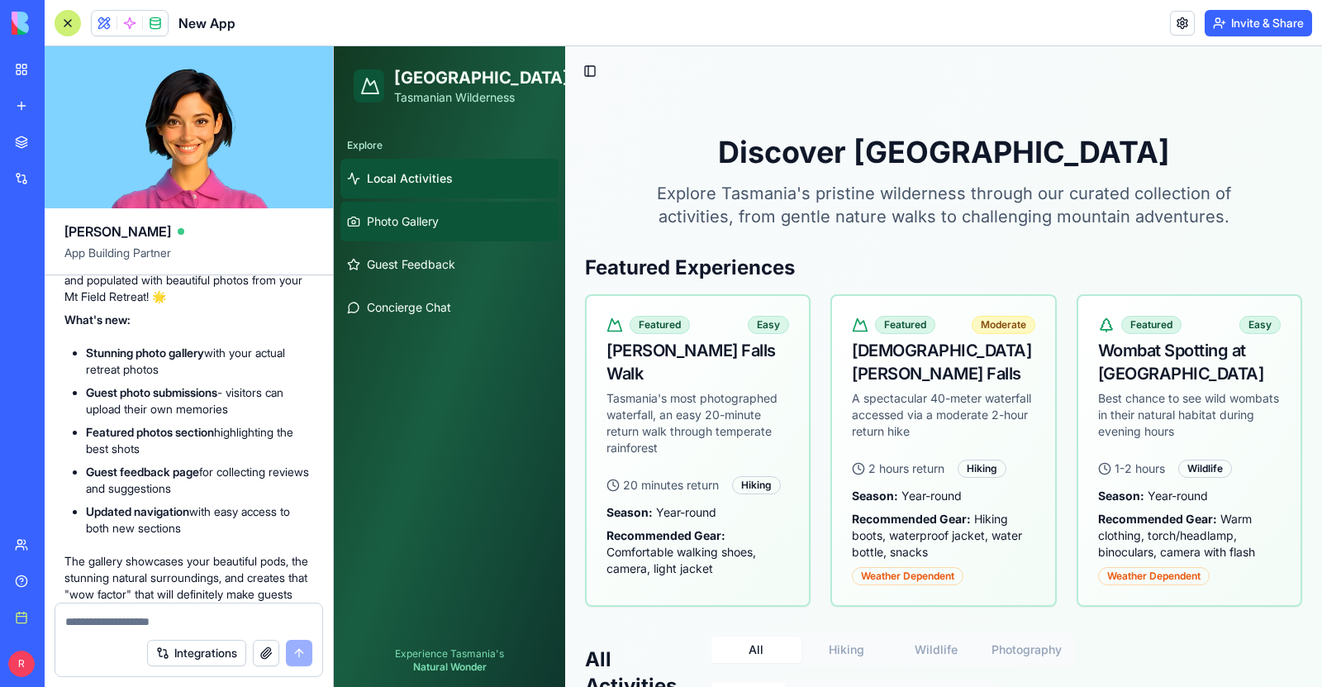
click at [401, 223] on span "Photo Gallery" at bounding box center [403, 221] width 72 height 17
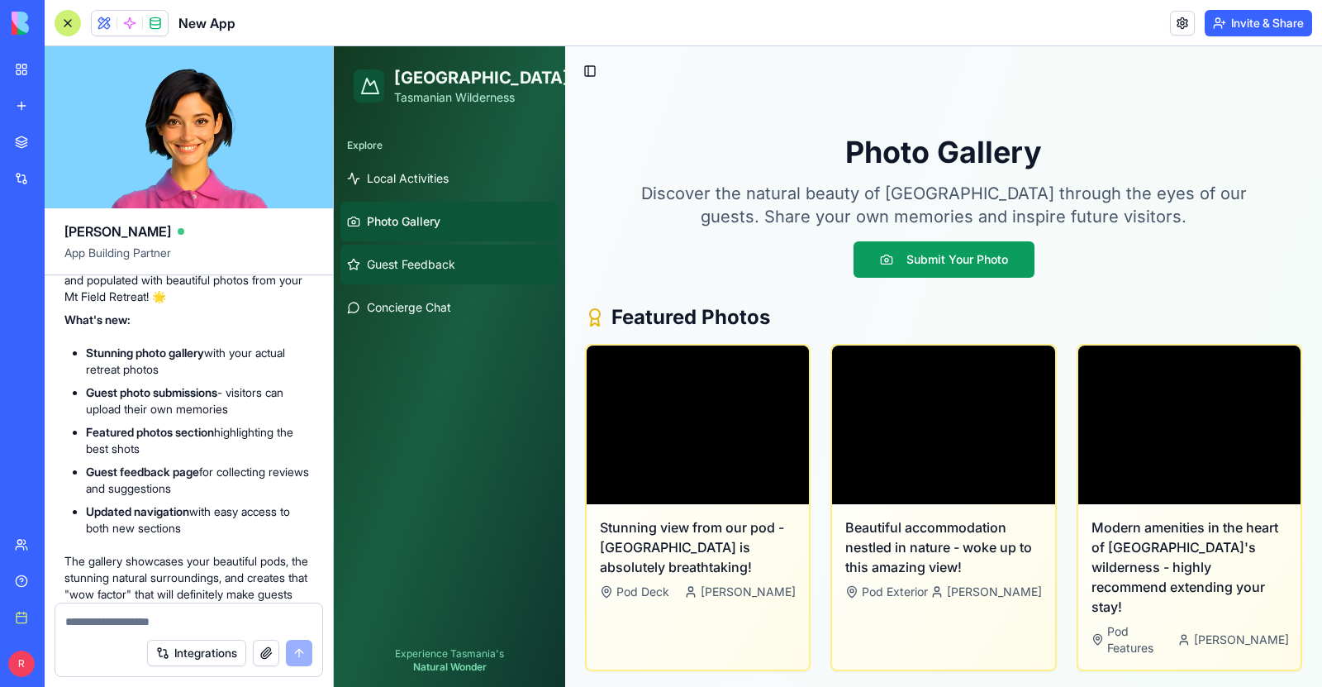
click at [409, 264] on span "Guest Feedback" at bounding box center [411, 264] width 88 height 17
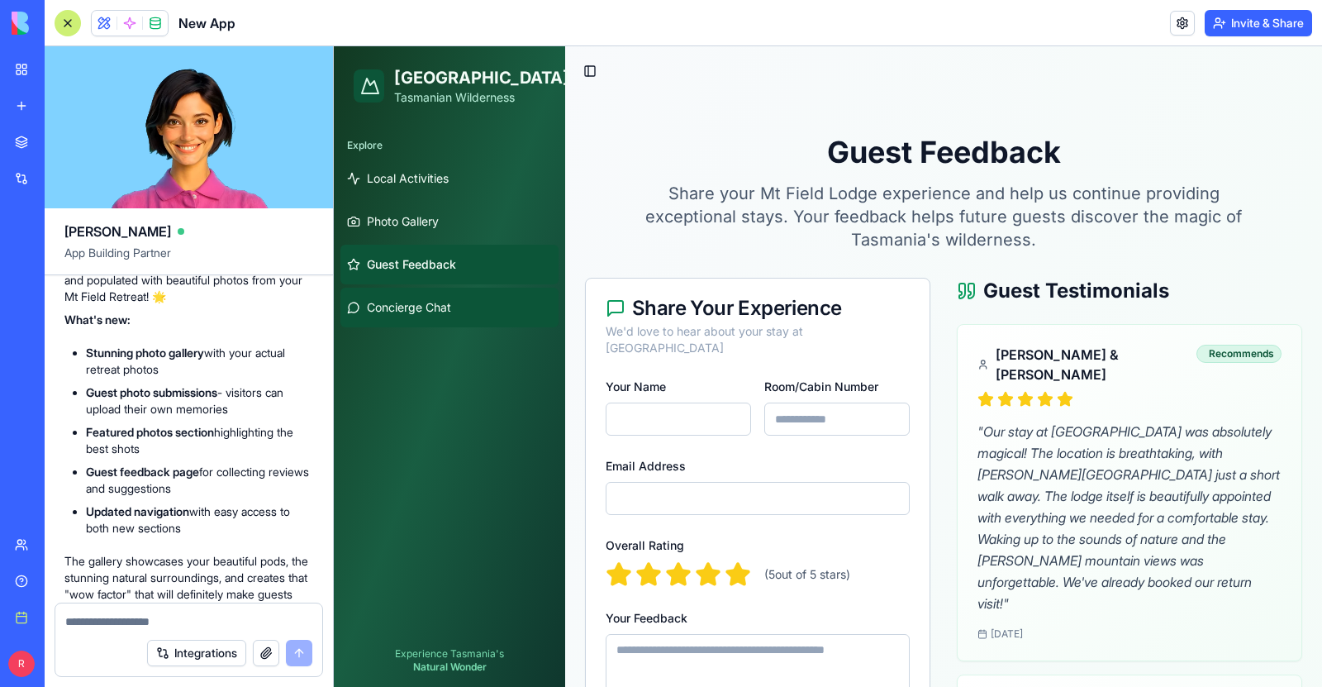
click at [410, 297] on button "Concierge Chat" at bounding box center [449, 307] width 218 height 40
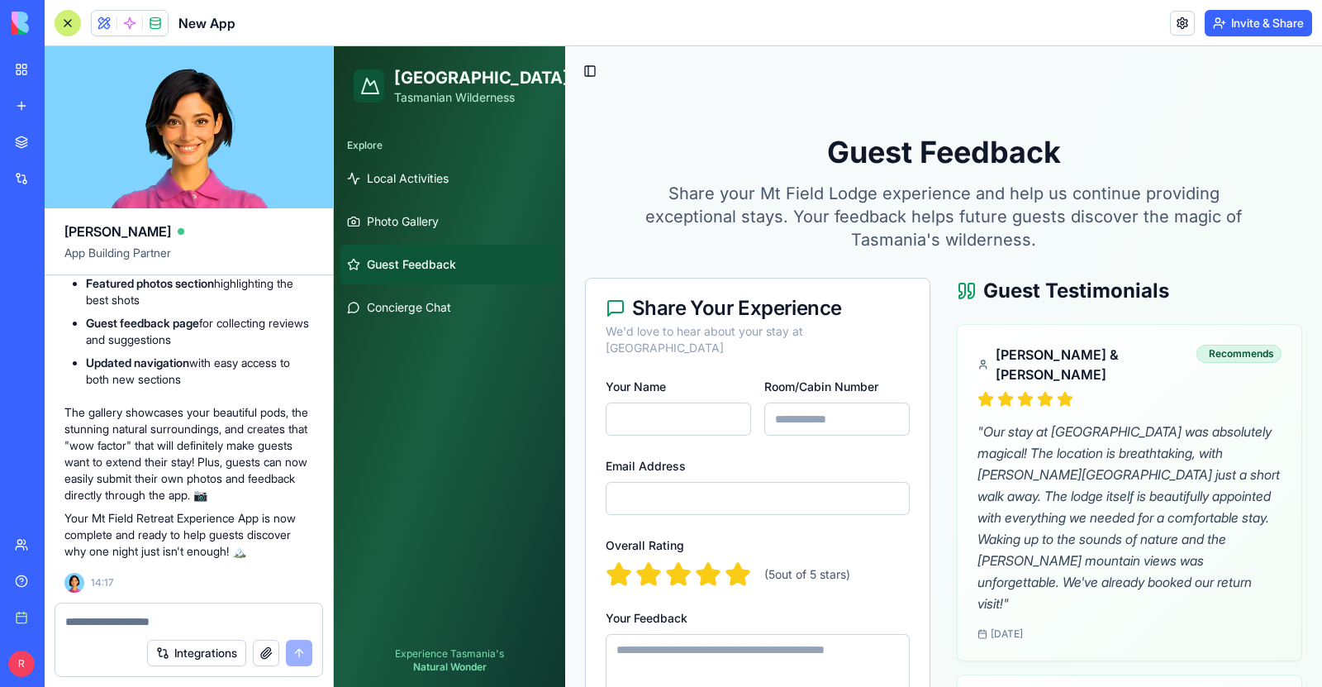
scroll to position [3747, 0]
click at [97, 620] on textarea at bounding box center [188, 621] width 247 height 17
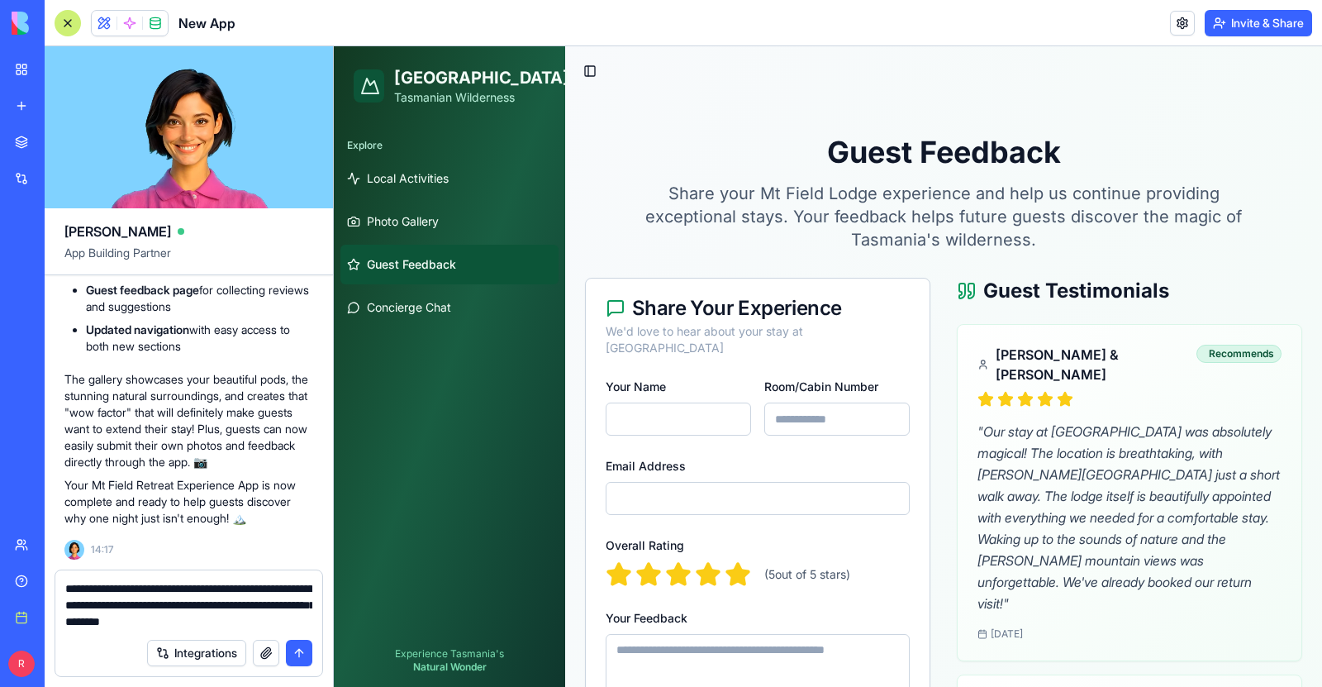
type textarea "**********"
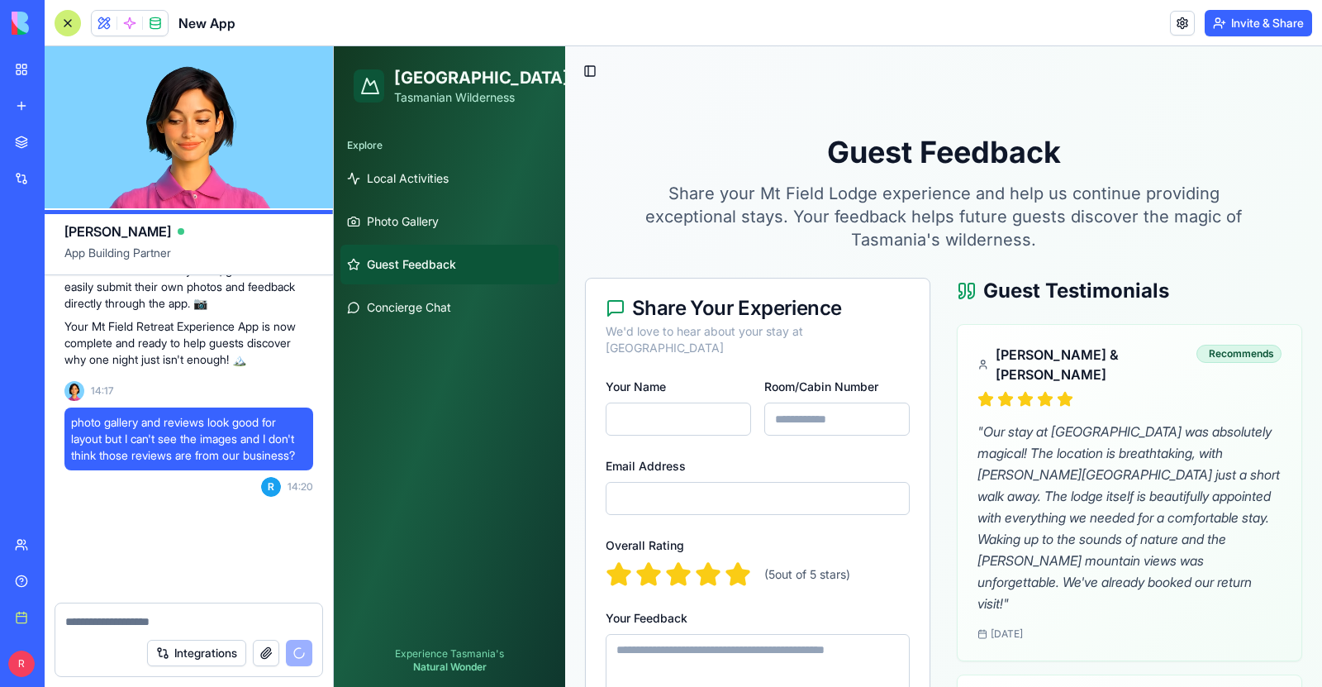
scroll to position [3955, 0]
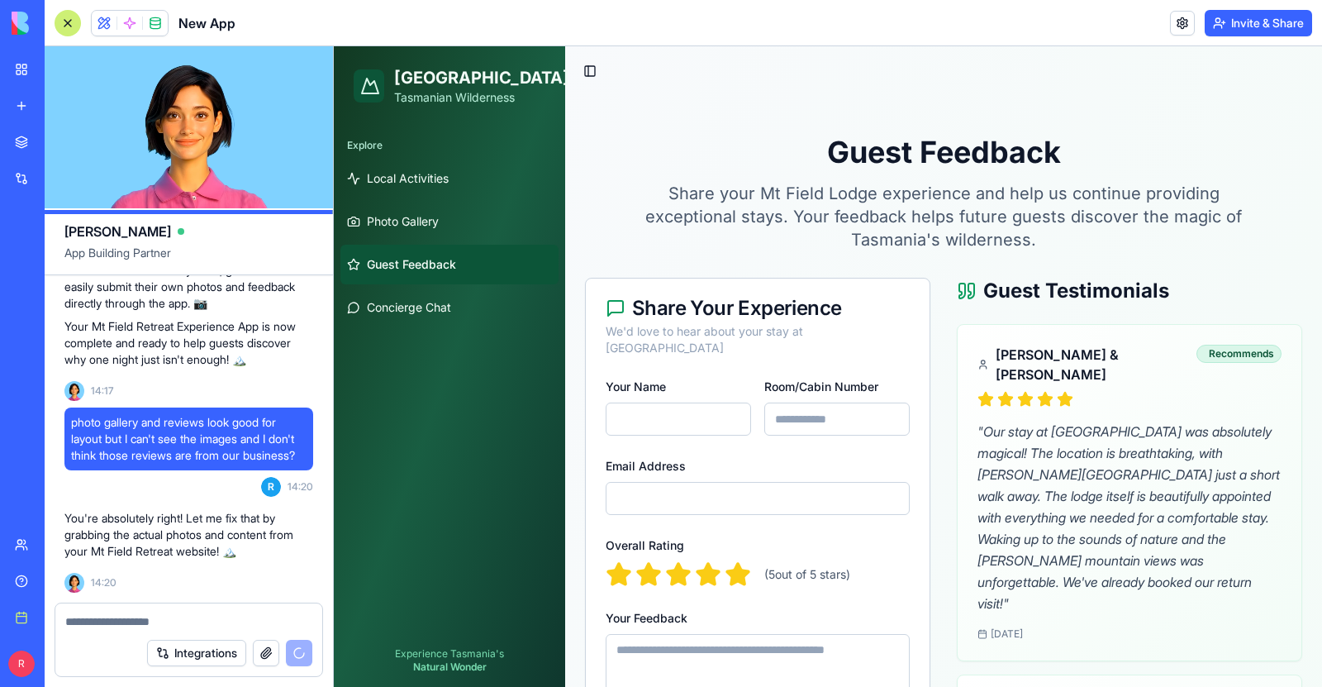
click at [99, 620] on textarea at bounding box center [188, 621] width 247 height 17
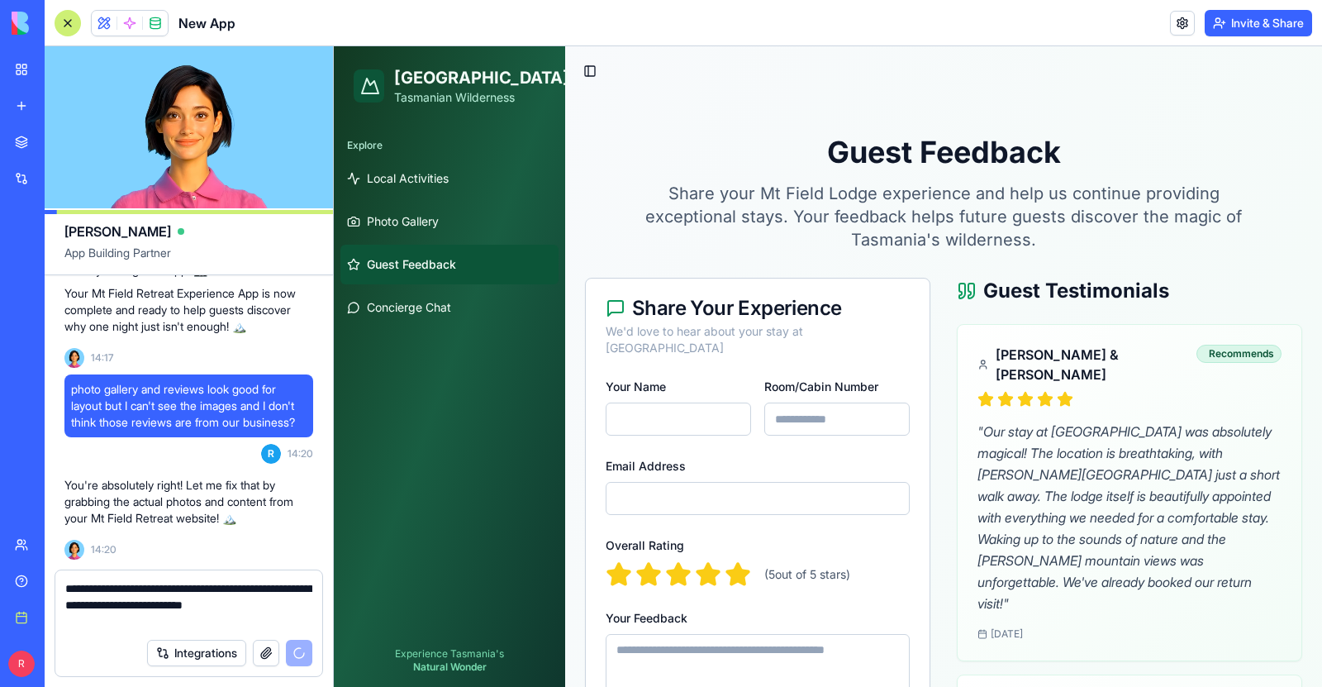
type textarea "**********"
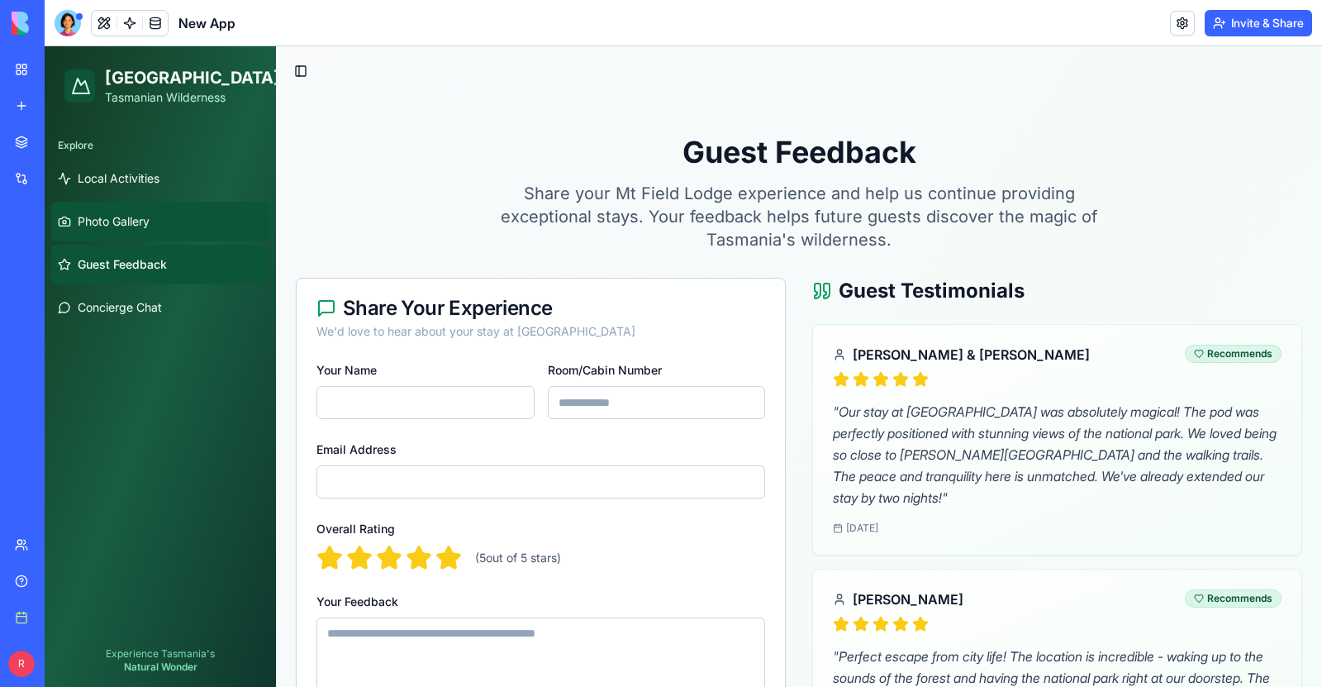
click at [106, 217] on span "Photo Gallery" at bounding box center [114, 221] width 72 height 17
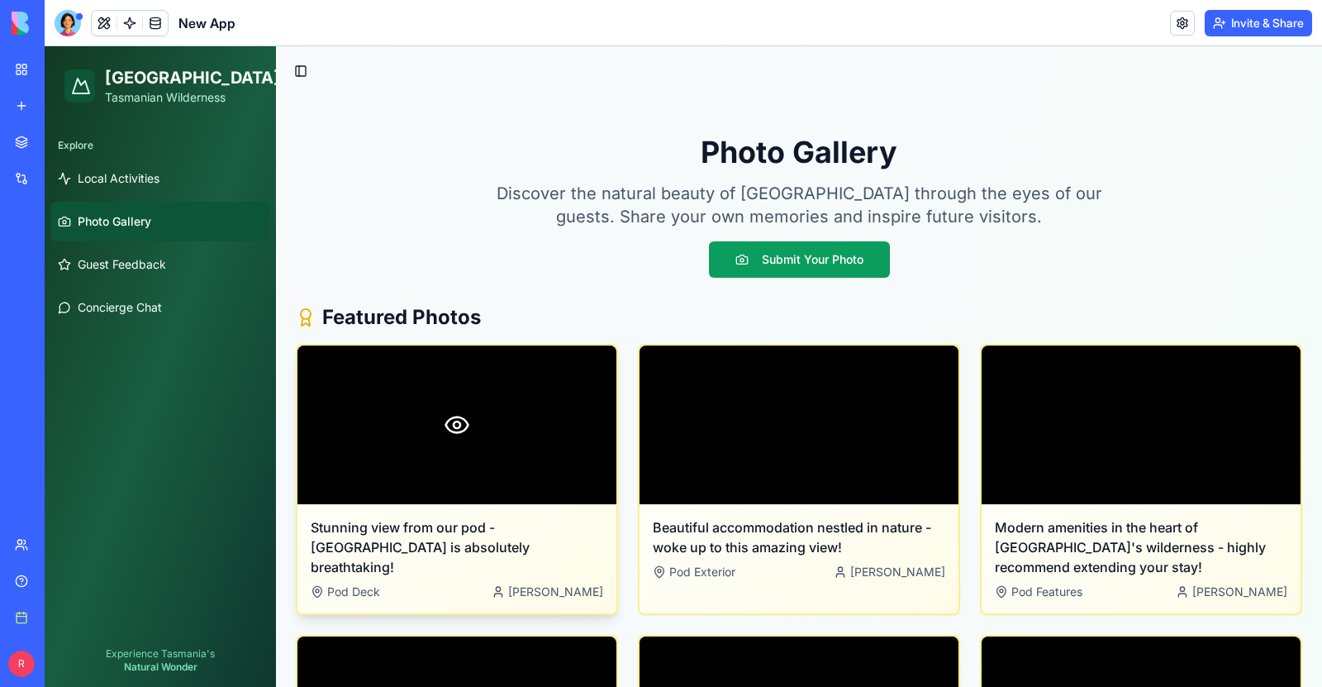
click at [456, 428] on circle at bounding box center [457, 424] width 7 height 7
click at [66, 21] on div at bounding box center [68, 23] width 26 height 26
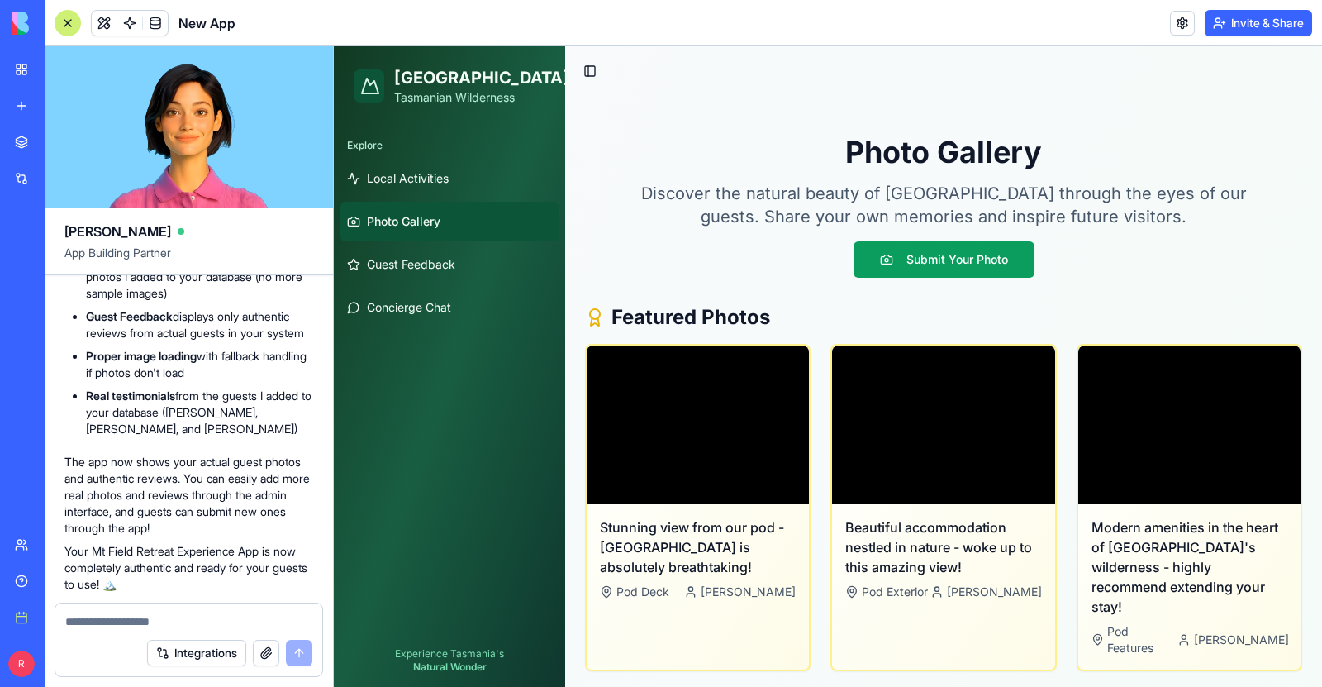
scroll to position [4610, 0]
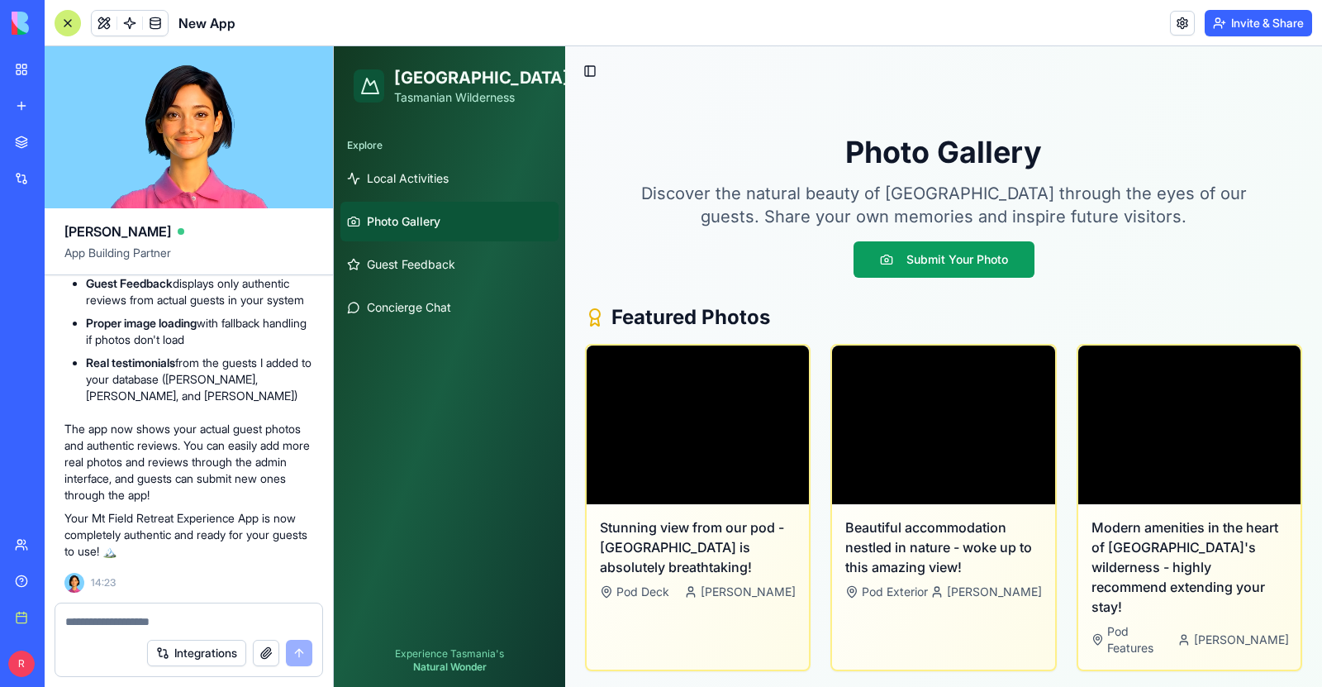
click at [445, 215] on link "Photo Gallery" at bounding box center [449, 222] width 218 height 40
click at [426, 262] on span "Guest Feedback" at bounding box center [411, 264] width 88 height 17
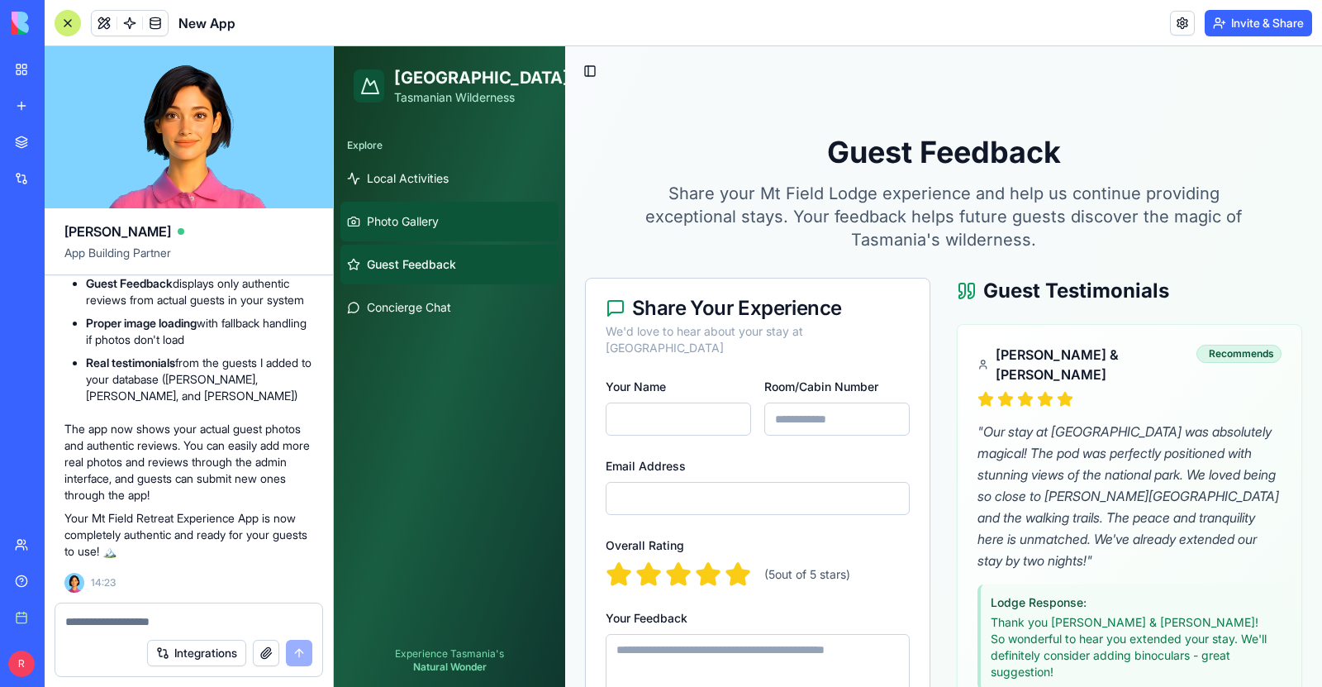
click at [427, 229] on span "Photo Gallery" at bounding box center [403, 221] width 72 height 17
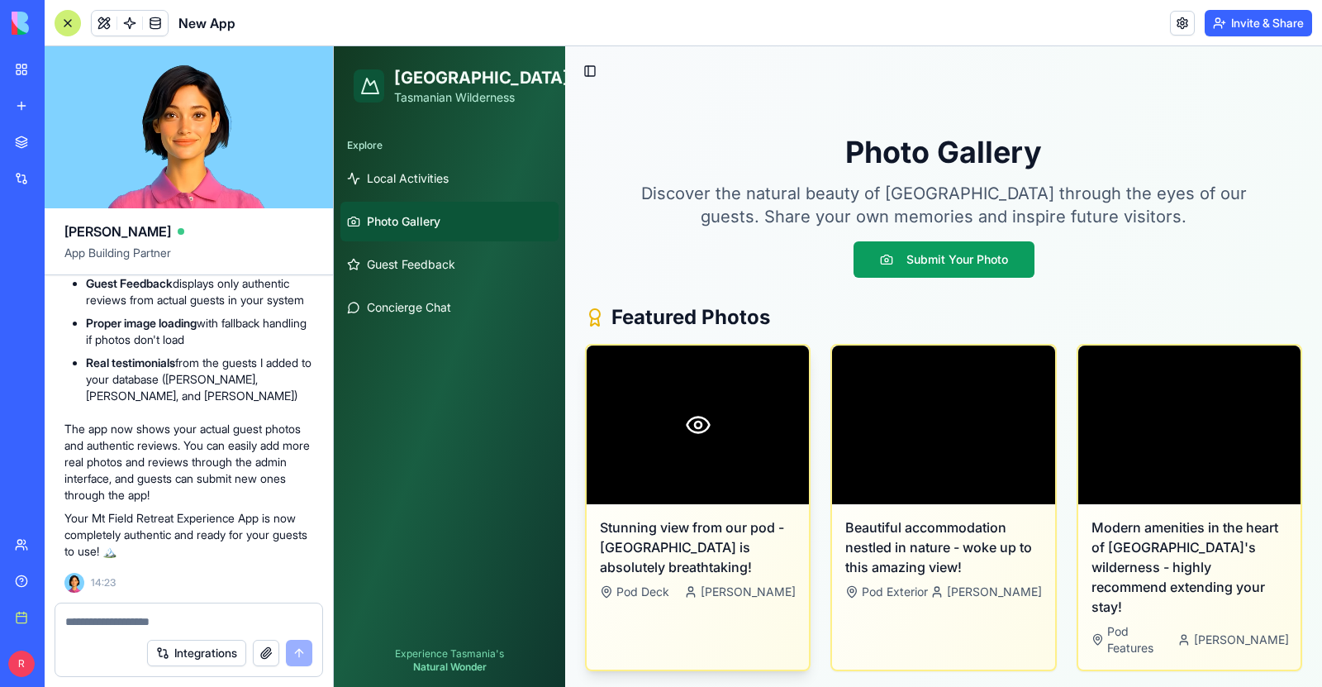
click at [707, 422] on icon at bounding box center [698, 424] width 26 height 26
click at [695, 422] on circle at bounding box center [698, 424] width 7 height 7
click at [651, 598] on span "Pod Deck" at bounding box center [642, 591] width 53 height 17
click at [652, 590] on span "Pod Deck" at bounding box center [642, 591] width 53 height 17
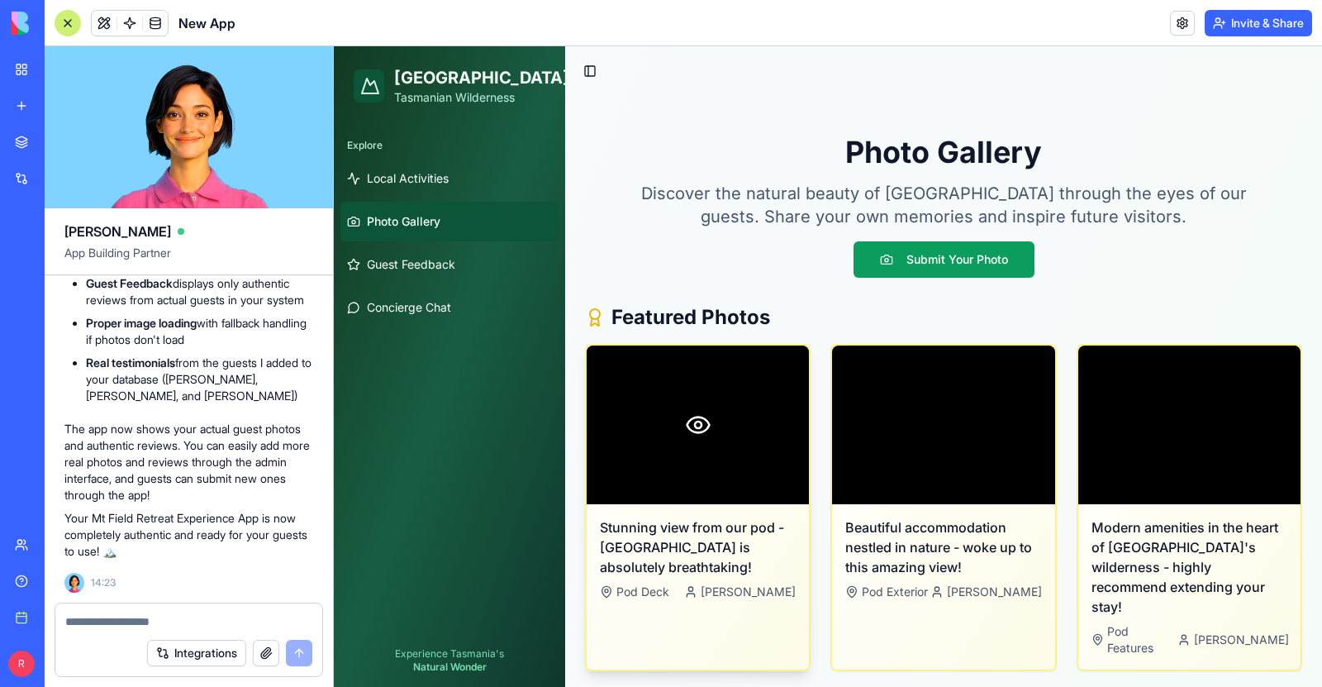
click at [737, 596] on span "[PERSON_NAME]" at bounding box center [748, 591] width 95 height 17
click at [701, 423] on icon at bounding box center [698, 424] width 26 height 26
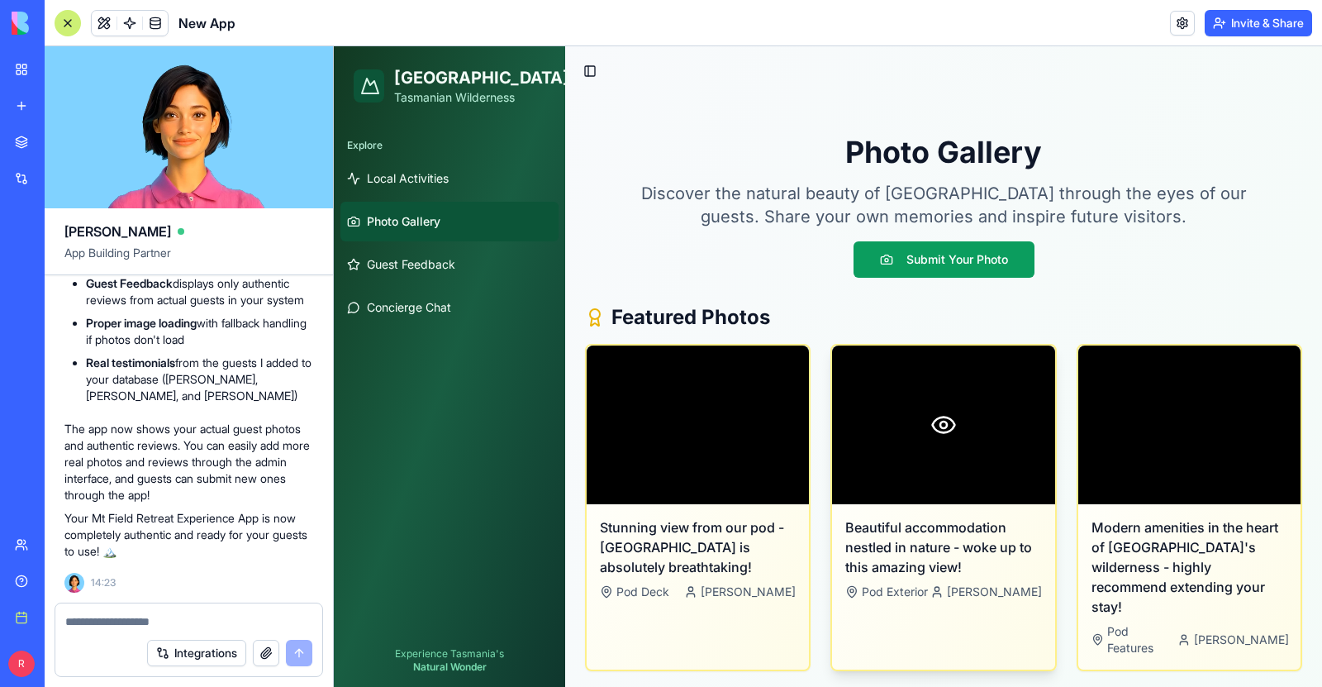
click at [933, 433] on icon at bounding box center [943, 424] width 26 height 26
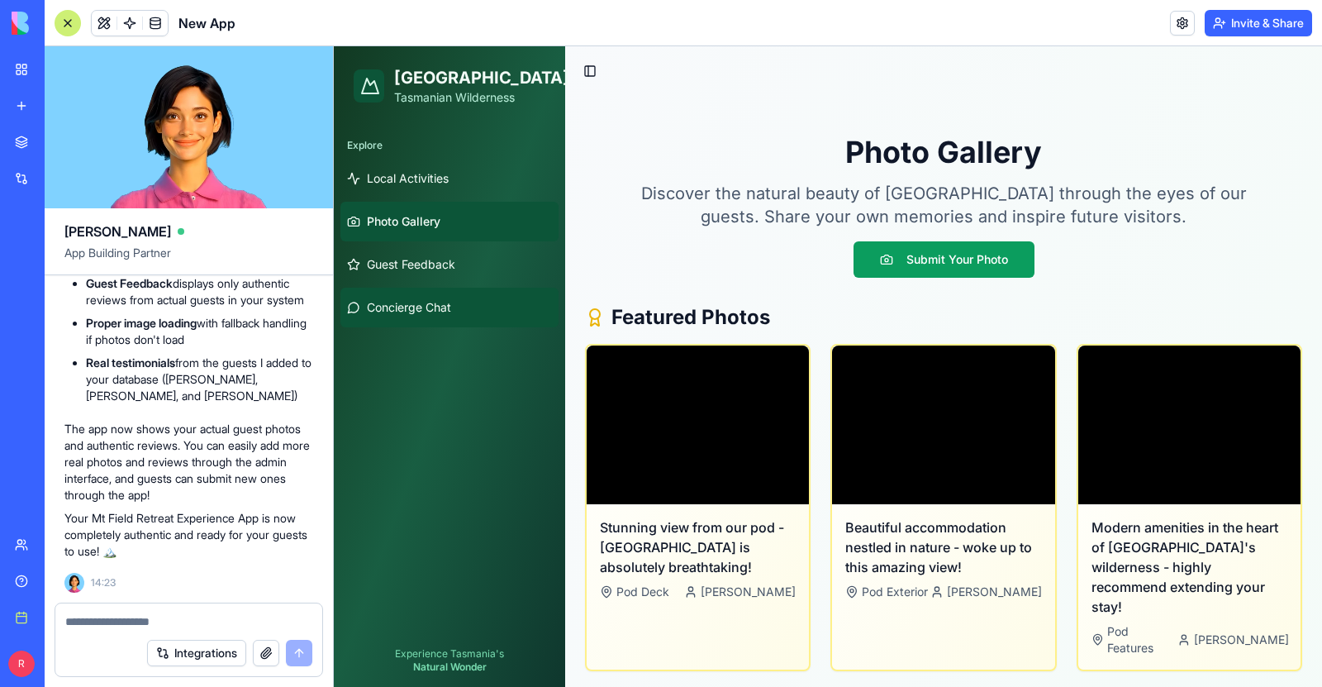
click at [438, 314] on span "Concierge Chat" at bounding box center [409, 307] width 84 height 17
click at [217, 611] on div at bounding box center [188, 616] width 267 height 26
click at [183, 617] on textarea at bounding box center [188, 621] width 247 height 17
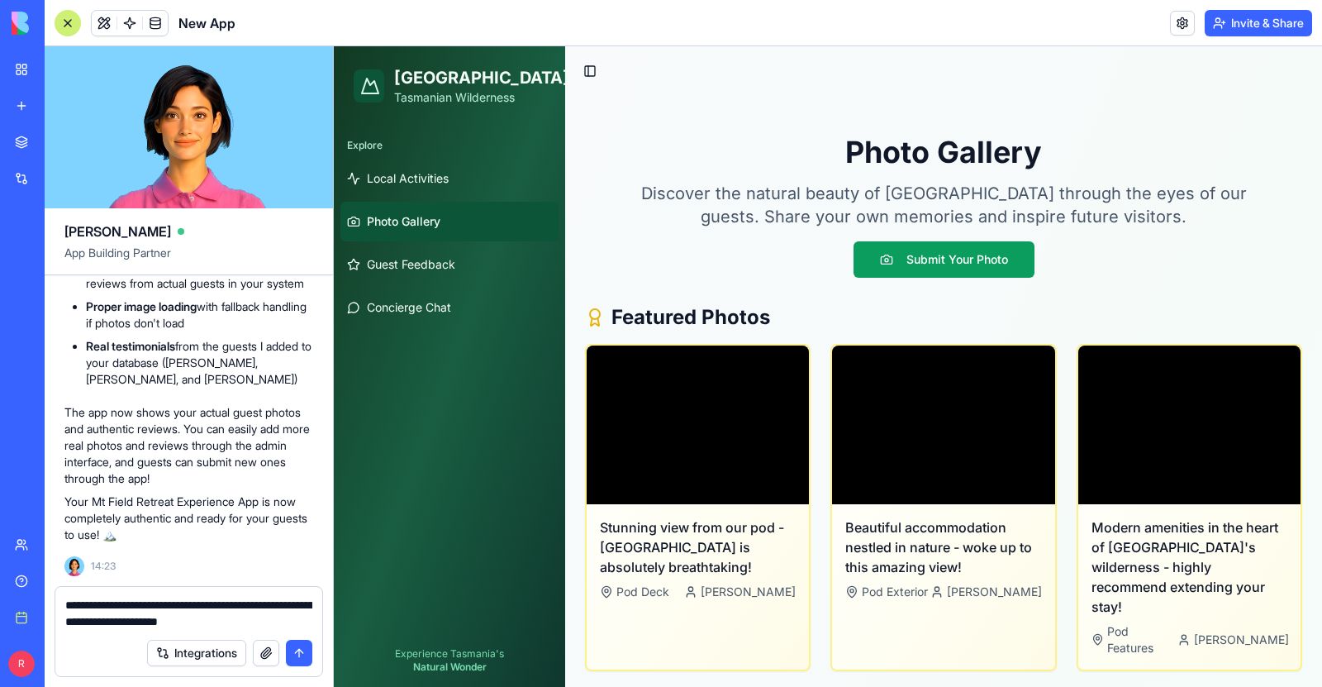
type textarea "**********"
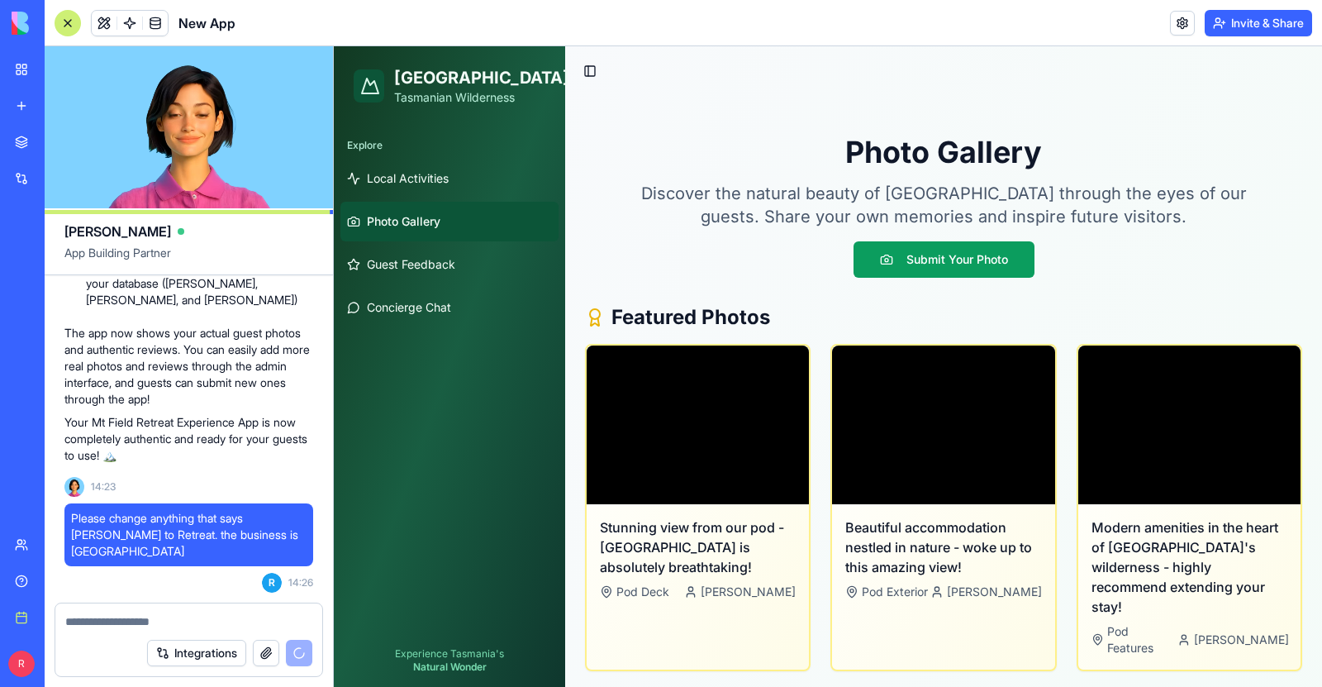
click at [133, 620] on textarea at bounding box center [188, 621] width 247 height 17
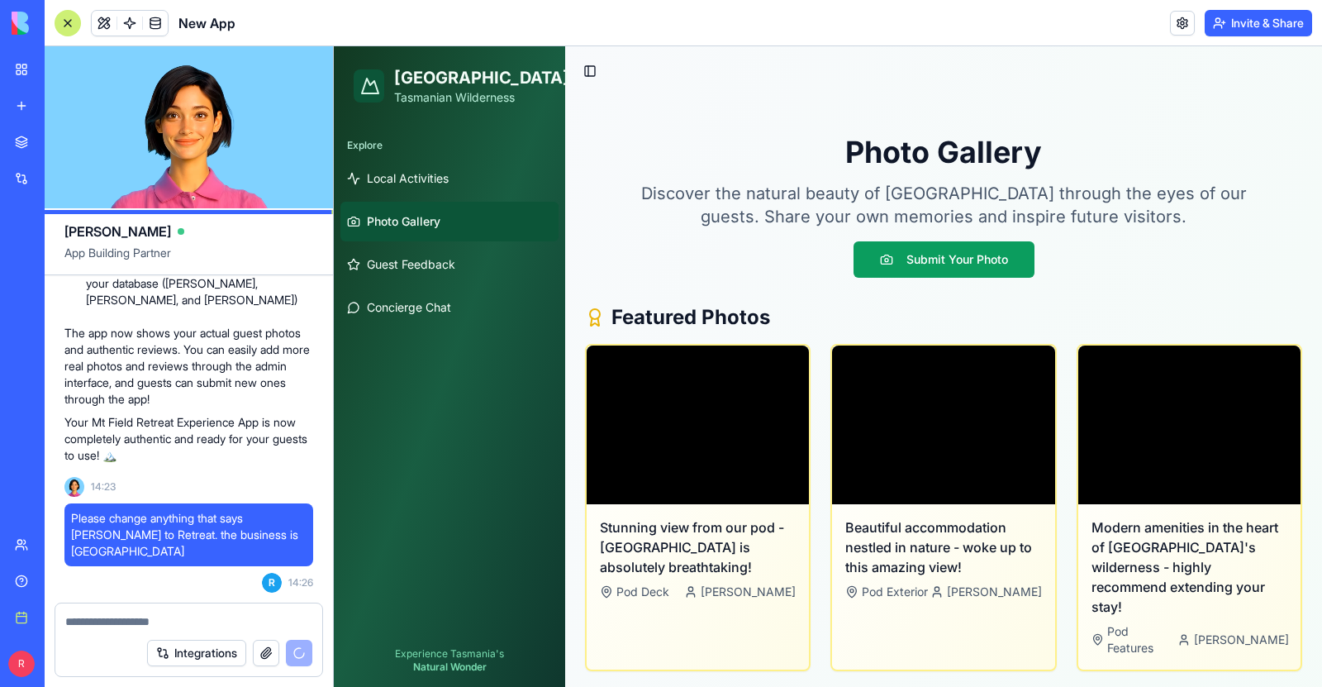
click at [133, 620] on textarea at bounding box center [188, 621] width 247 height 17
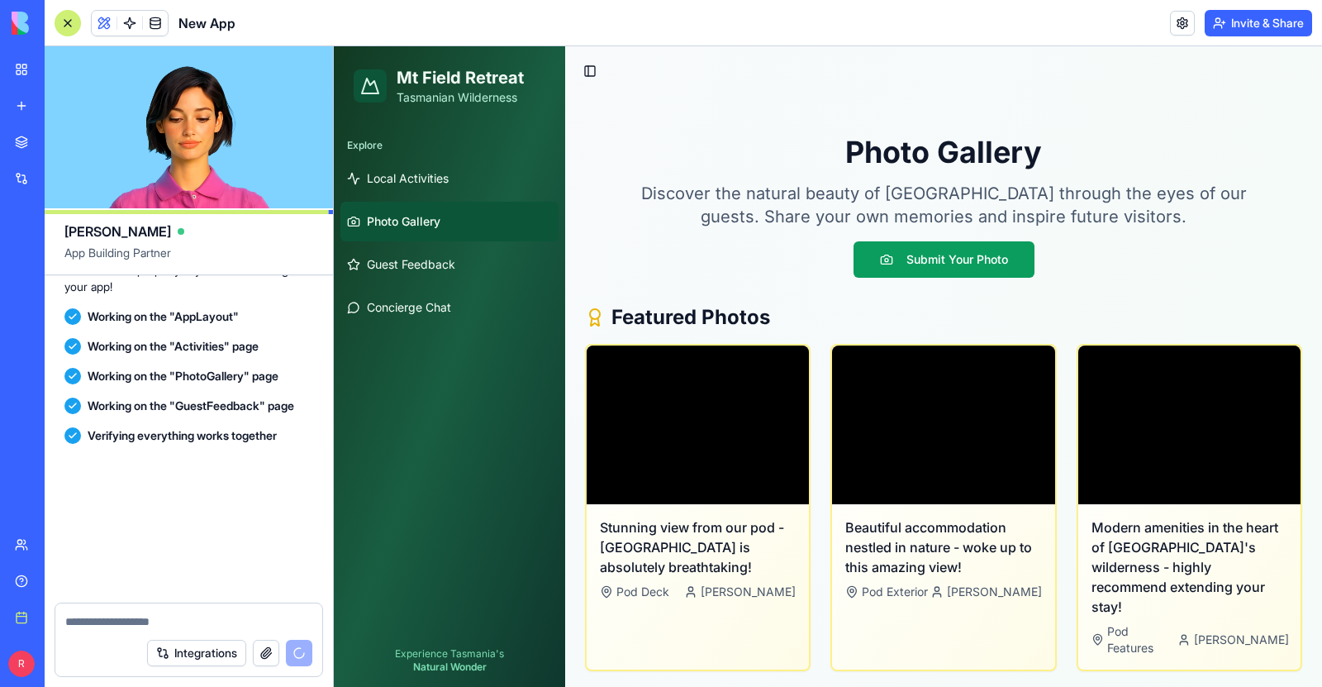
scroll to position [5370, 0]
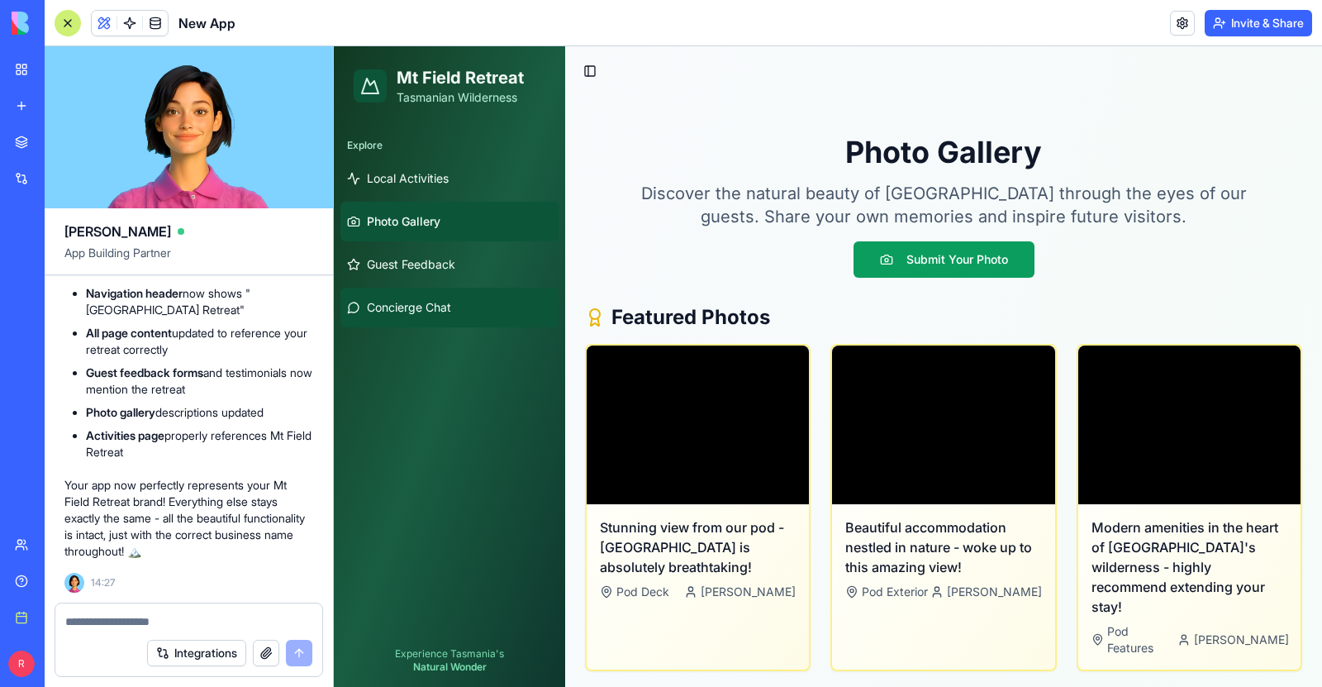
click at [420, 311] on span "Concierge Chat" at bounding box center [409, 307] width 84 height 17
click at [416, 228] on span "Photo Gallery" at bounding box center [404, 221] width 74 height 17
click at [415, 266] on span "Guest Feedback" at bounding box center [411, 264] width 88 height 17
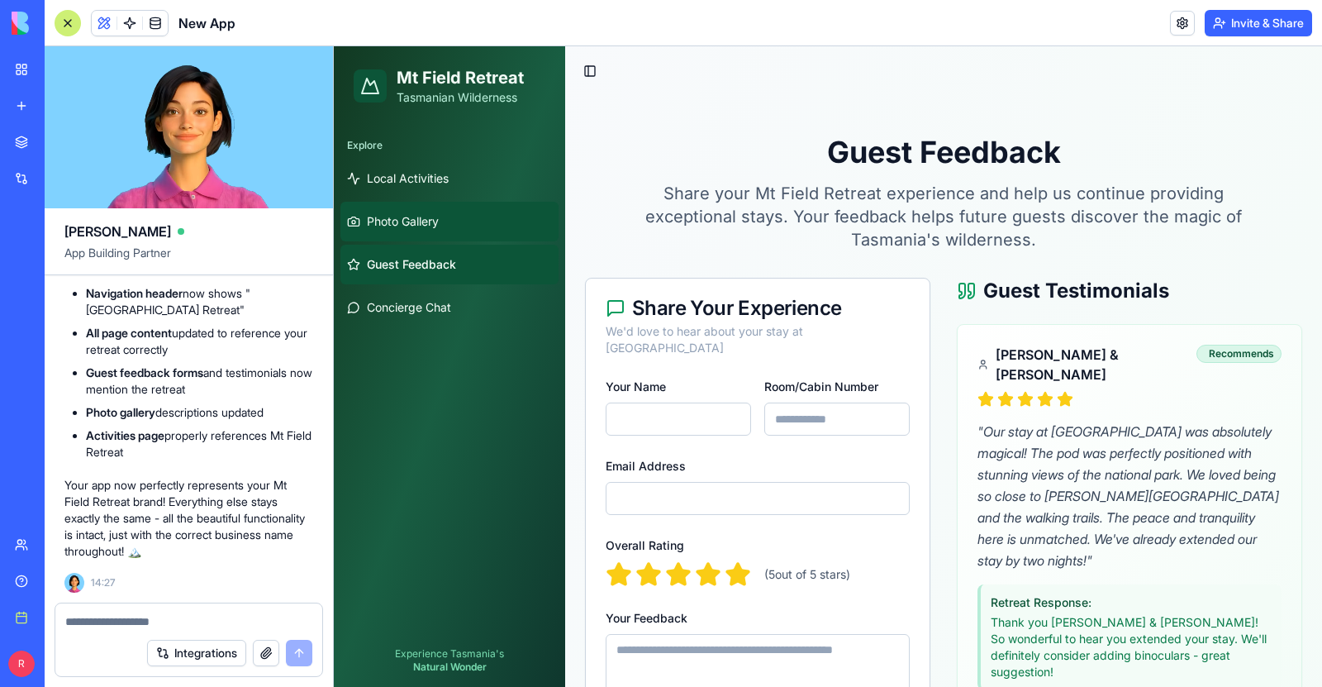
click at [415, 225] on span "Photo Gallery" at bounding box center [403, 221] width 72 height 17
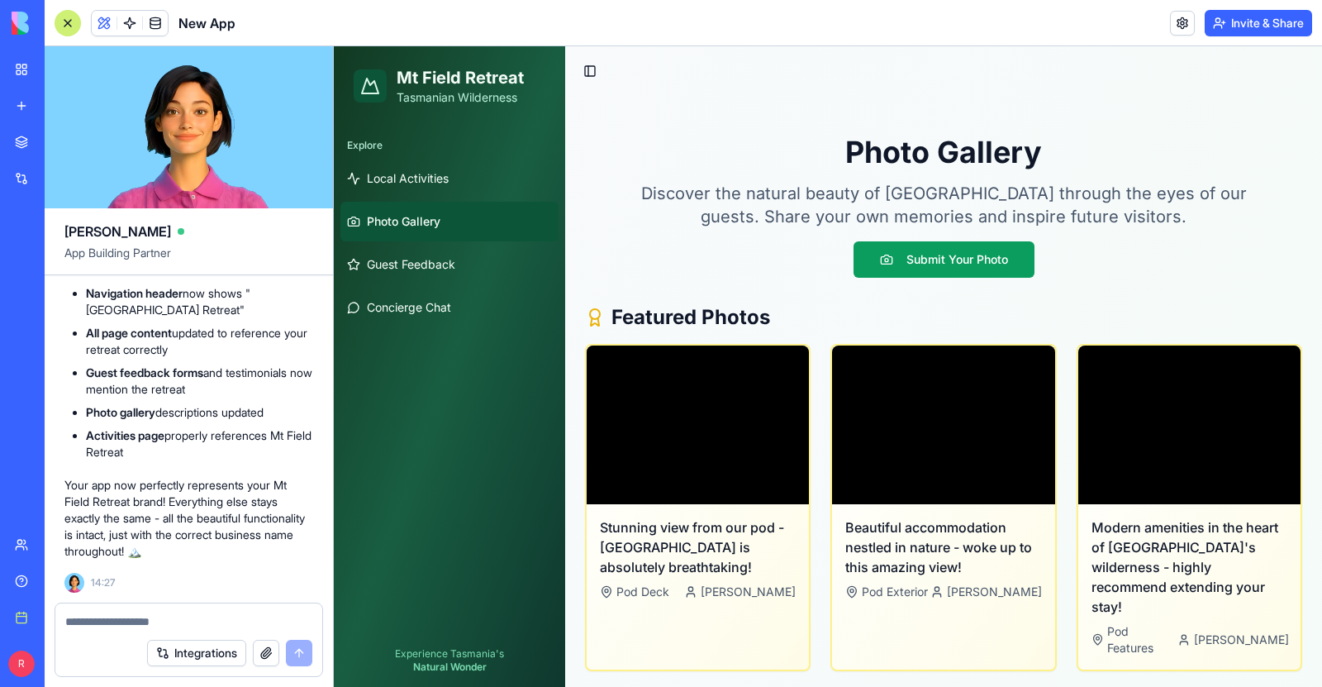
click at [124, 626] on textarea at bounding box center [188, 621] width 247 height 17
type textarea "**********"
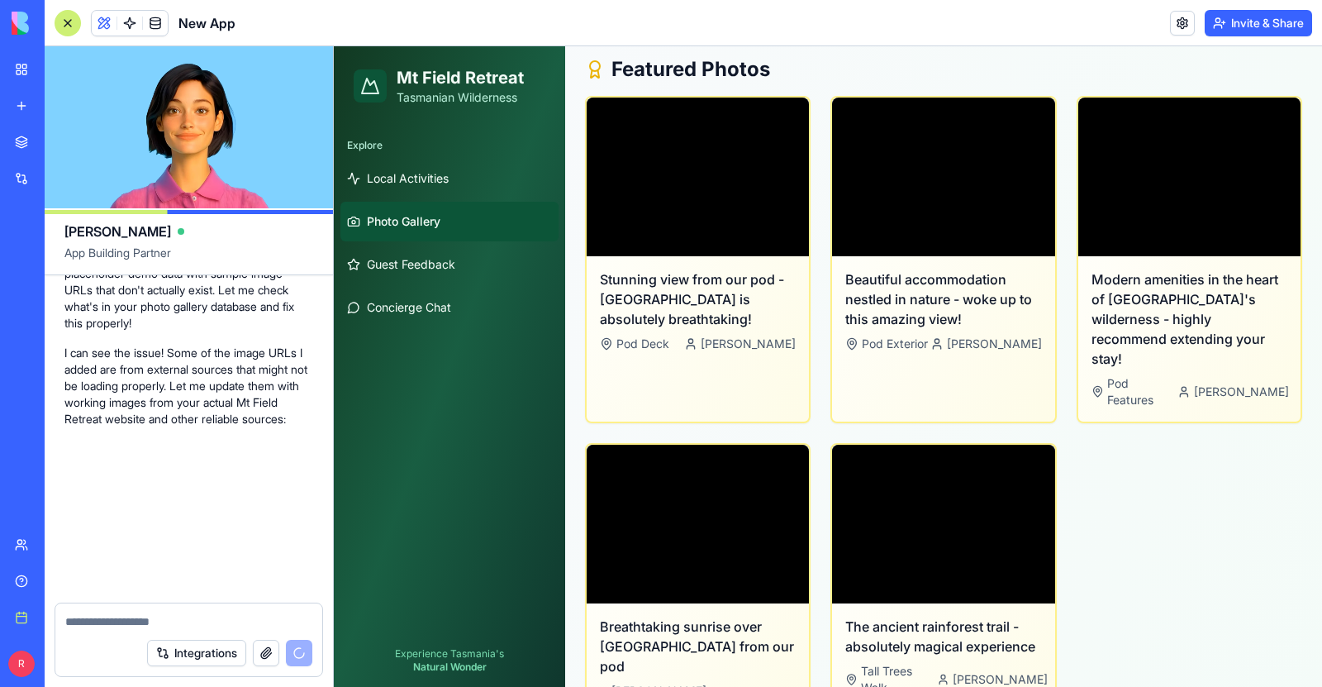
scroll to position [6101, 0]
